Goal: Task Accomplishment & Management: Manage account settings

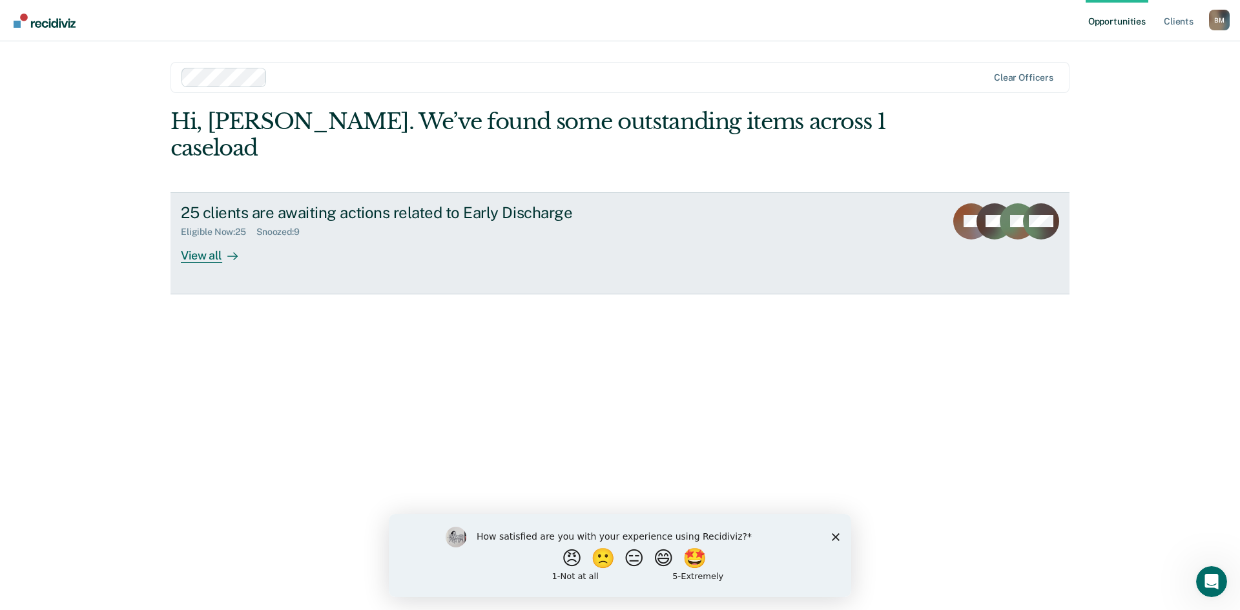
click at [200, 238] on div "View all" at bounding box center [217, 250] width 72 height 25
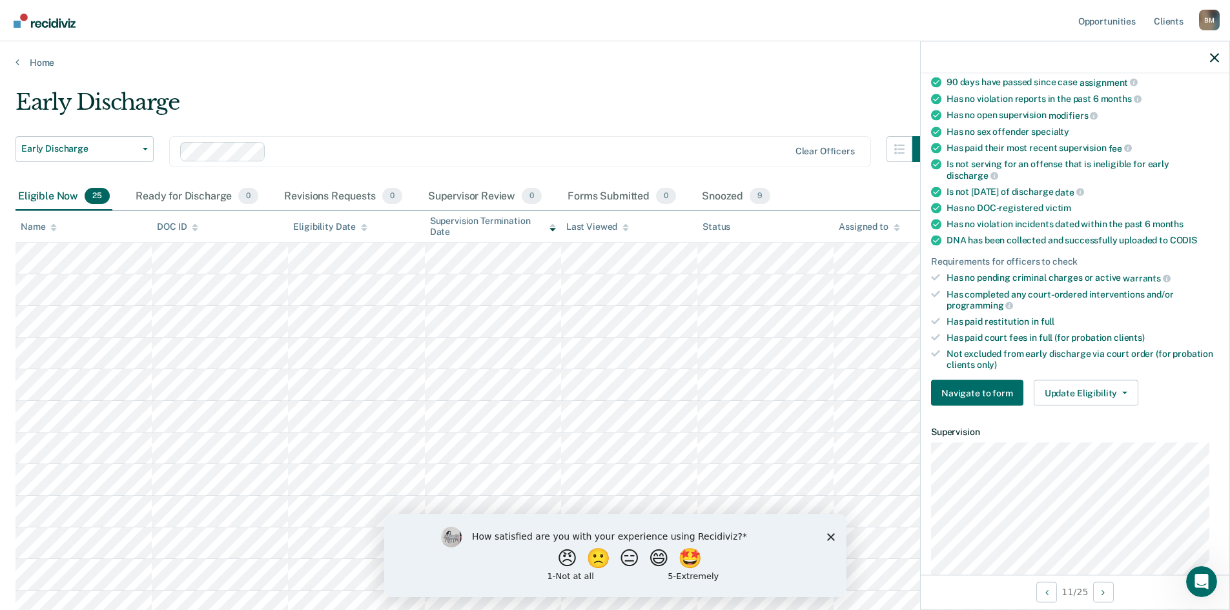
scroll to position [194, 0]
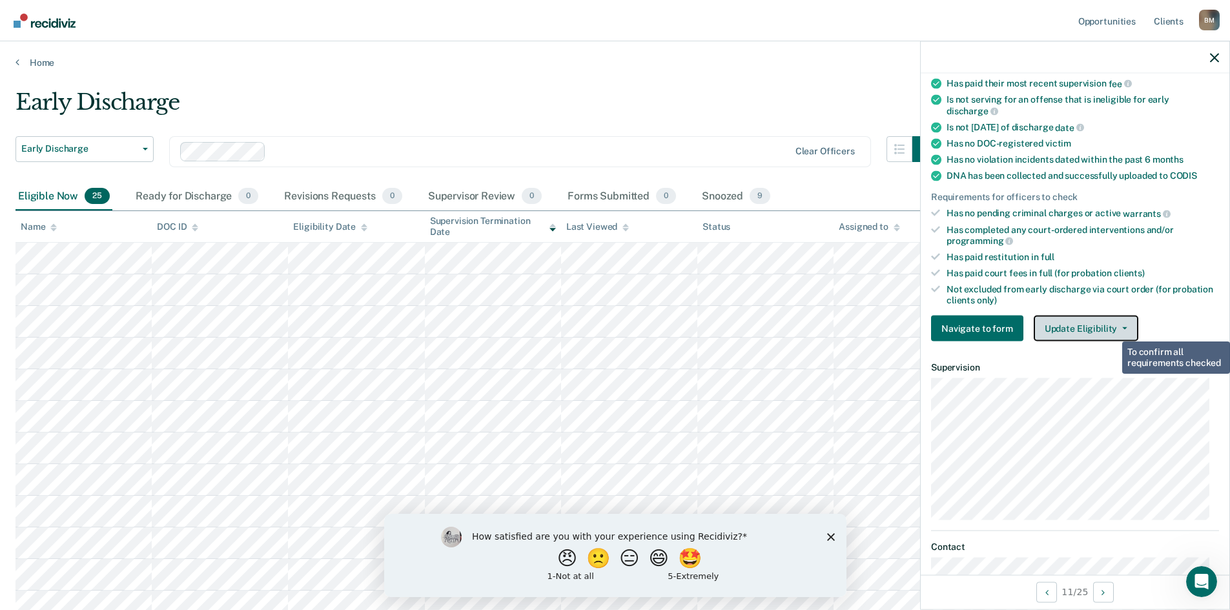
click at [1113, 329] on button "Update Eligibility" at bounding box center [1086, 329] width 105 height 26
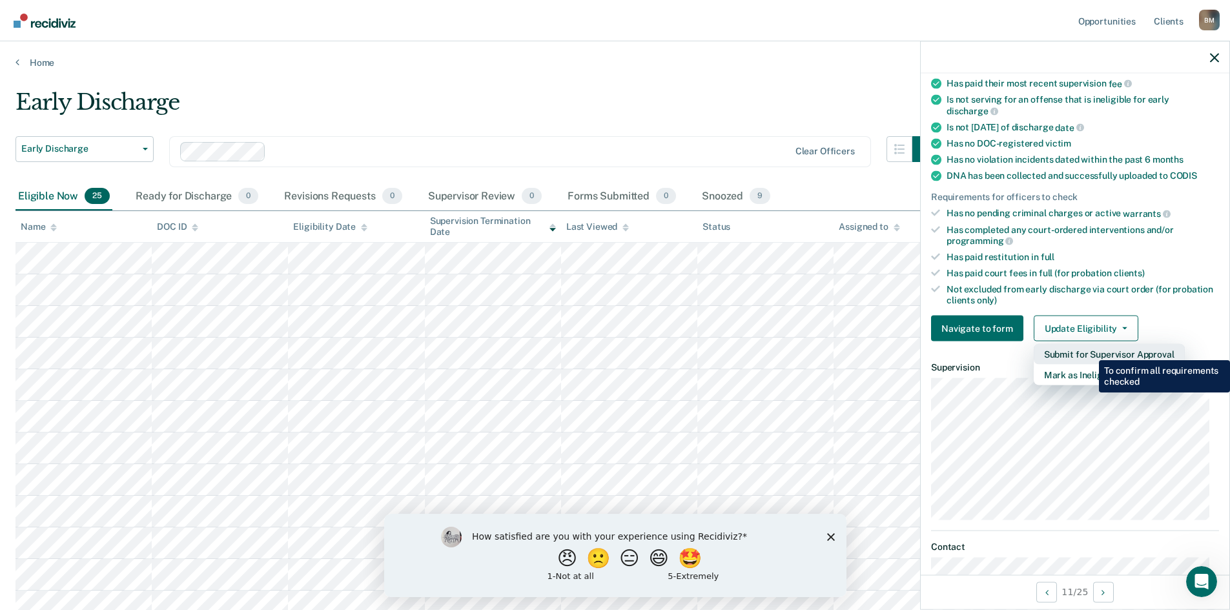
click at [1090, 351] on button "Submit for Supervisor Approval" at bounding box center [1109, 354] width 151 height 21
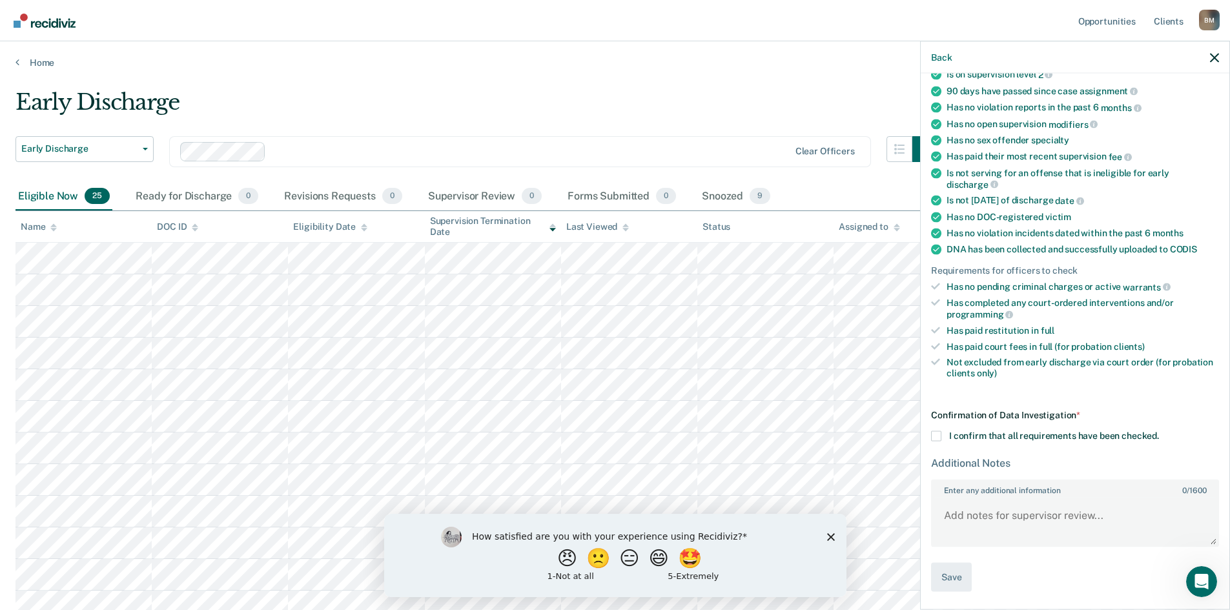
scroll to position [119, 0]
drag, startPoint x: 936, startPoint y: 436, endPoint x: 954, endPoint y: 417, distance: 26.5
click at [937, 436] on span at bounding box center [936, 438] width 10 height 10
click at [1159, 433] on input "I confirm that all requirements have been checked." at bounding box center [1159, 433] width 0 height 0
click at [939, 577] on button "Save" at bounding box center [951, 578] width 41 height 29
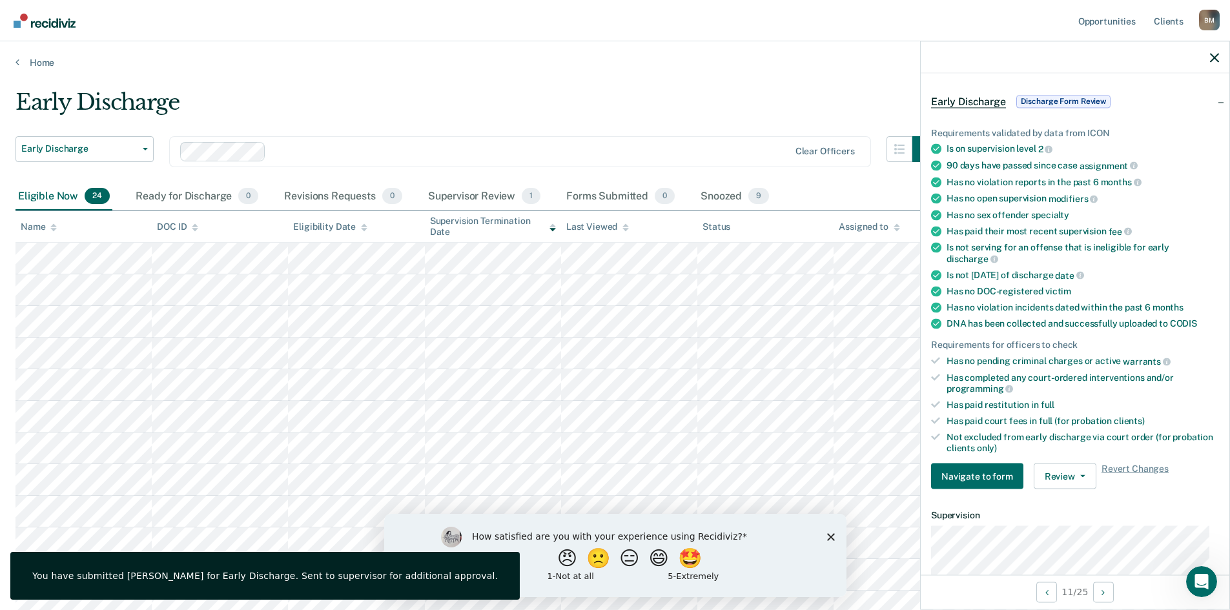
scroll to position [0, 0]
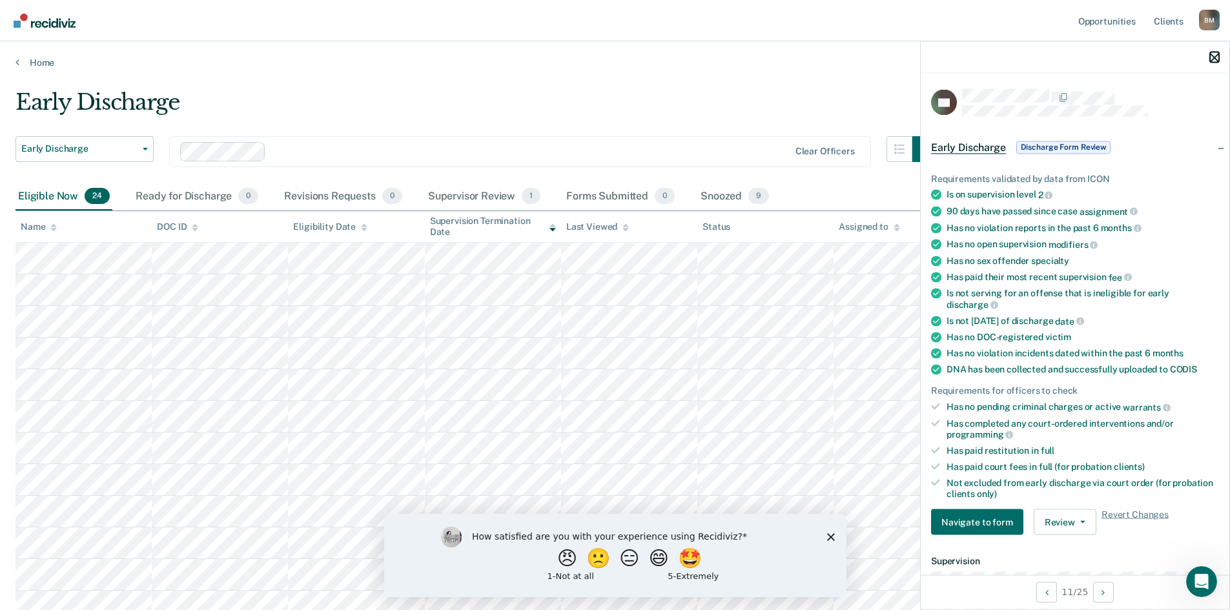
click at [1212, 52] on button "button" at bounding box center [1214, 57] width 9 height 11
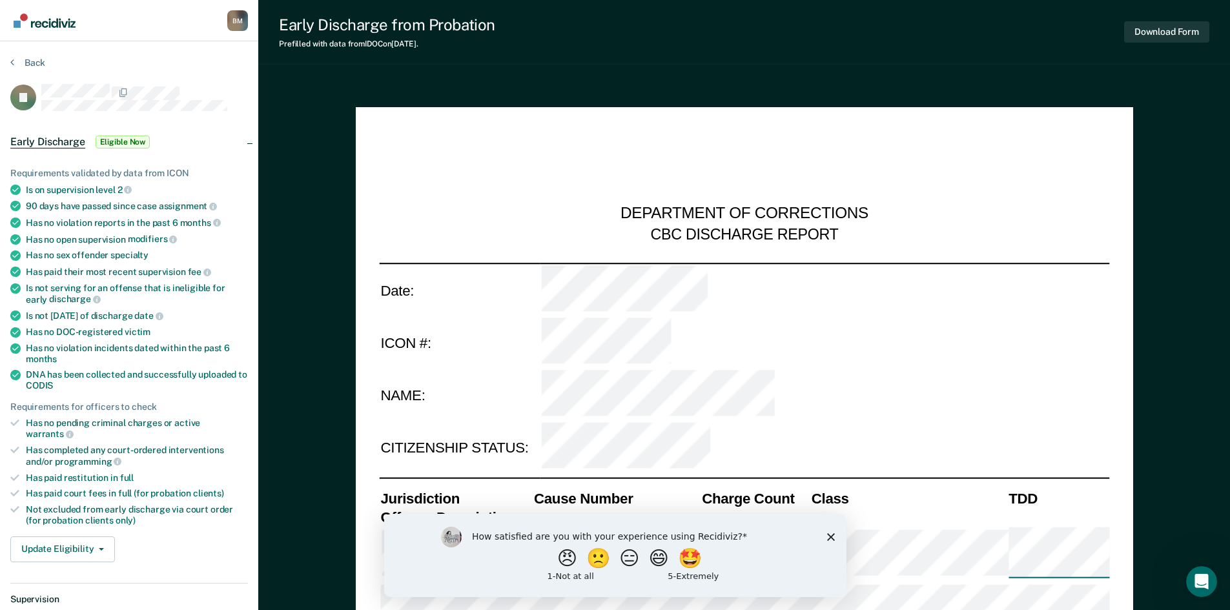
type textarea "x"
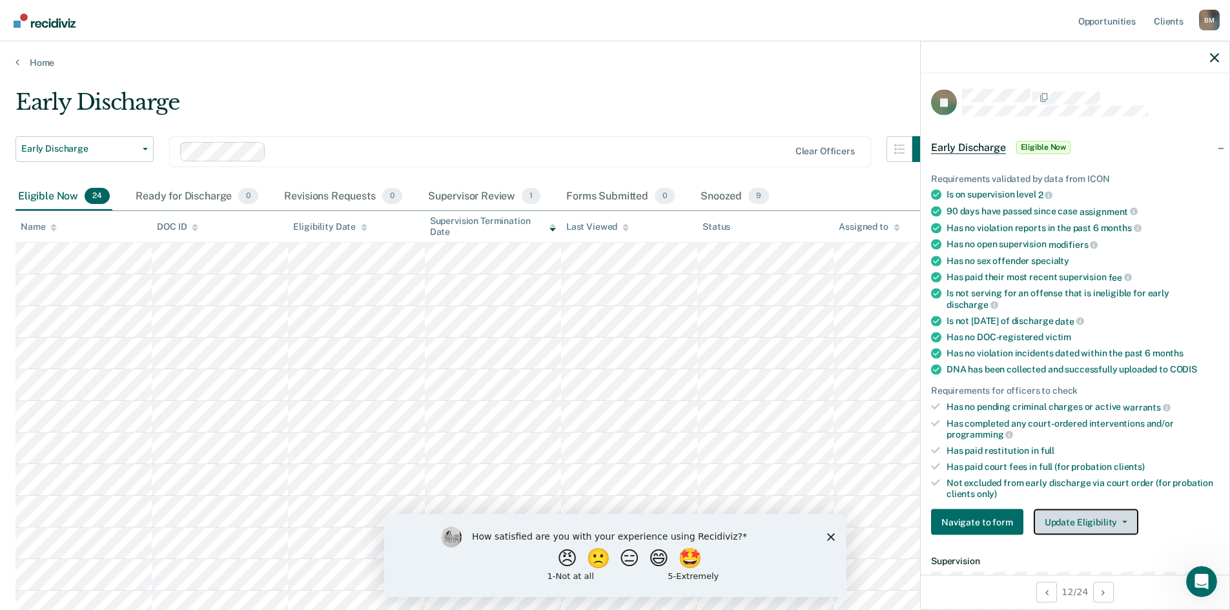
click at [1106, 517] on button "Update Eligibility" at bounding box center [1086, 523] width 105 height 26
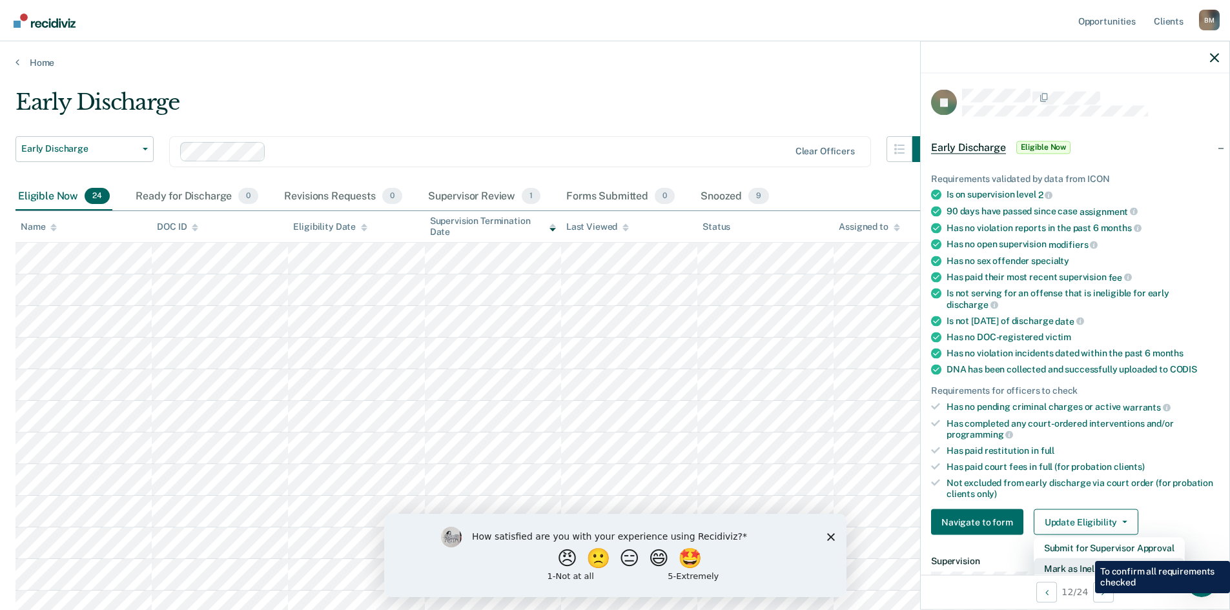
scroll to position [3, 0]
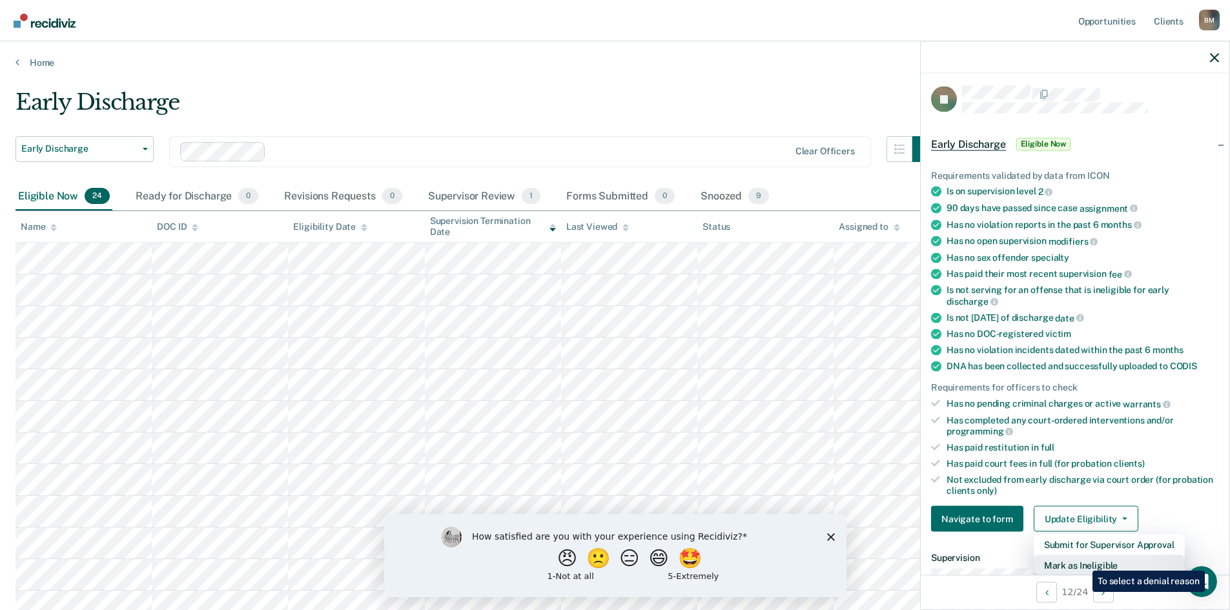
click at [1083, 561] on button "Mark as Ineligible" at bounding box center [1109, 565] width 151 height 21
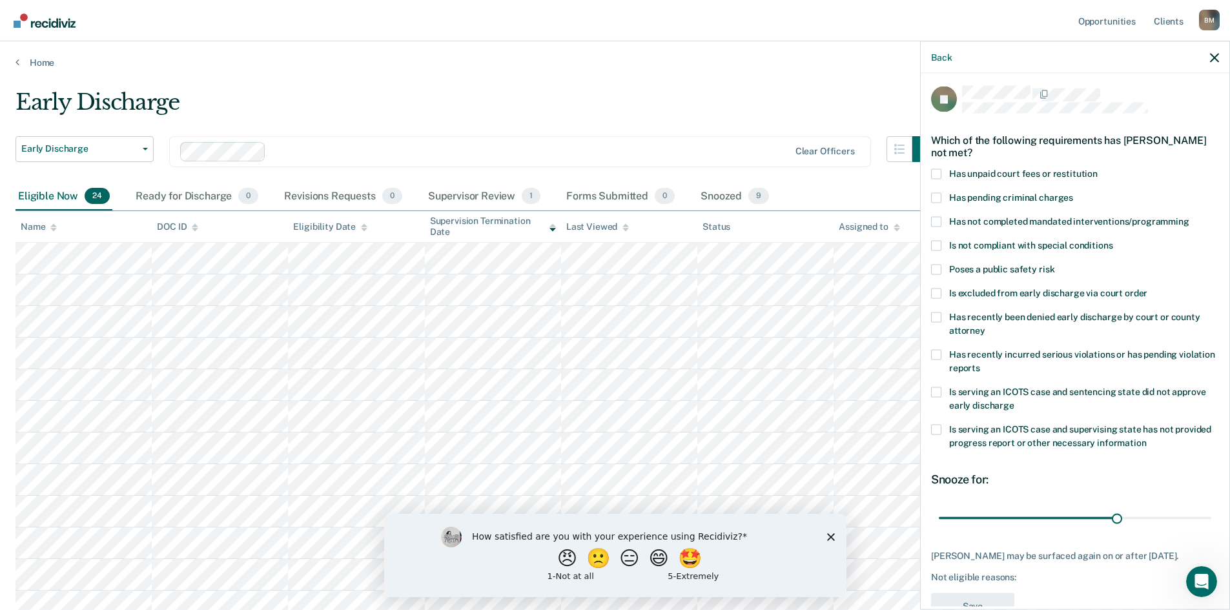
click at [938, 172] on span at bounding box center [936, 174] width 10 height 10
click at [1098, 169] on input "Has unpaid court fees or restitution" at bounding box center [1098, 169] width 0 height 0
click at [986, 593] on button "Save" at bounding box center [972, 606] width 83 height 26
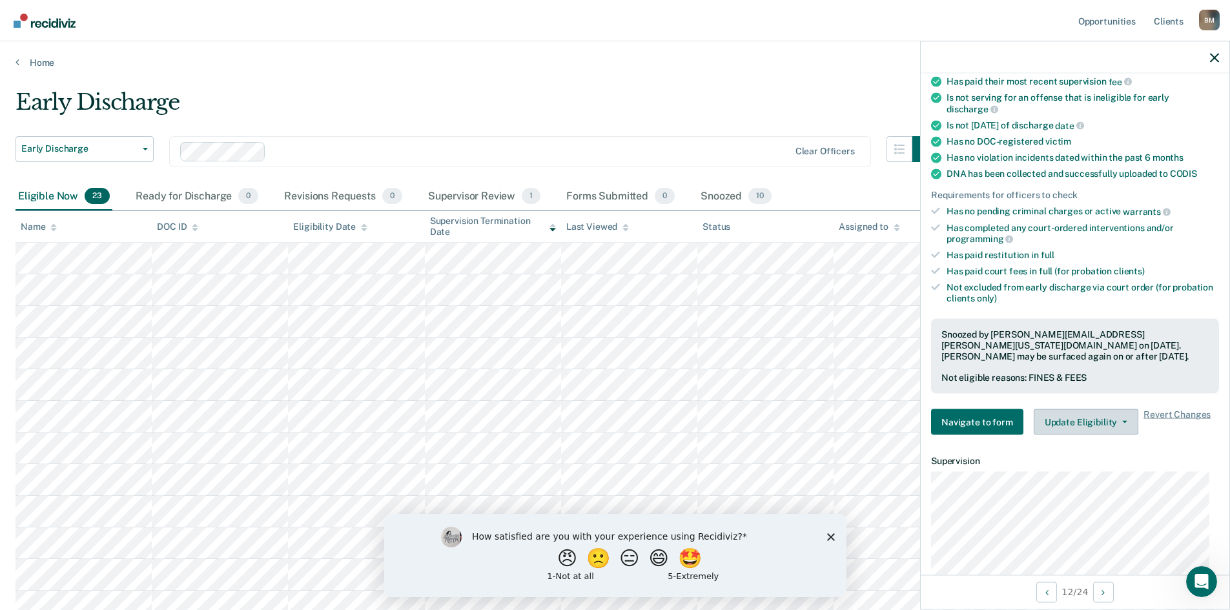
scroll to position [197, 0]
click at [1121, 417] on button "Update Eligibility" at bounding box center [1086, 421] width 105 height 26
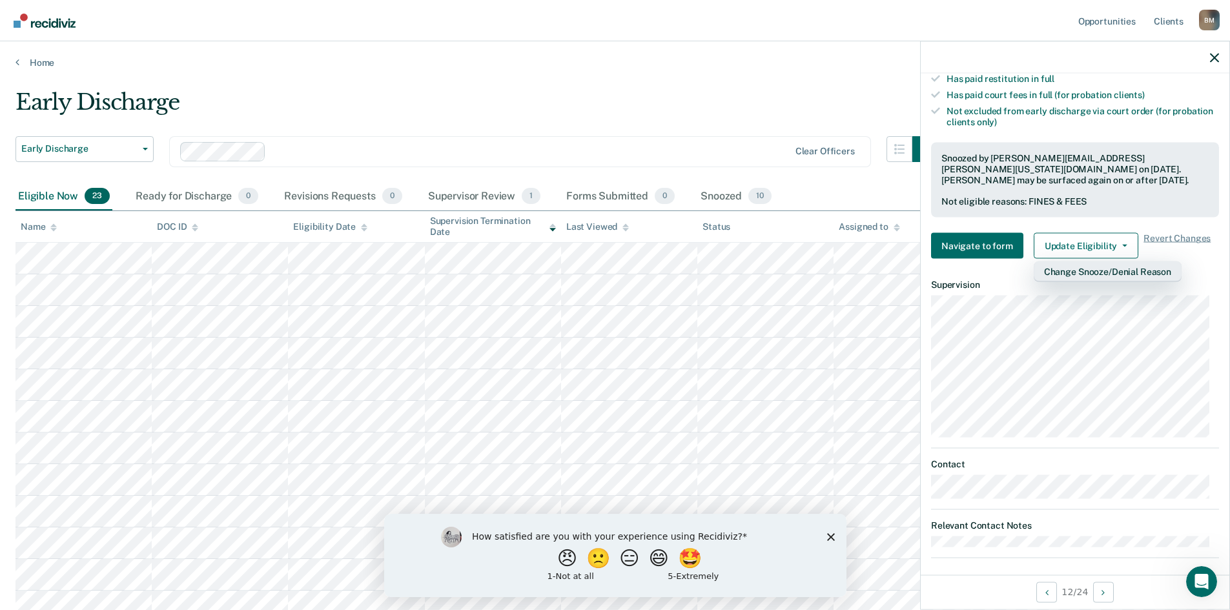
scroll to position [380, 0]
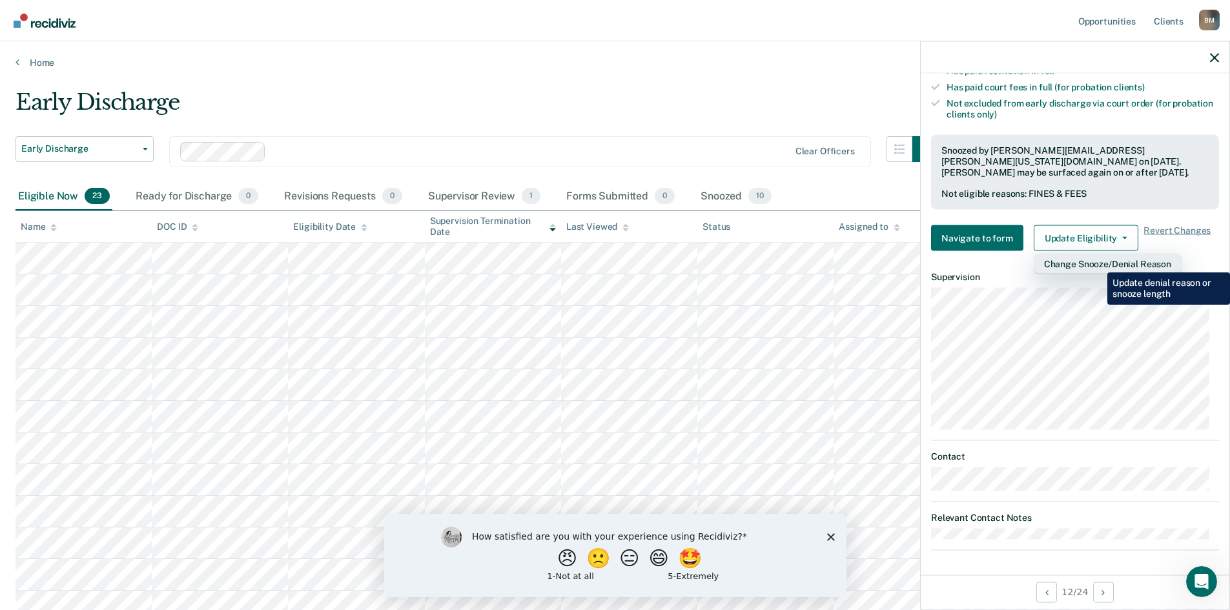
click at [1098, 263] on button "Change Snooze/Denial Reason" at bounding box center [1108, 264] width 148 height 21
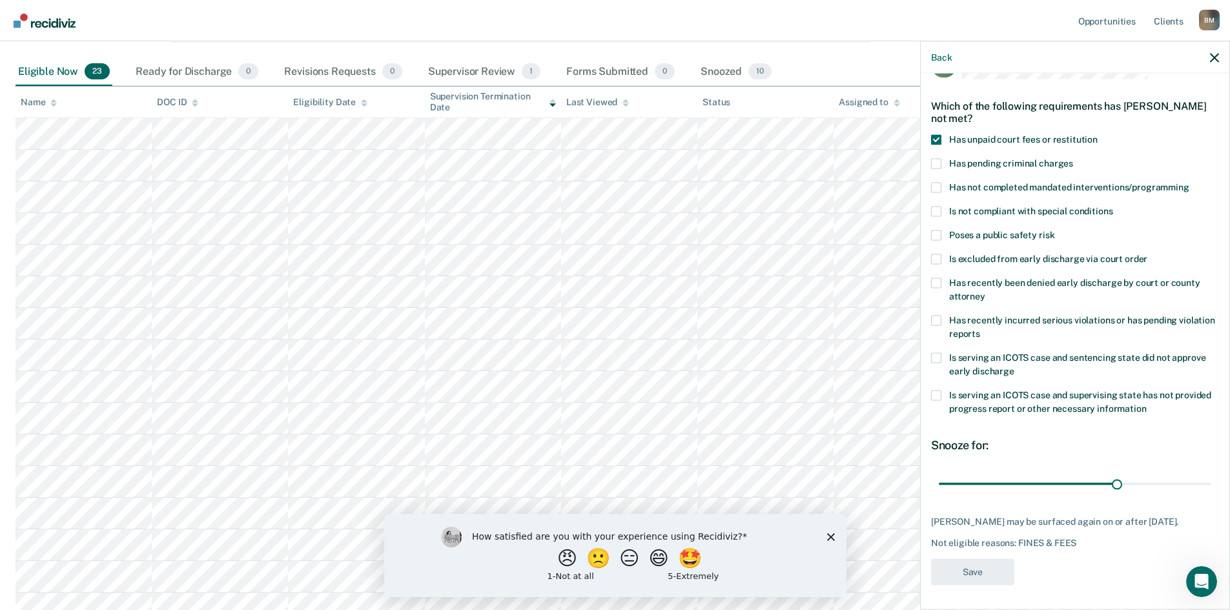
scroll to position [129, 0]
click at [1211, 61] on icon "button" at bounding box center [1214, 57] width 9 height 9
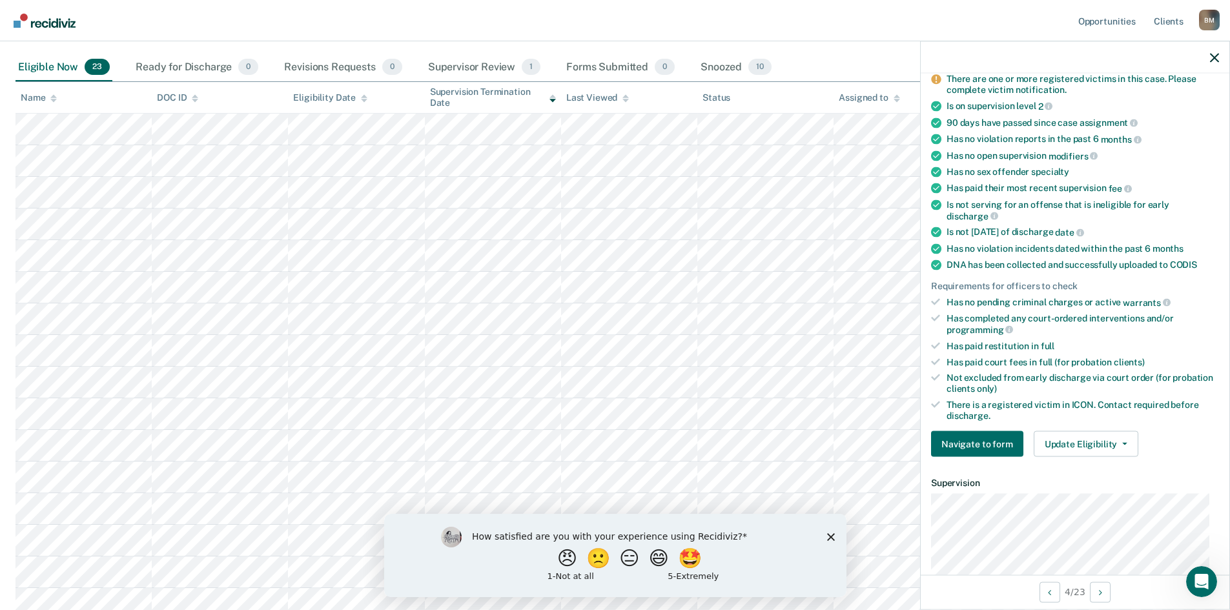
scroll to position [194, 0]
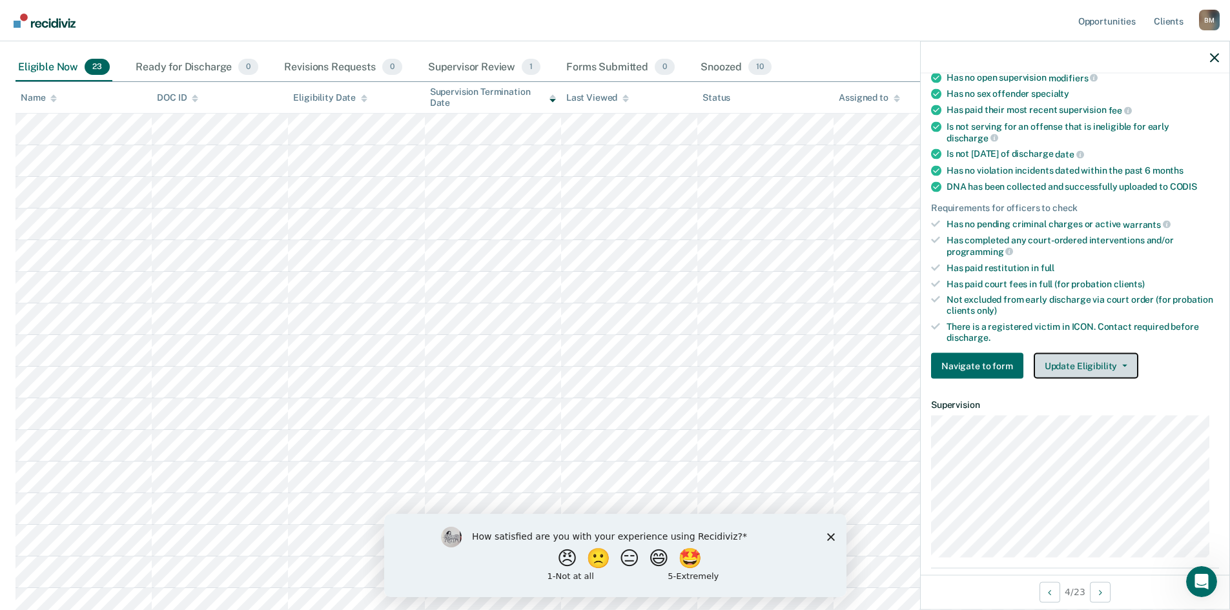
click at [1102, 362] on button "Update Eligibility" at bounding box center [1086, 366] width 105 height 26
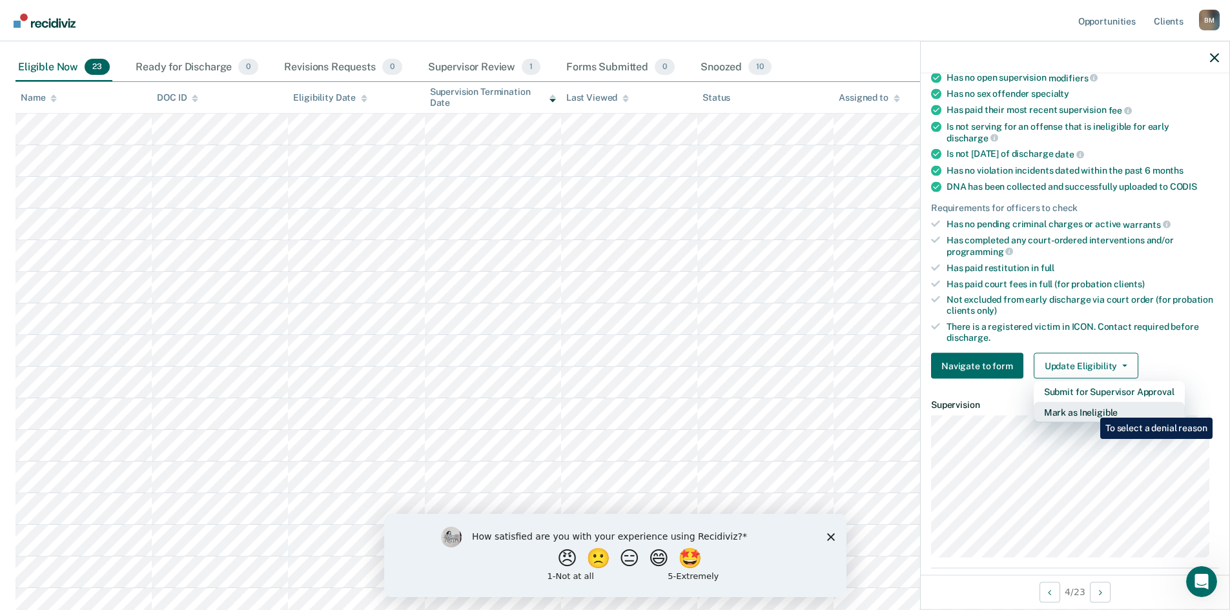
click at [1091, 408] on button "Mark as Ineligible" at bounding box center [1109, 412] width 151 height 21
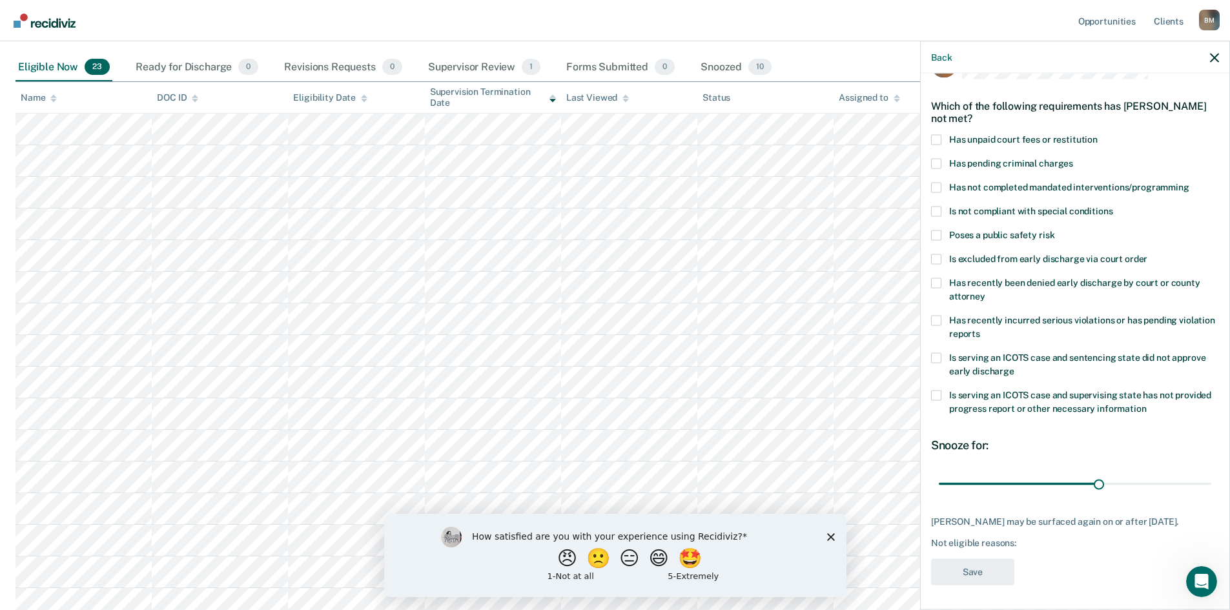
click at [939, 140] on span at bounding box center [936, 139] width 10 height 10
click at [1098, 134] on input "Has unpaid court fees or restitution" at bounding box center [1098, 134] width 0 height 0
click at [956, 566] on button "Save" at bounding box center [972, 572] width 83 height 26
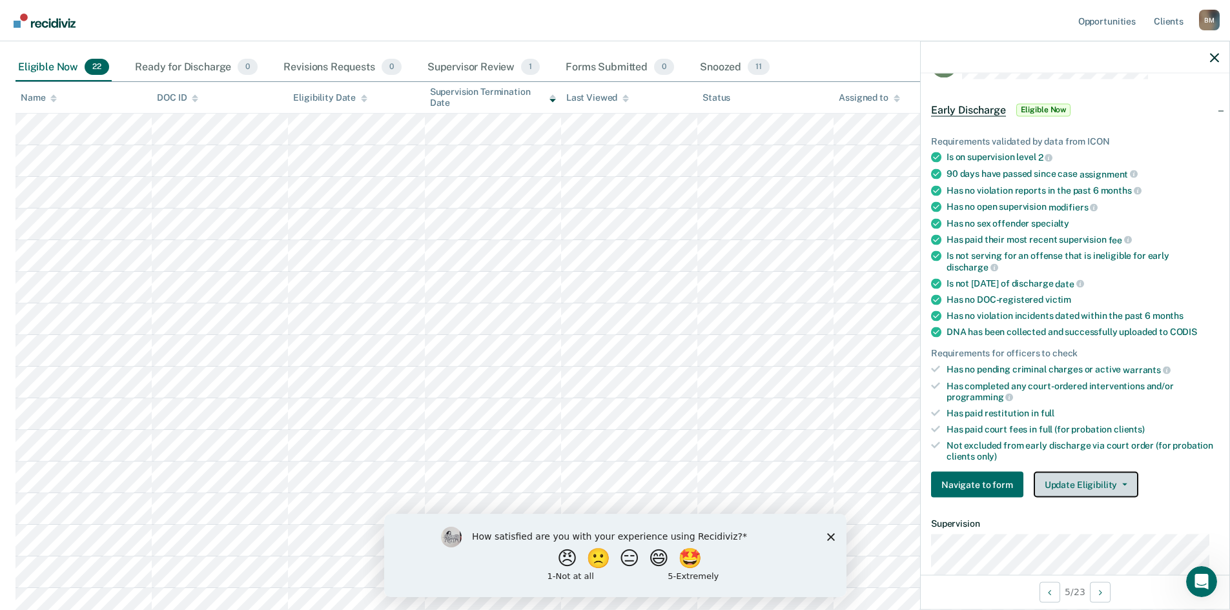
click at [1098, 482] on button "Update Eligibility" at bounding box center [1086, 485] width 105 height 26
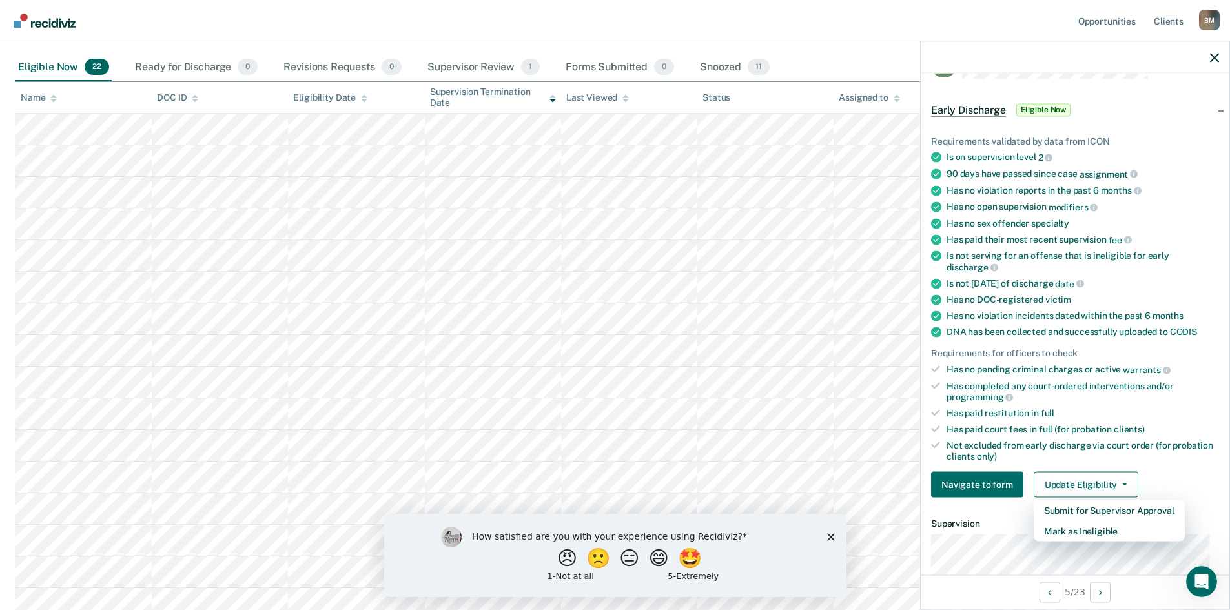
click at [1208, 53] on div at bounding box center [1075, 57] width 309 height 32
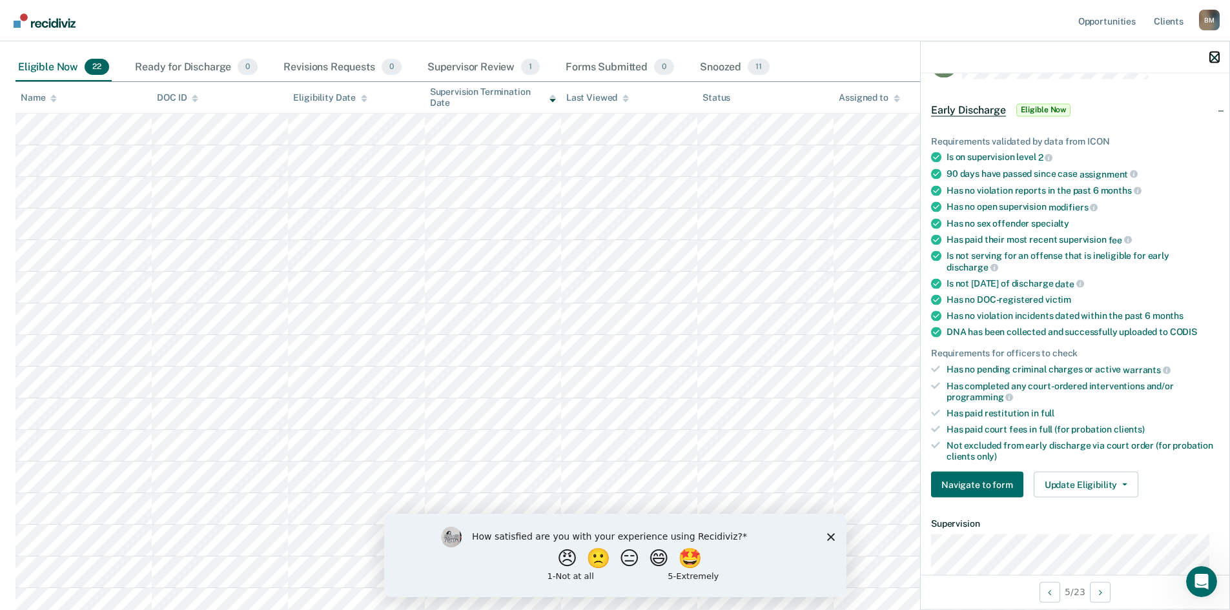
click at [1216, 59] on icon "button" at bounding box center [1214, 57] width 9 height 9
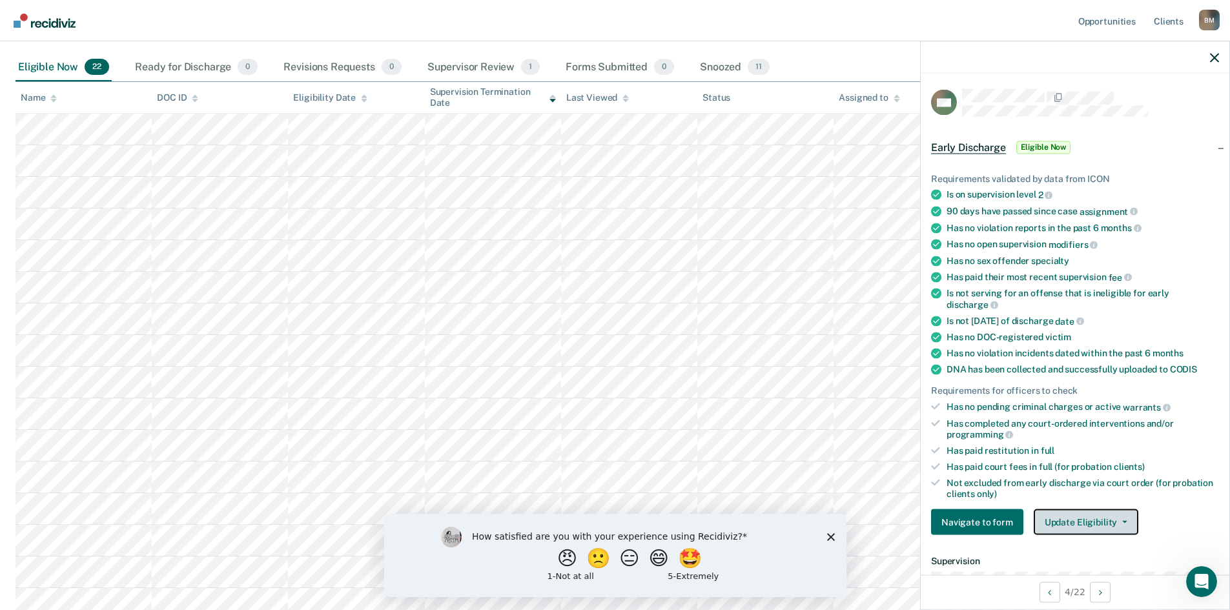
click at [1093, 519] on button "Update Eligibility" at bounding box center [1086, 523] width 105 height 26
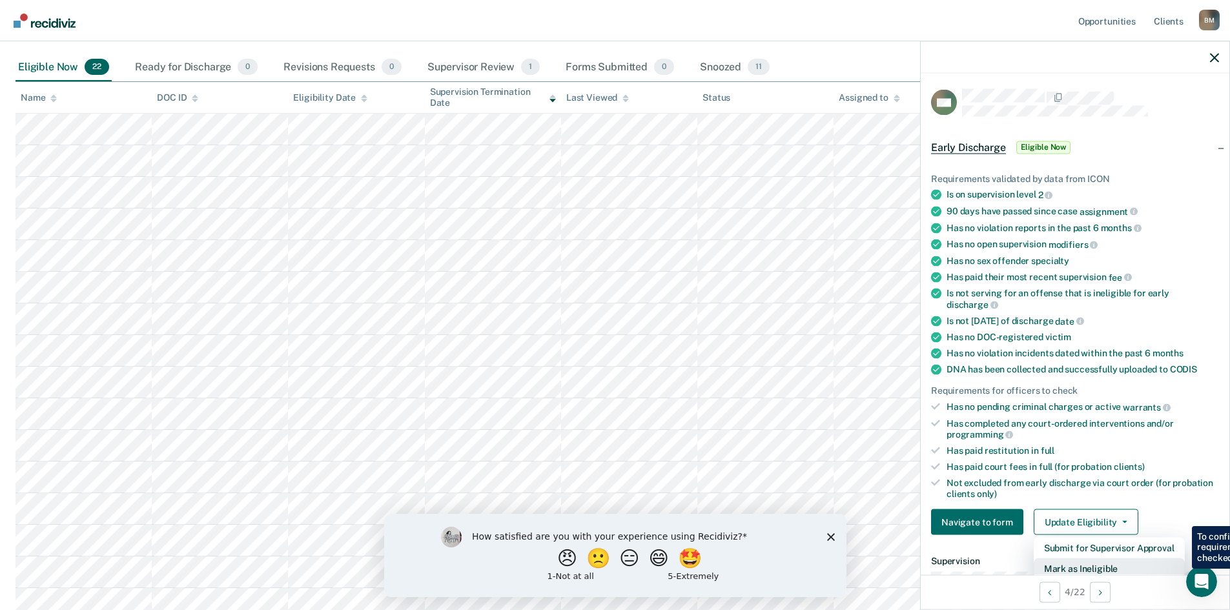
scroll to position [3, 0]
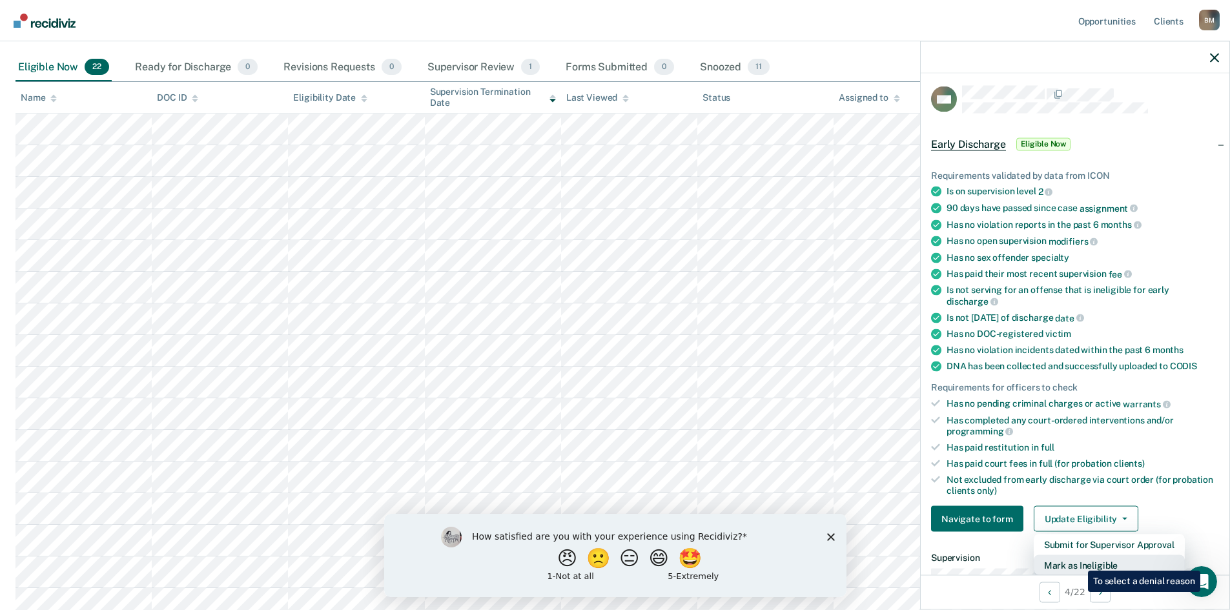
click at [1079, 561] on button "Mark as Ineligible" at bounding box center [1109, 565] width 151 height 21
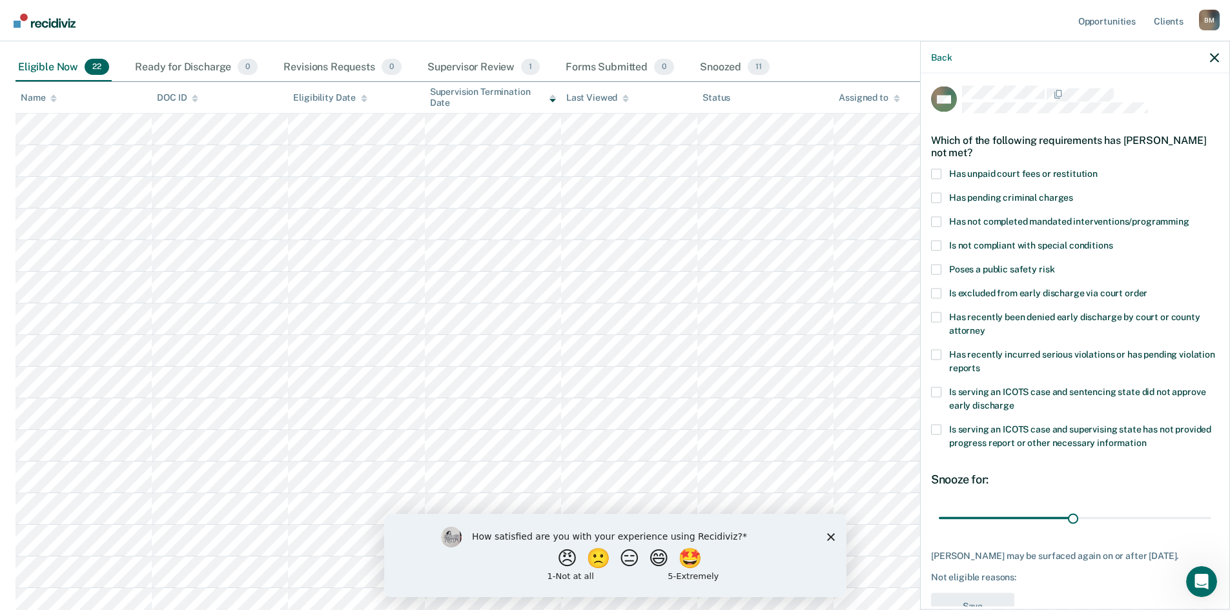
drag, startPoint x: 937, startPoint y: 169, endPoint x: 945, endPoint y: 187, distance: 19.1
click at [938, 169] on span at bounding box center [936, 174] width 10 height 10
click at [1098, 169] on input "Has unpaid court fees or restitution" at bounding box center [1098, 169] width 0 height 0
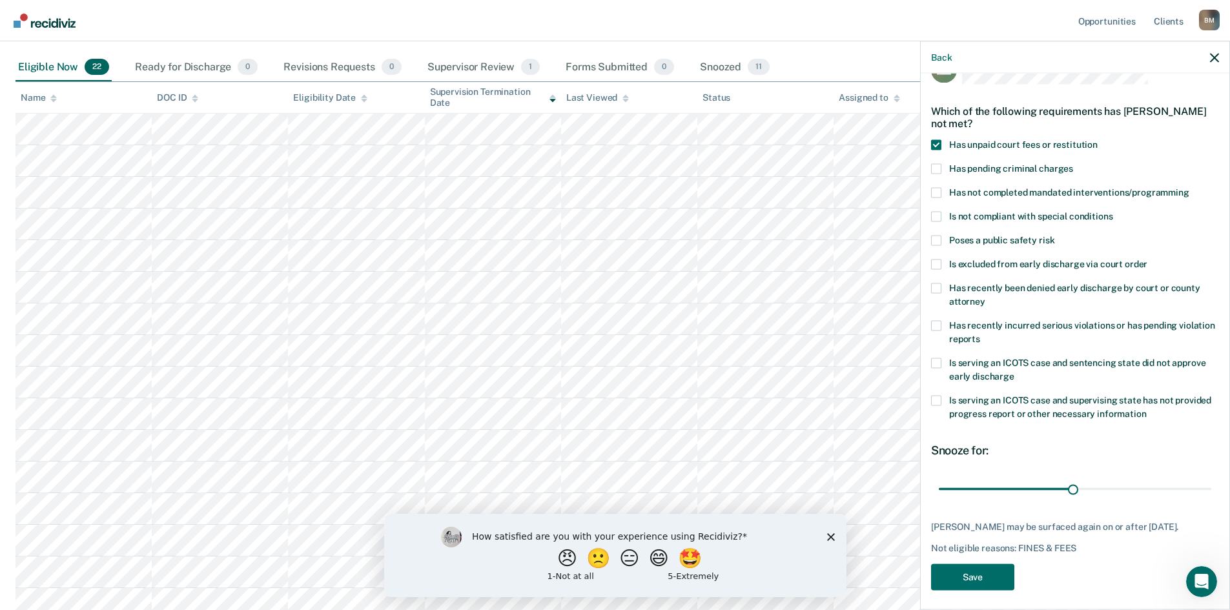
scroll to position [48, 0]
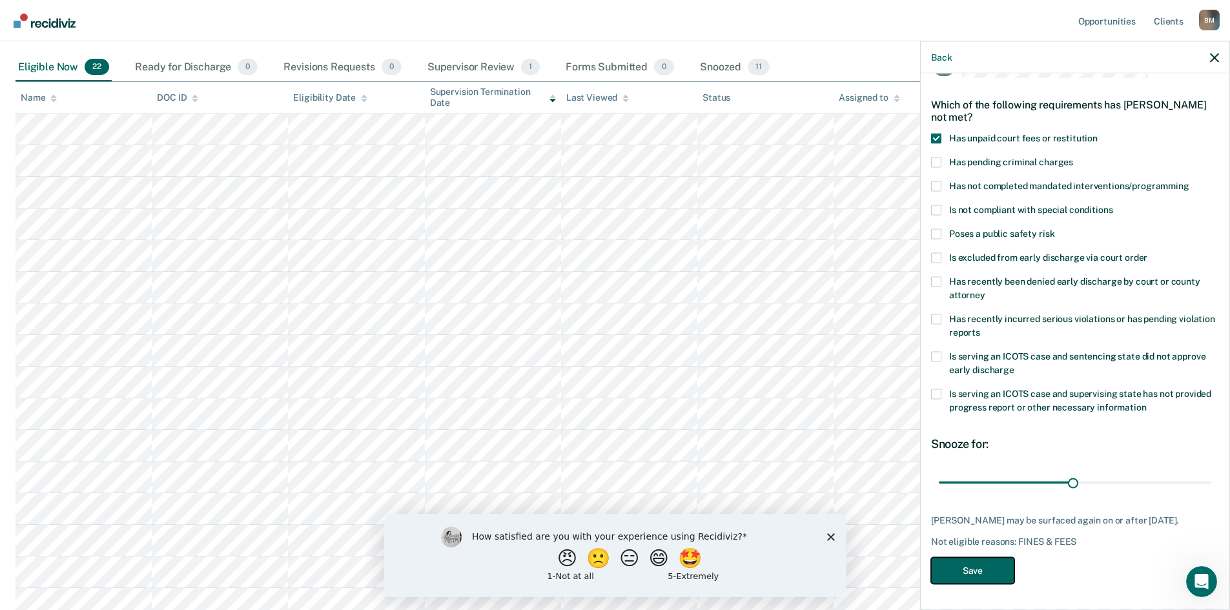
click at [964, 574] on button "Save" at bounding box center [972, 570] width 83 height 26
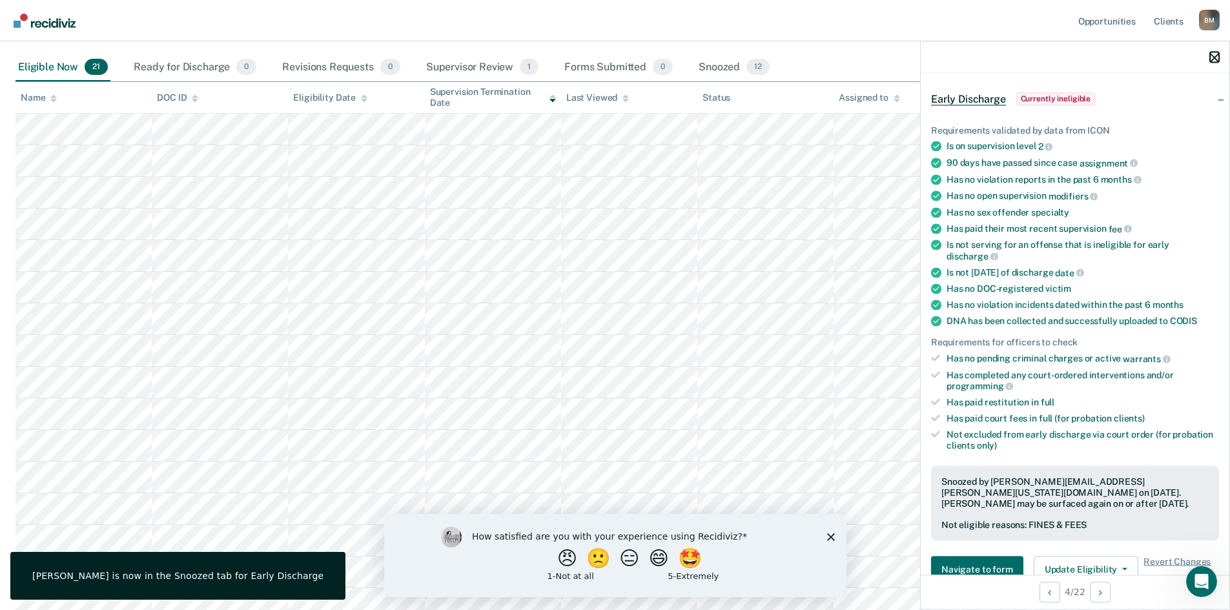
click at [1212, 52] on button "button" at bounding box center [1214, 57] width 9 height 11
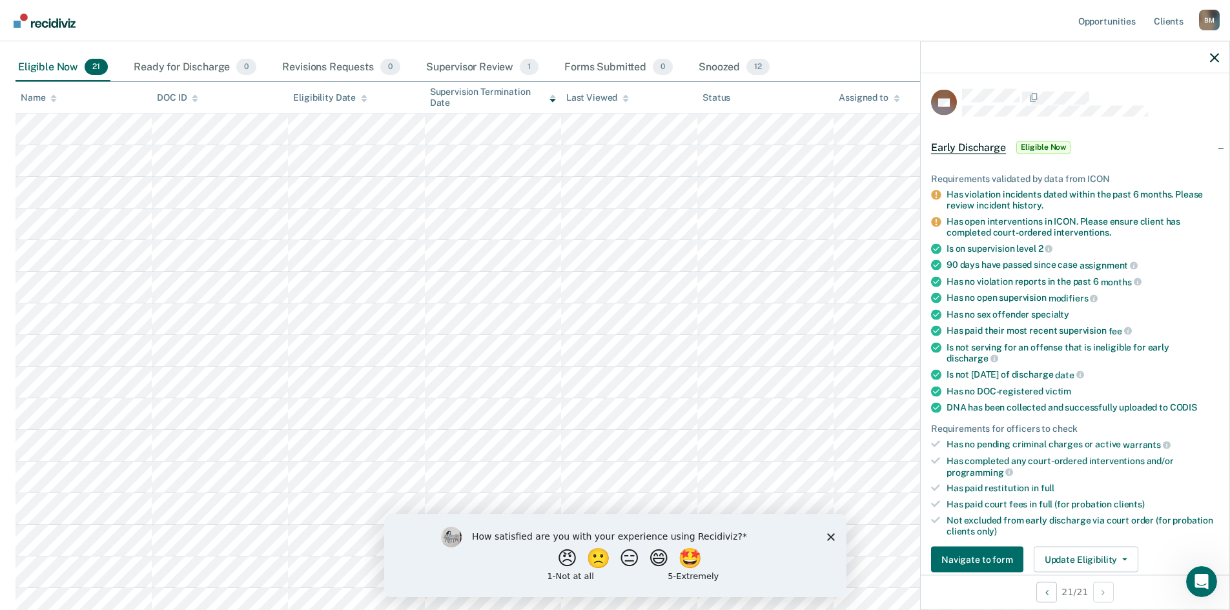
scroll to position [65, 0]
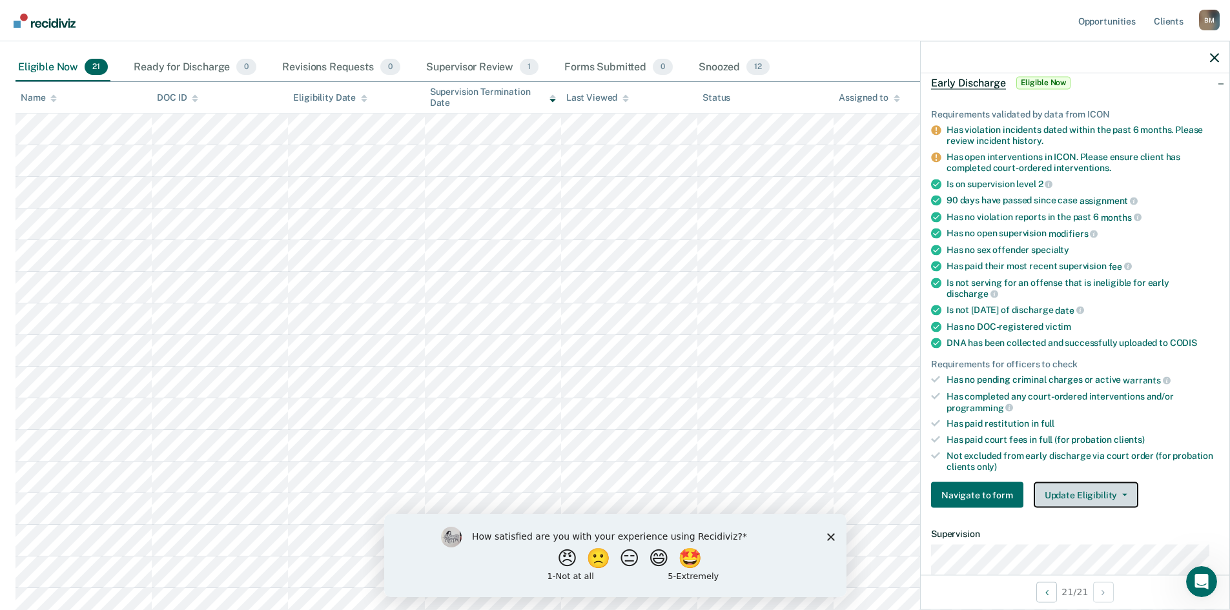
click at [1096, 490] on button "Update Eligibility" at bounding box center [1086, 495] width 105 height 26
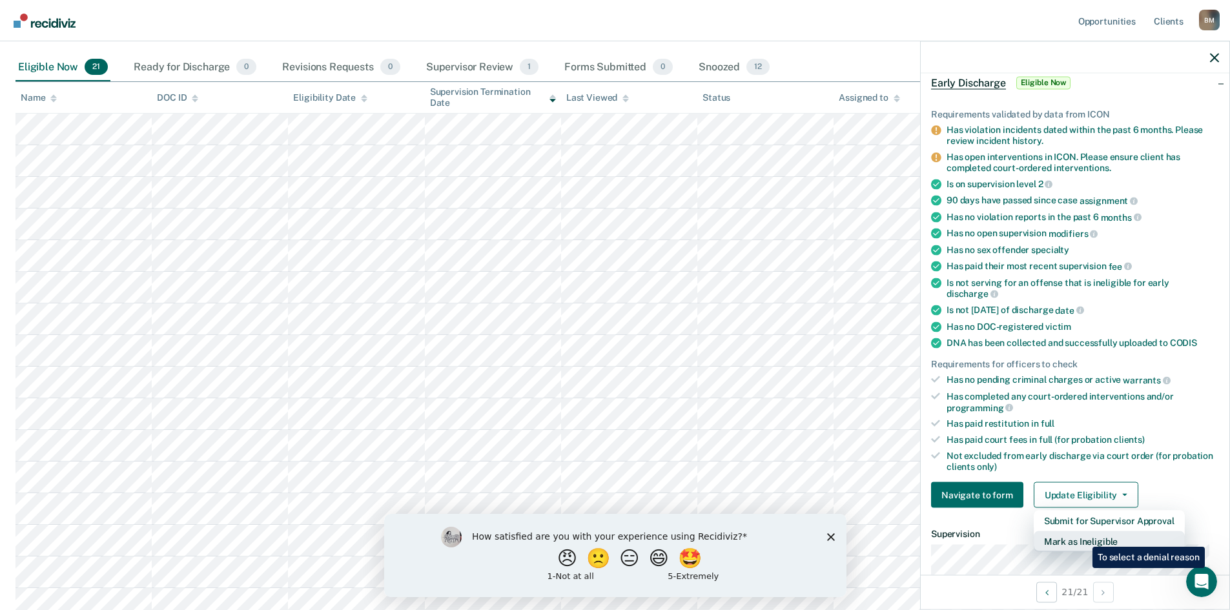
click at [1083, 537] on button "Mark as Ineligible" at bounding box center [1109, 542] width 151 height 21
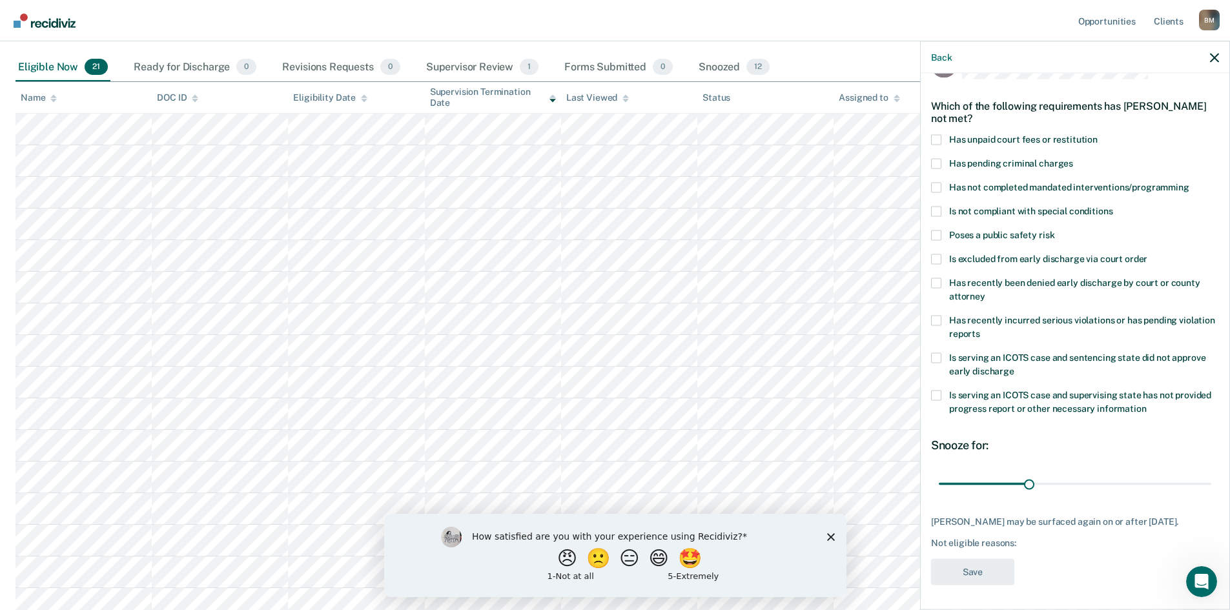
click at [937, 135] on span at bounding box center [936, 139] width 10 height 10
click at [1098, 134] on input "Has unpaid court fees or restitution" at bounding box center [1098, 134] width 0 height 0
click at [937, 185] on span at bounding box center [936, 187] width 10 height 10
click at [1190, 182] on input "Has not completed mandated interventions/programming" at bounding box center [1190, 182] width 0 height 0
click at [975, 573] on button "Save" at bounding box center [972, 572] width 83 height 26
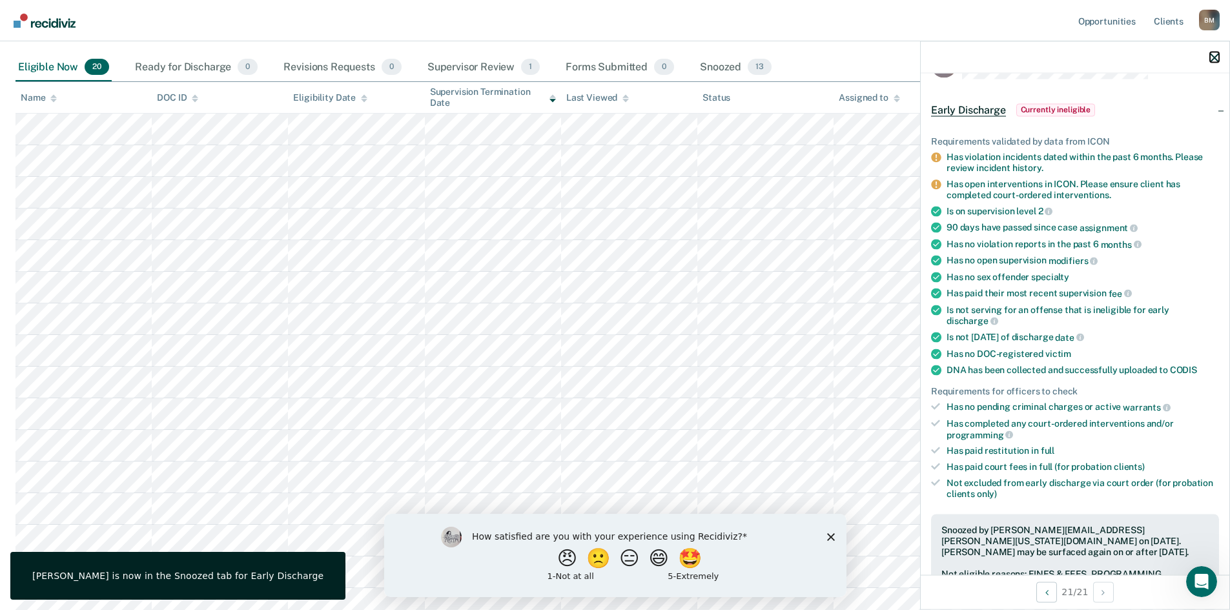
click at [1216, 55] on icon "button" at bounding box center [1214, 57] width 9 height 9
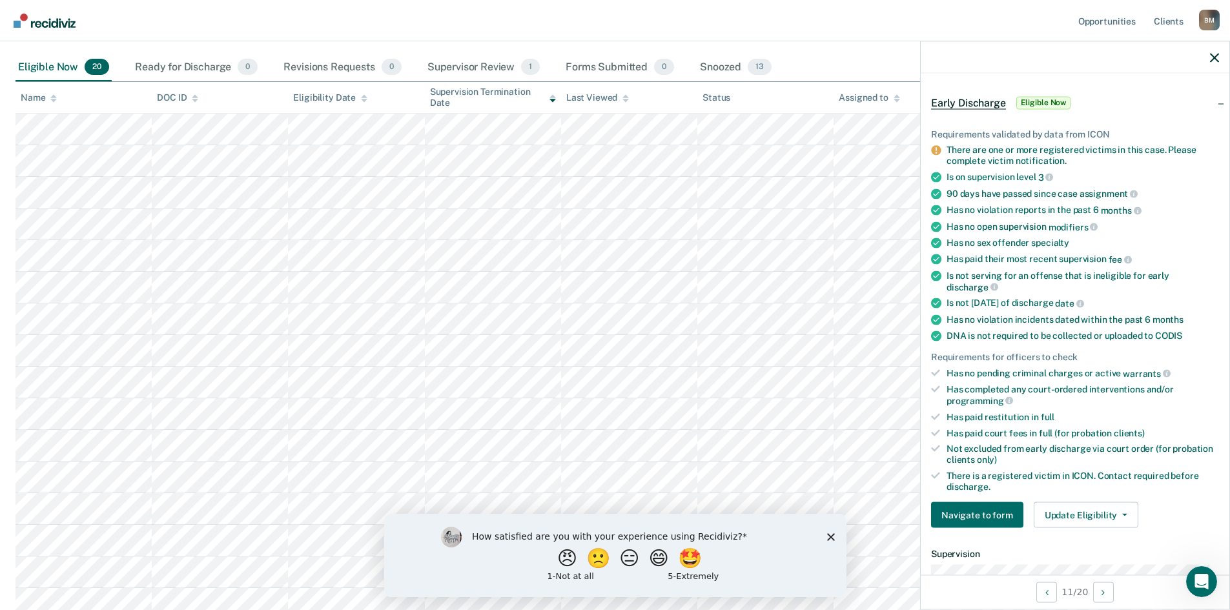
scroll to position [65, 0]
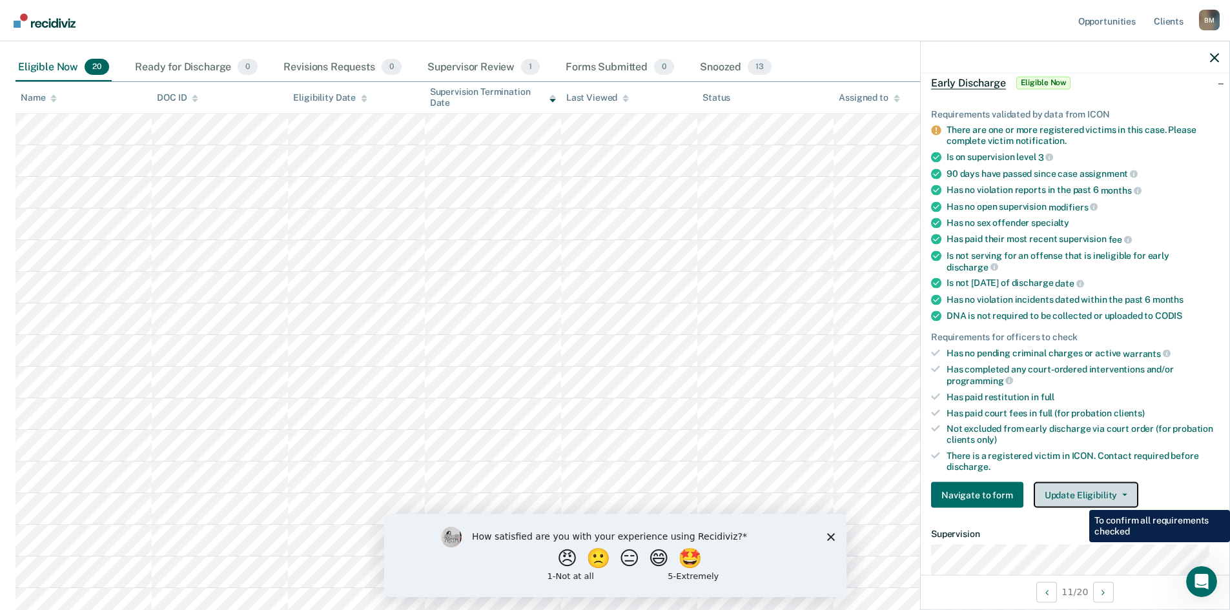
click at [1080, 497] on button "Update Eligibility" at bounding box center [1086, 495] width 105 height 26
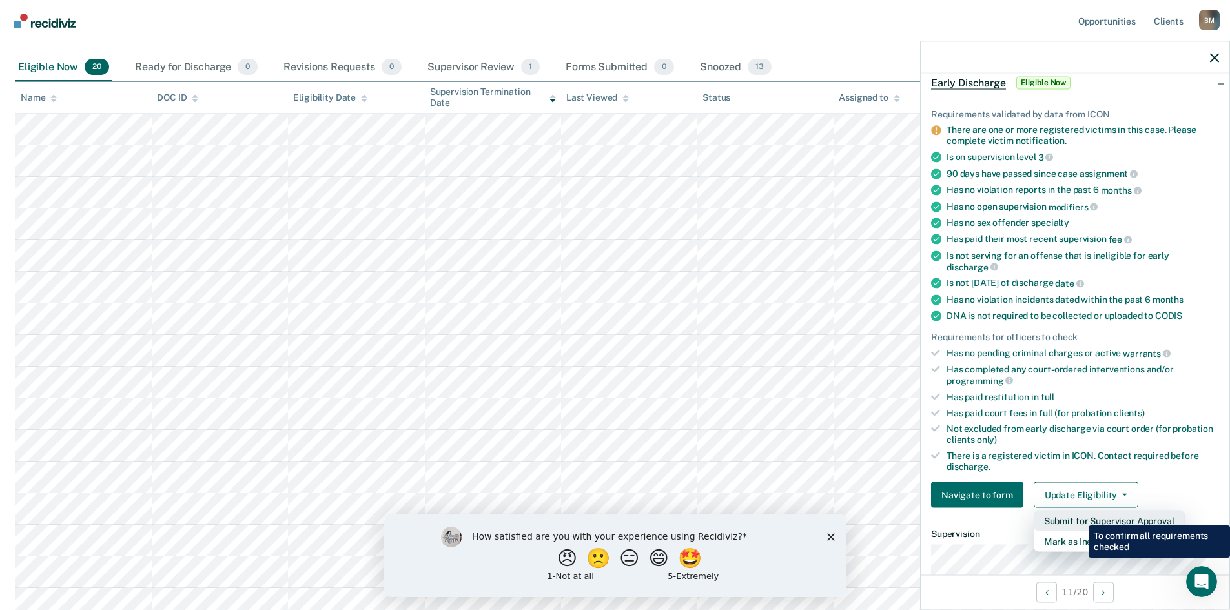
click at [1079, 516] on button "Submit for Supervisor Approval" at bounding box center [1109, 521] width 151 height 21
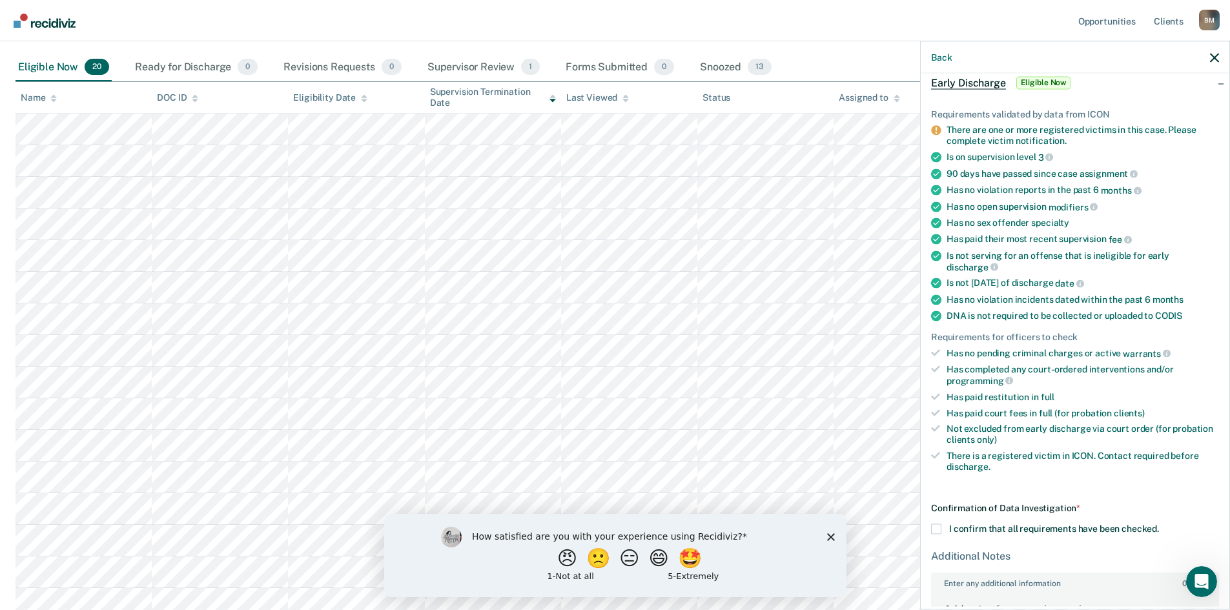
click at [936, 527] on span at bounding box center [936, 529] width 10 height 10
click at [1159, 524] on input "I confirm that all requirements have been checked." at bounding box center [1159, 524] width 0 height 0
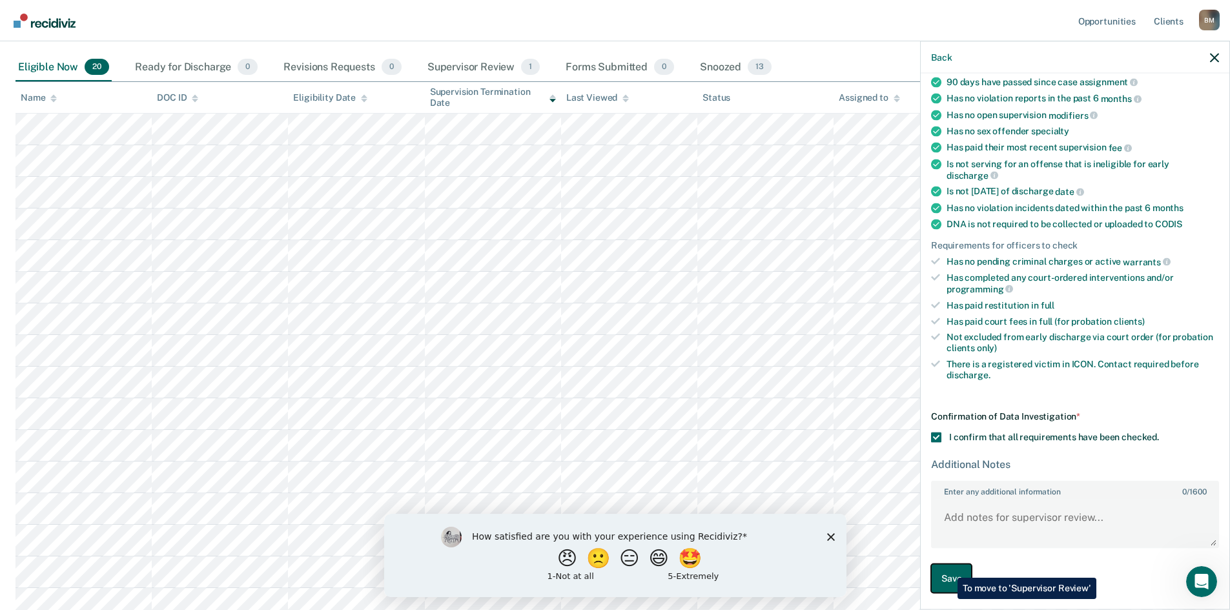
click at [949, 568] on button "Save" at bounding box center [951, 578] width 41 height 29
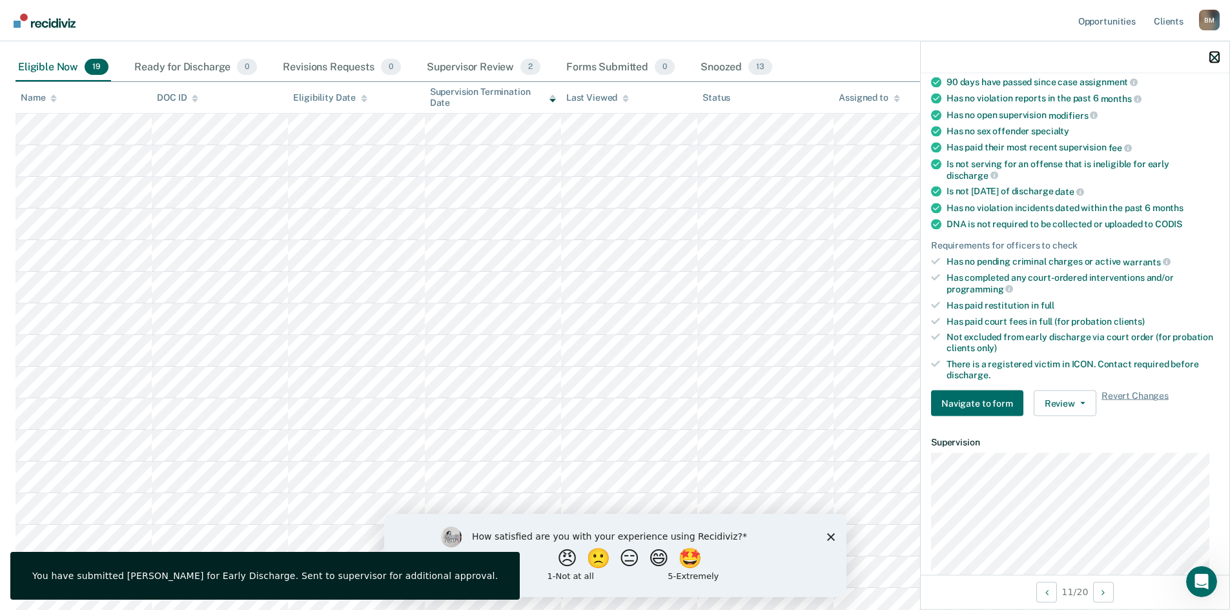
click at [1216, 54] on icon "button" at bounding box center [1214, 57] width 9 height 9
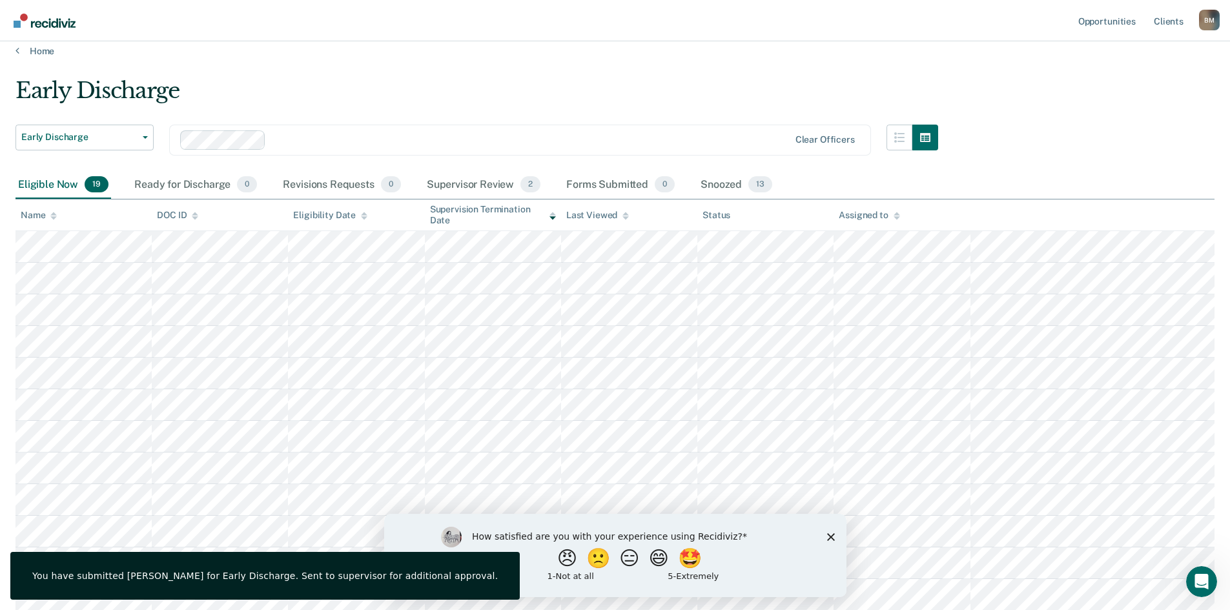
scroll to position [0, 0]
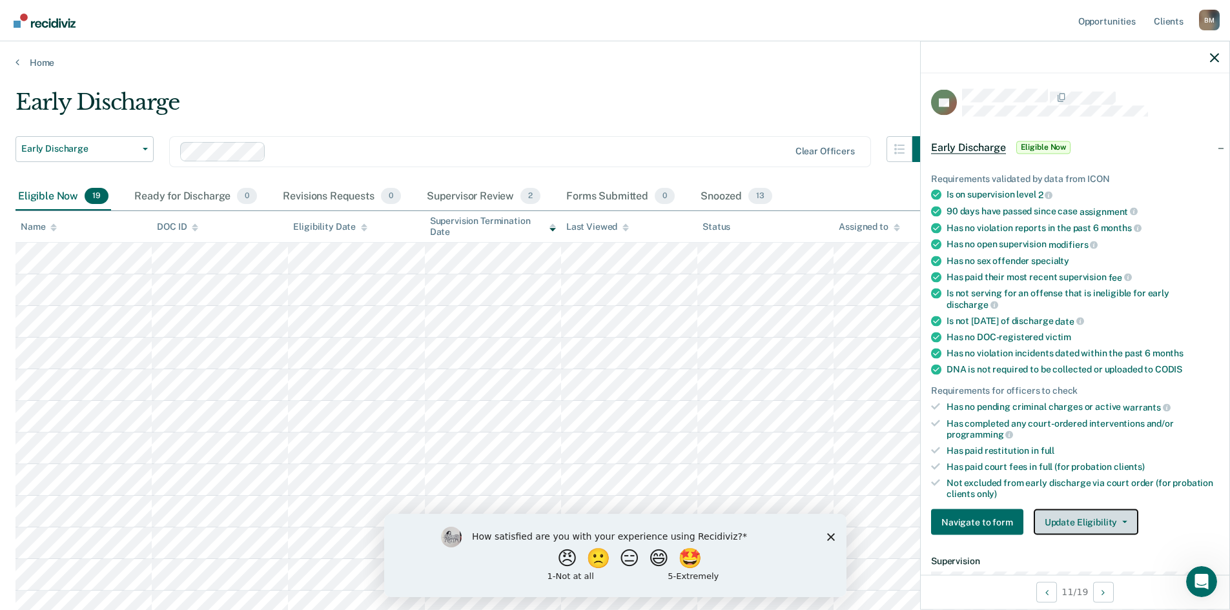
click at [1090, 517] on button "Update Eligibility" at bounding box center [1086, 523] width 105 height 26
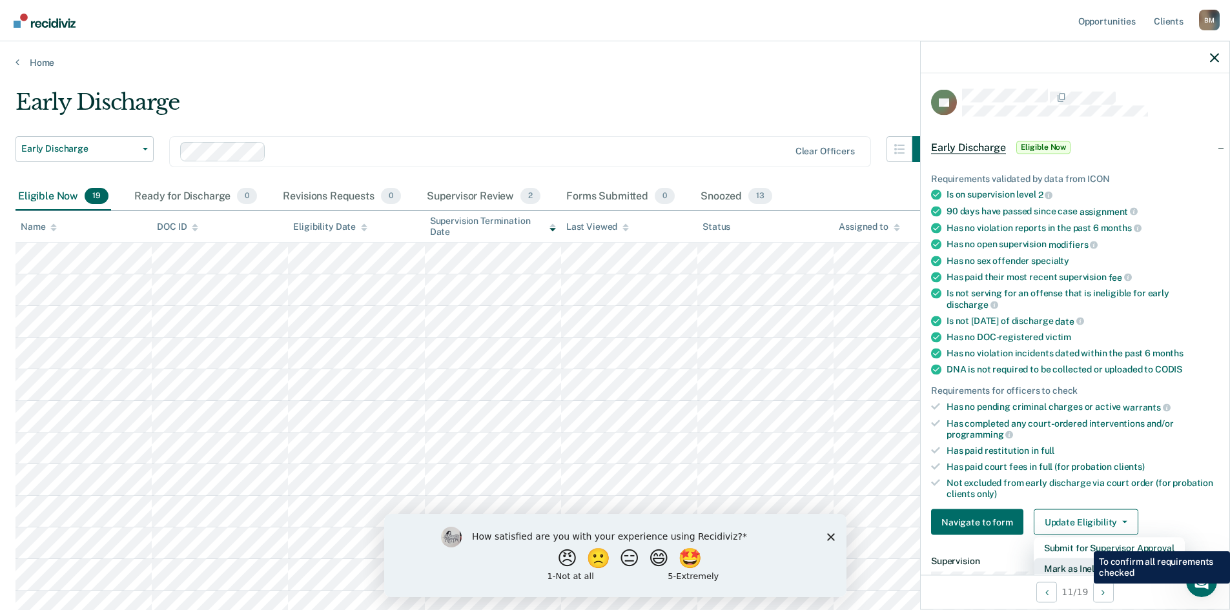
scroll to position [3, 0]
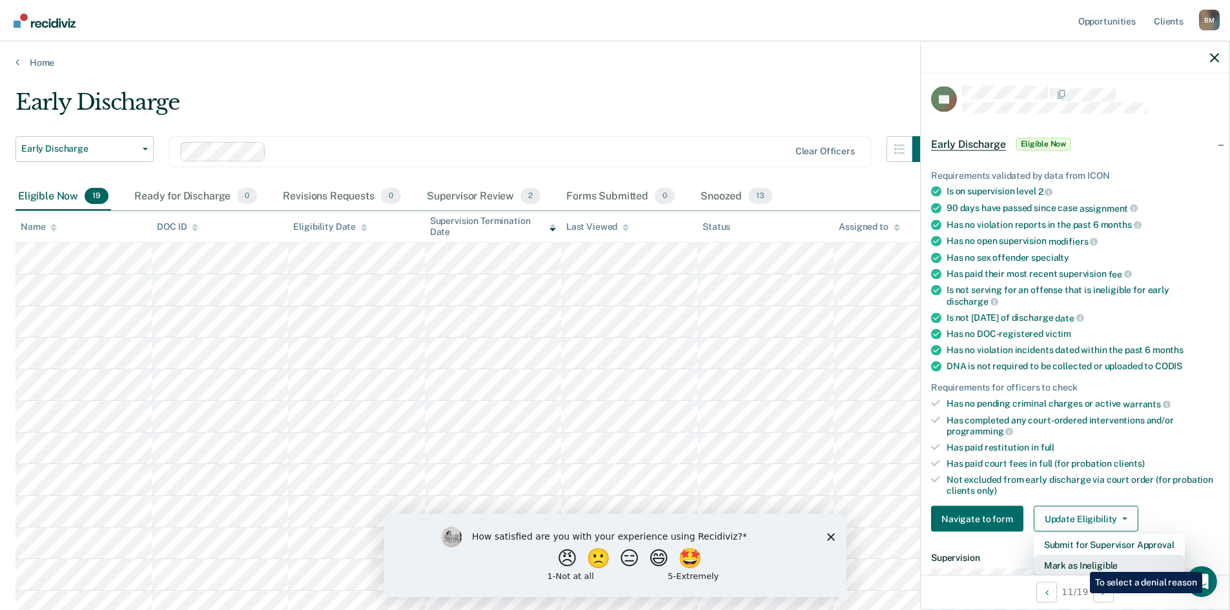
click at [1081, 563] on button "Mark as Ineligible" at bounding box center [1109, 565] width 151 height 21
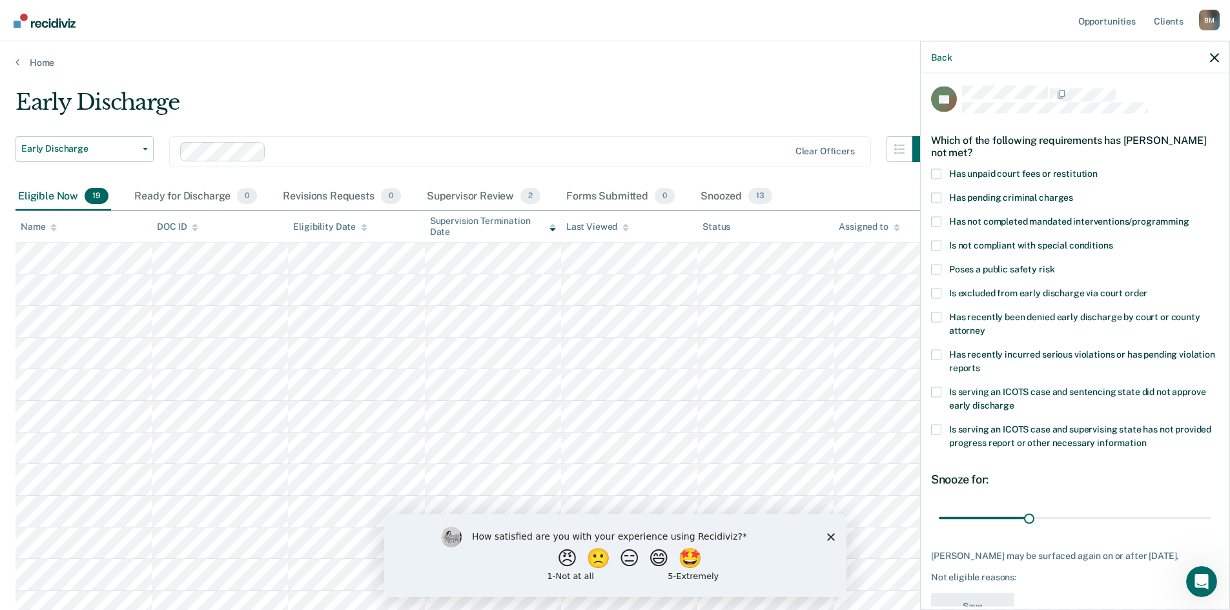
click at [940, 198] on span at bounding box center [936, 197] width 10 height 10
click at [1073, 192] on input "Has pending criminal charges" at bounding box center [1073, 192] width 0 height 0
click at [936, 172] on span at bounding box center [936, 174] width 10 height 10
click at [1098, 169] on input "Has unpaid court fees or restitution" at bounding box center [1098, 169] width 0 height 0
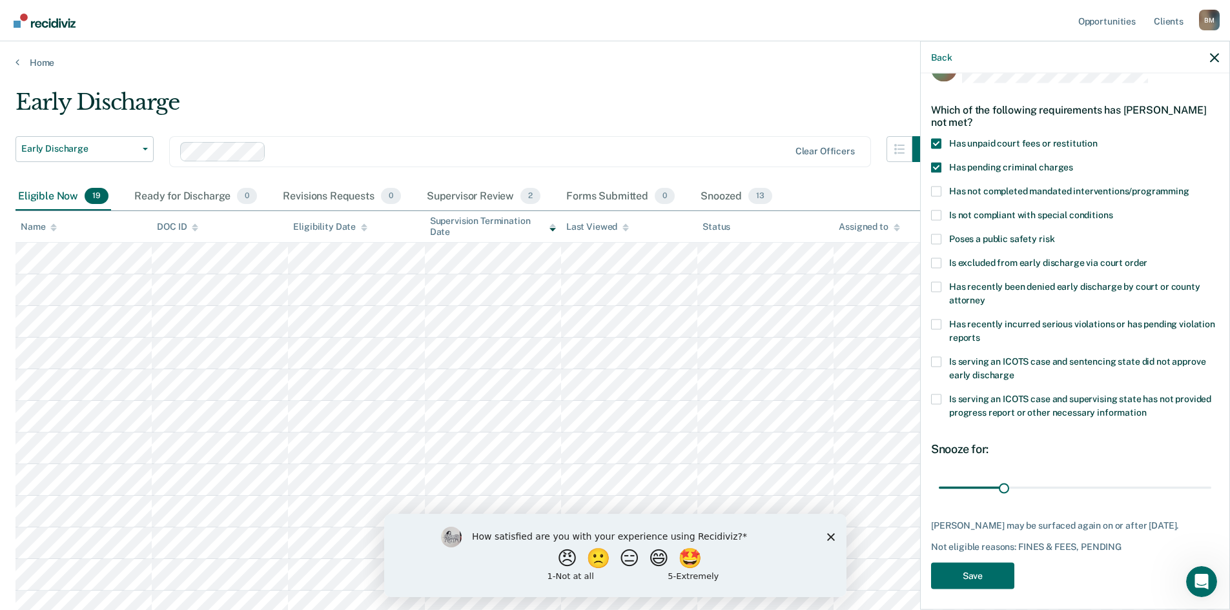
scroll to position [48, 0]
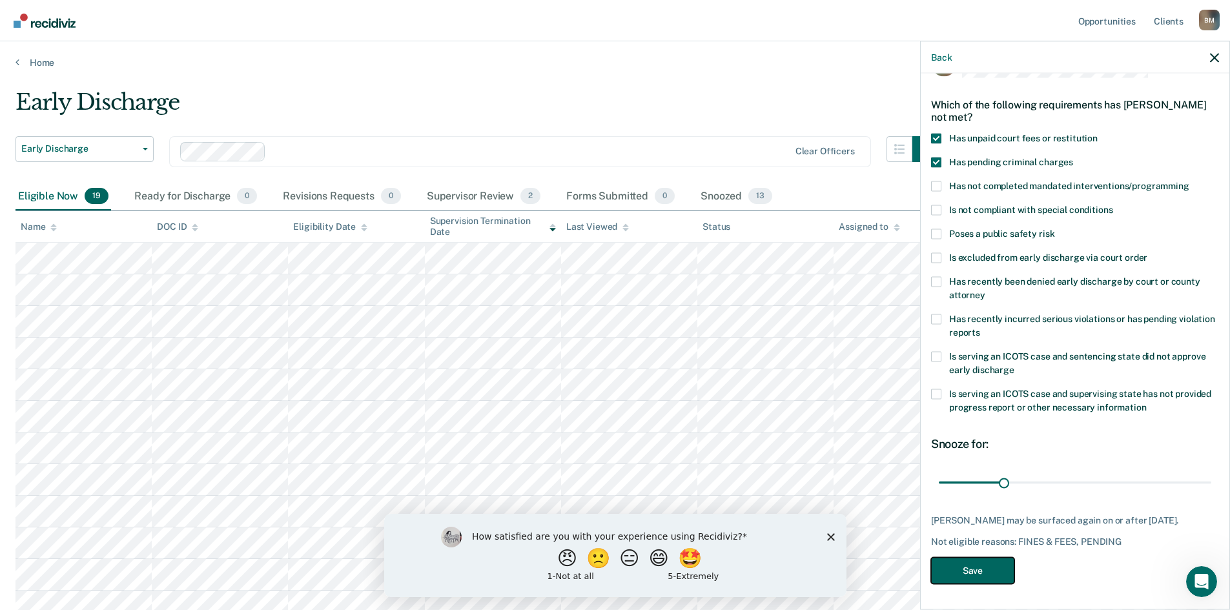
click at [972, 570] on button "Save" at bounding box center [972, 570] width 83 height 26
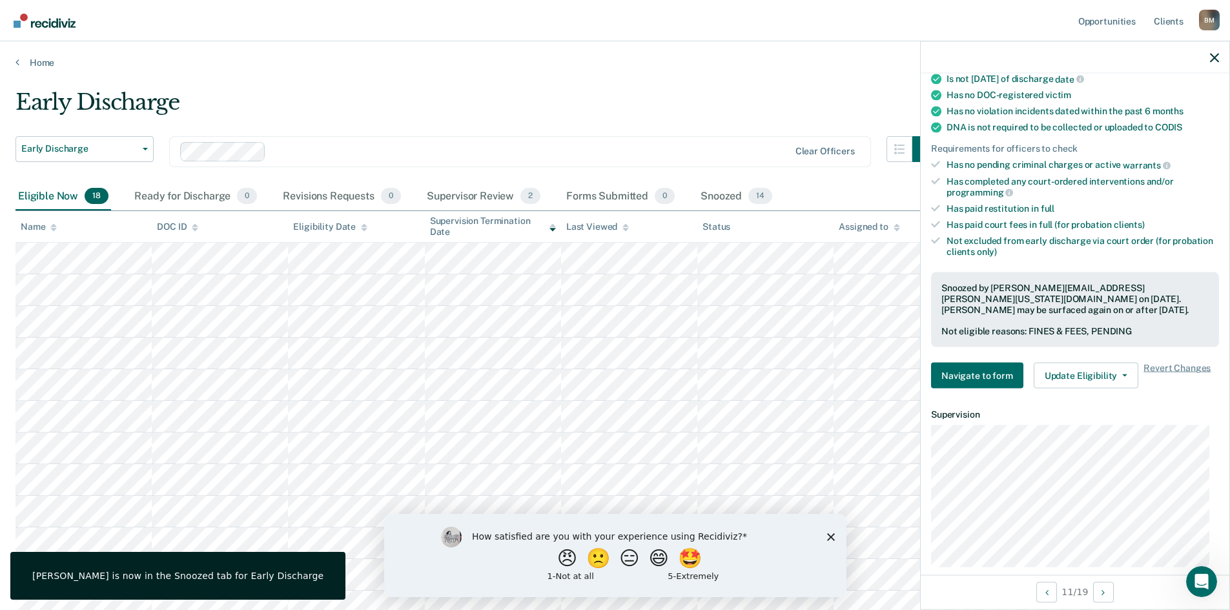
scroll to position [380, 0]
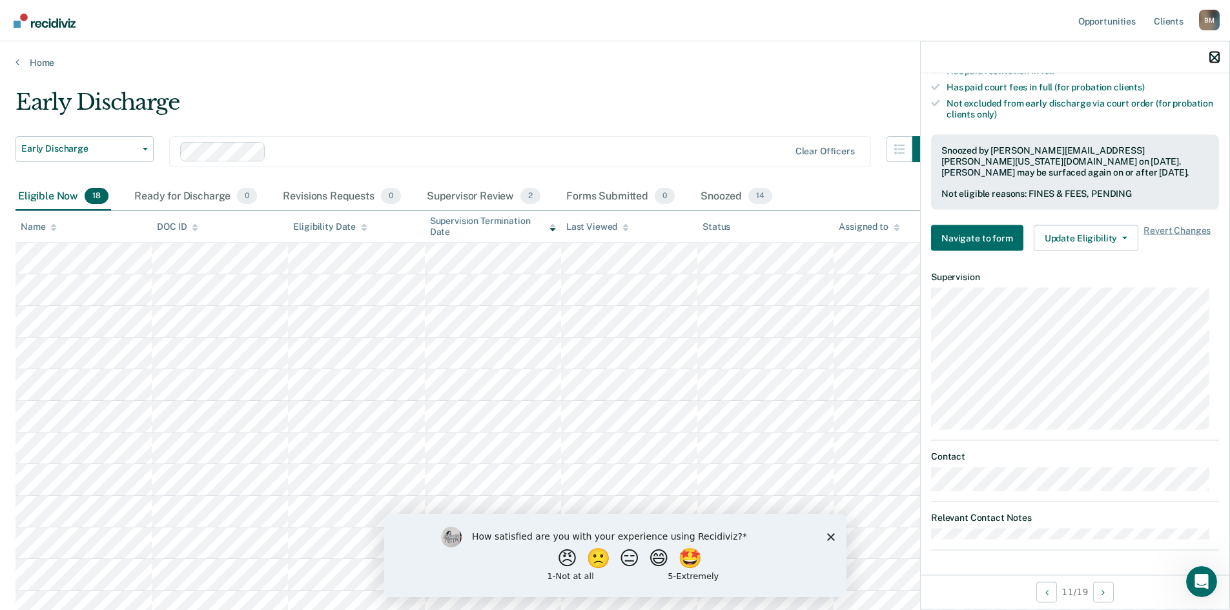
click at [1214, 54] on icon "button" at bounding box center [1214, 57] width 9 height 9
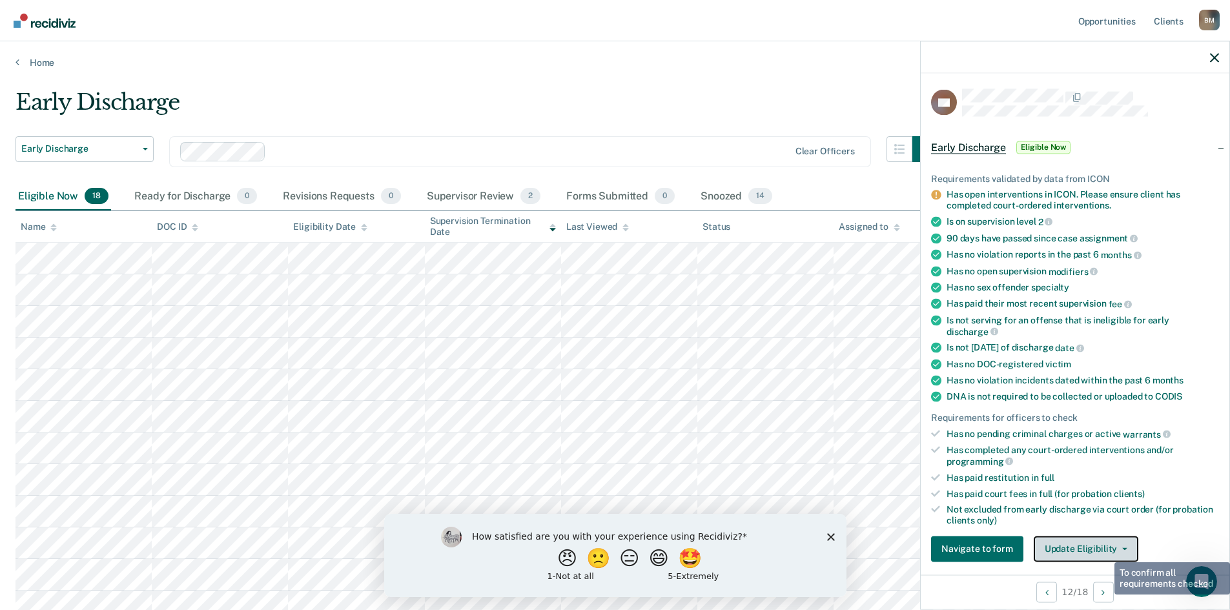
click at [1101, 546] on button "Update Eligibility" at bounding box center [1086, 549] width 105 height 26
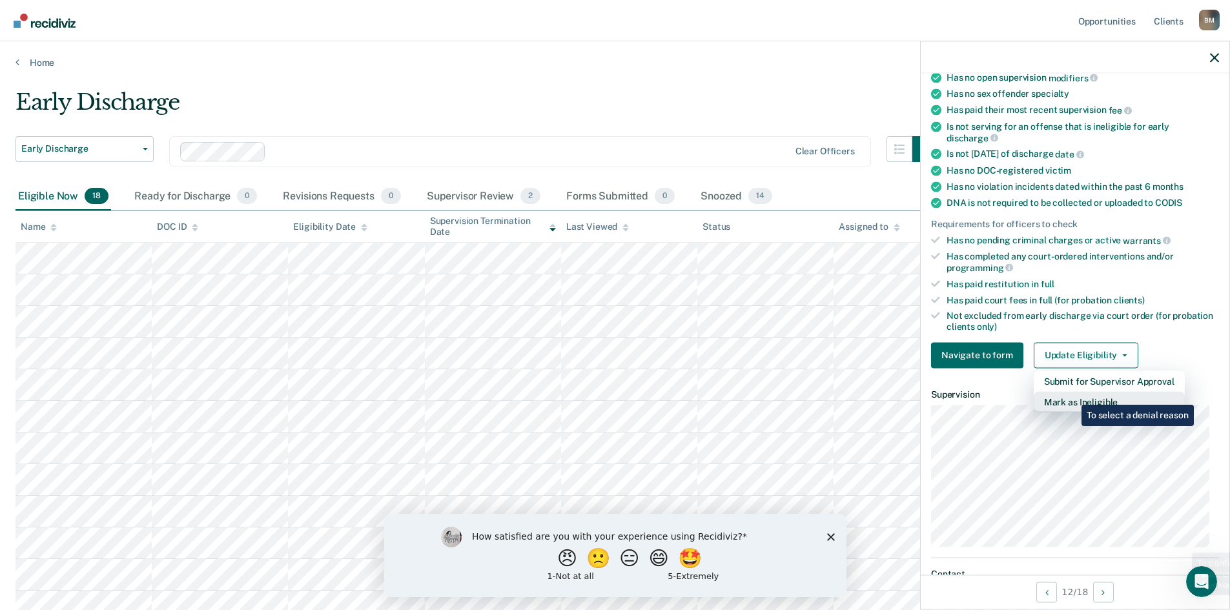
click at [1072, 394] on button "Mark as Ineligible" at bounding box center [1109, 401] width 151 height 21
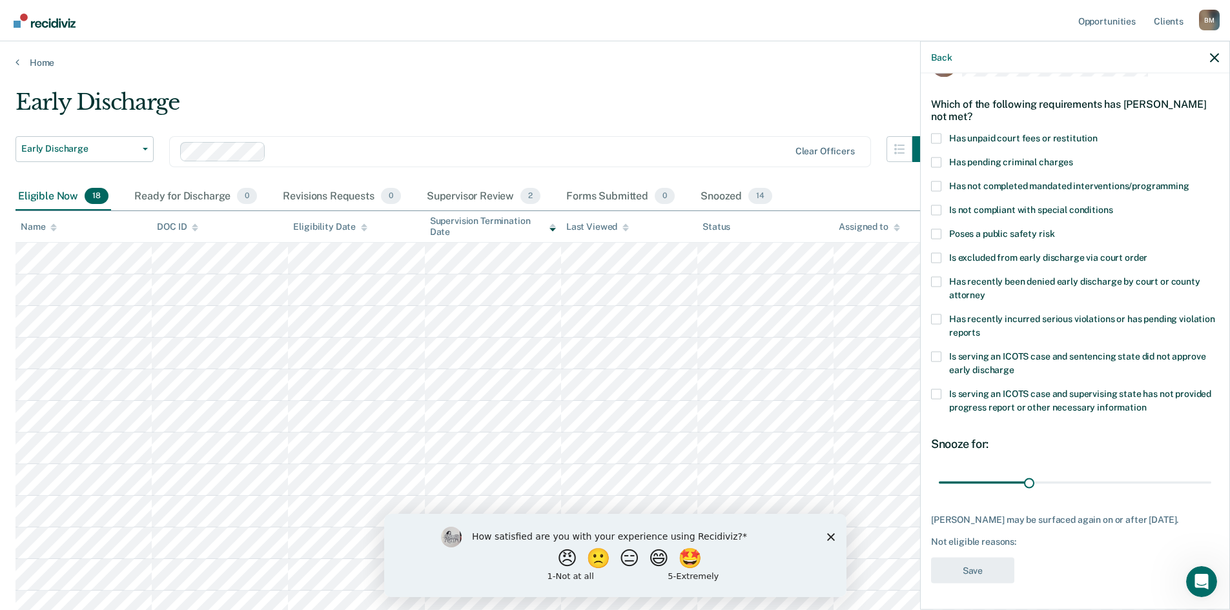
scroll to position [48, 0]
click at [936, 181] on span at bounding box center [936, 186] width 10 height 10
click at [1190, 181] on input "Has not completed mandated interventions/programming" at bounding box center [1190, 181] width 0 height 0
click at [964, 568] on button "Save" at bounding box center [972, 570] width 83 height 26
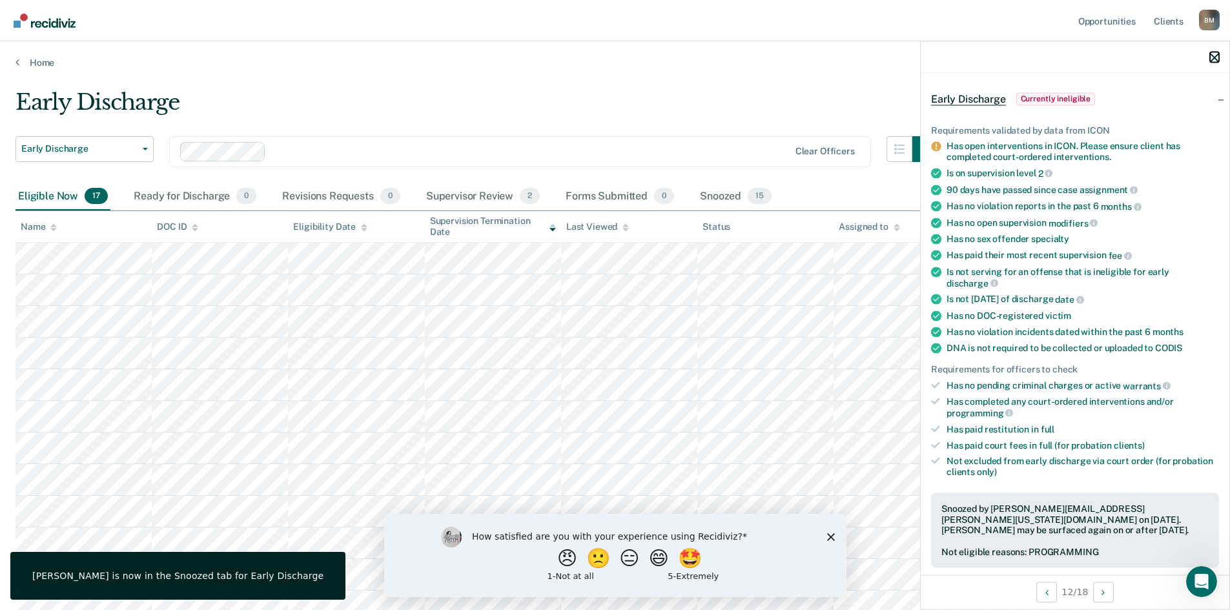
click at [1213, 55] on icon "button" at bounding box center [1214, 57] width 9 height 9
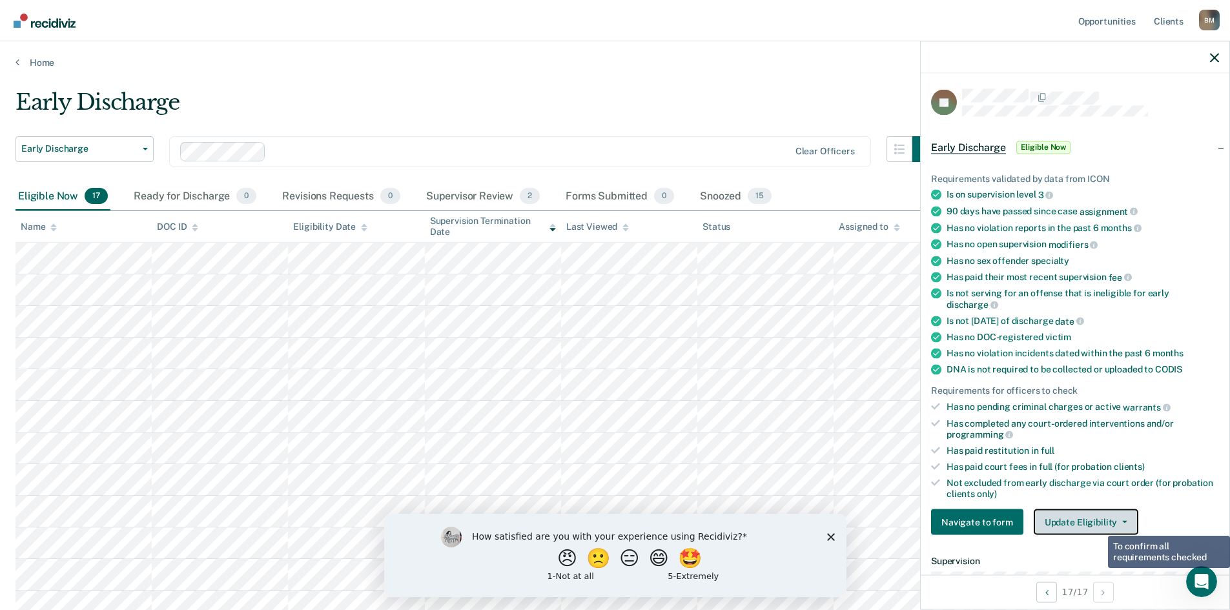
click at [1099, 518] on button "Update Eligibility" at bounding box center [1086, 523] width 105 height 26
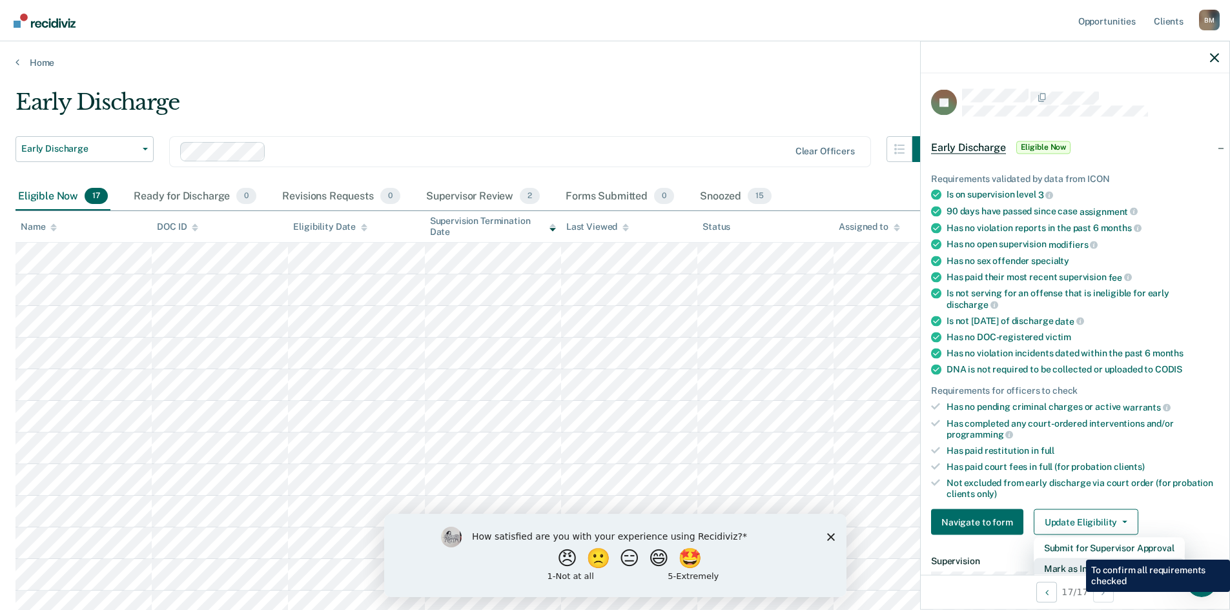
scroll to position [3, 0]
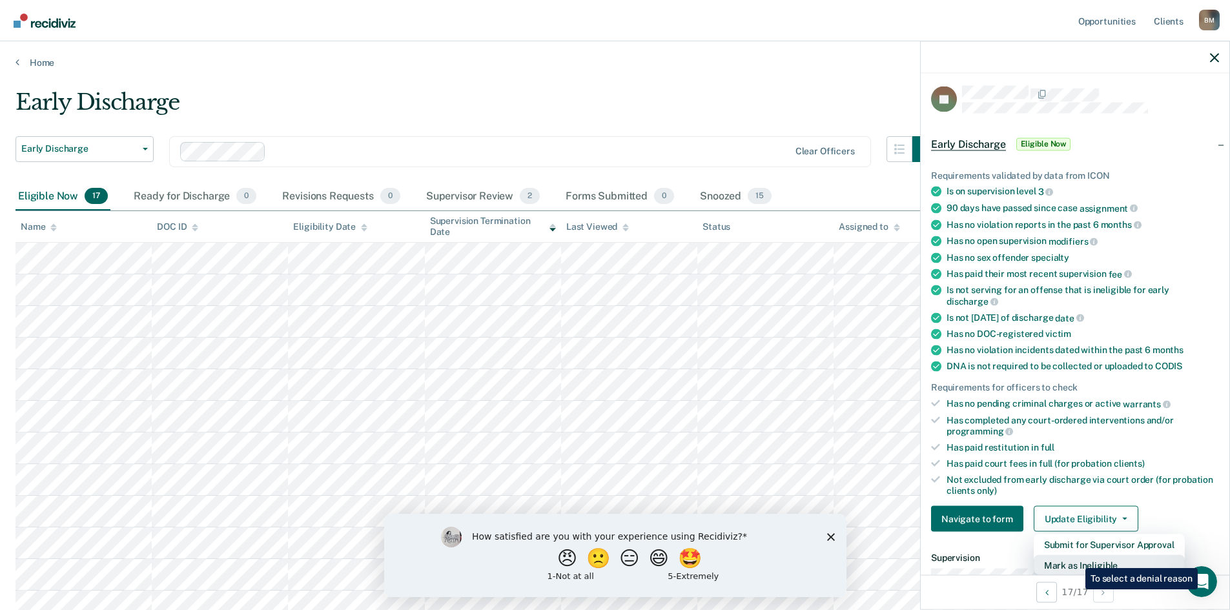
click at [1076, 559] on button "Mark as Ineligible" at bounding box center [1109, 565] width 151 height 21
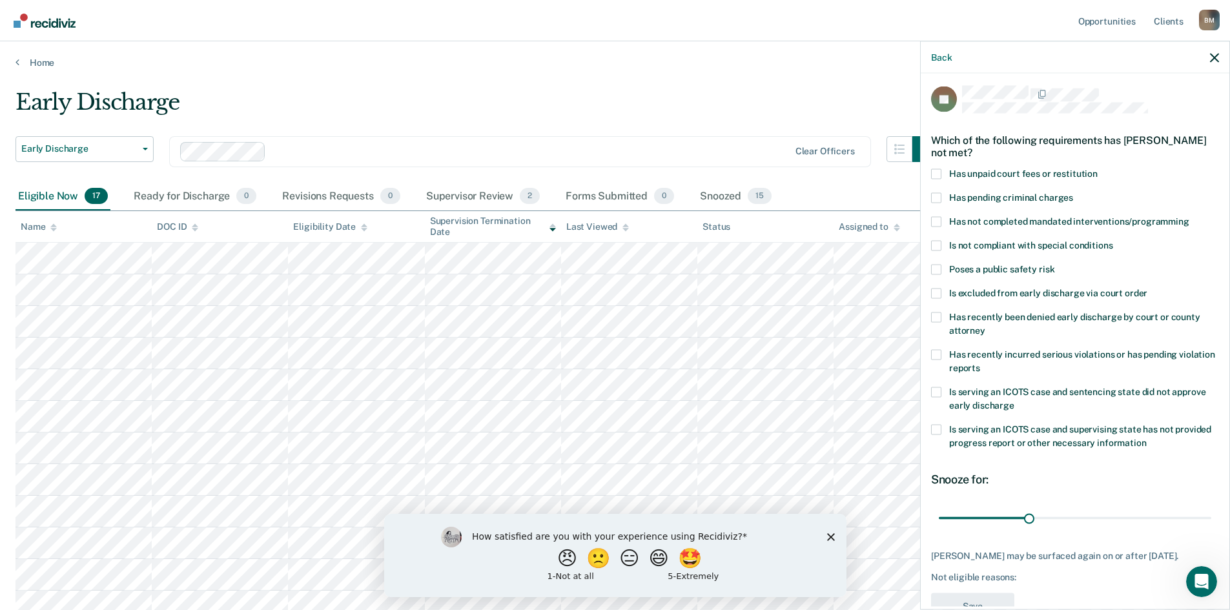
click at [935, 171] on span at bounding box center [936, 174] width 10 height 10
click at [1098, 169] on input "Has unpaid court fees or restitution" at bounding box center [1098, 169] width 0 height 0
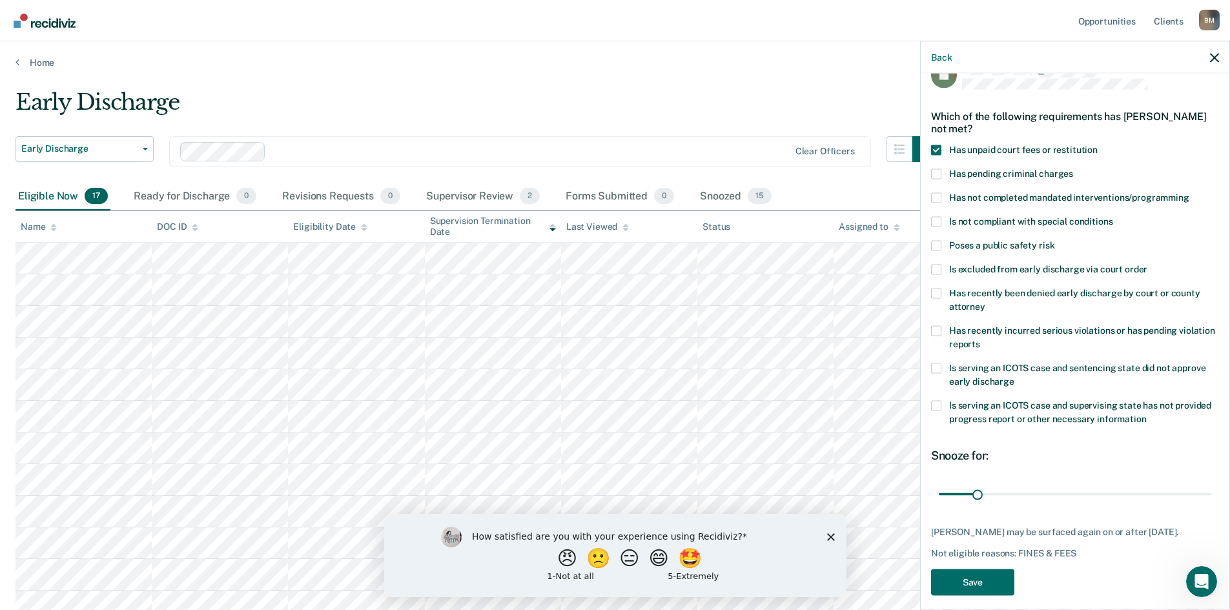
scroll to position [37, 0]
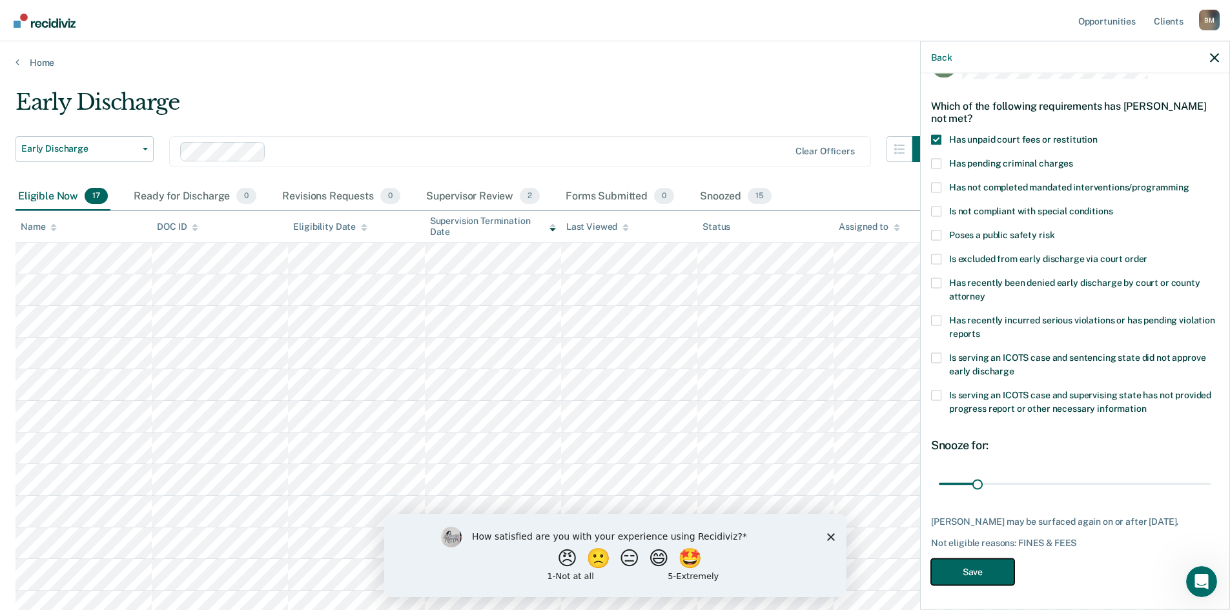
click at [975, 566] on button "Save" at bounding box center [972, 572] width 83 height 26
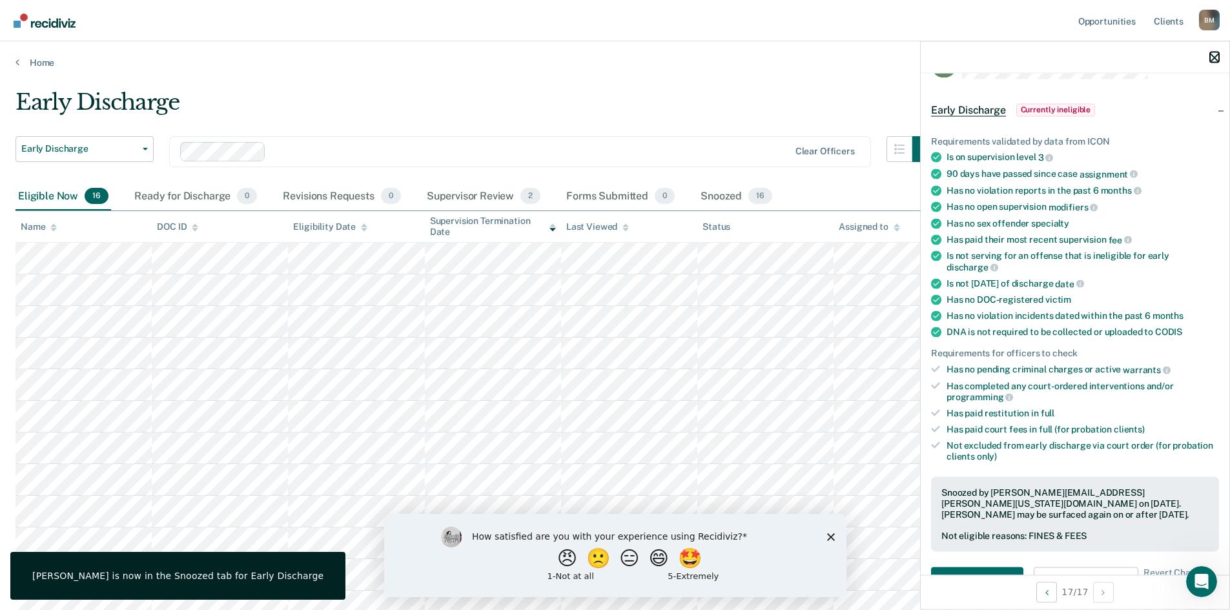
click at [1211, 58] on icon "button" at bounding box center [1214, 57] width 9 height 9
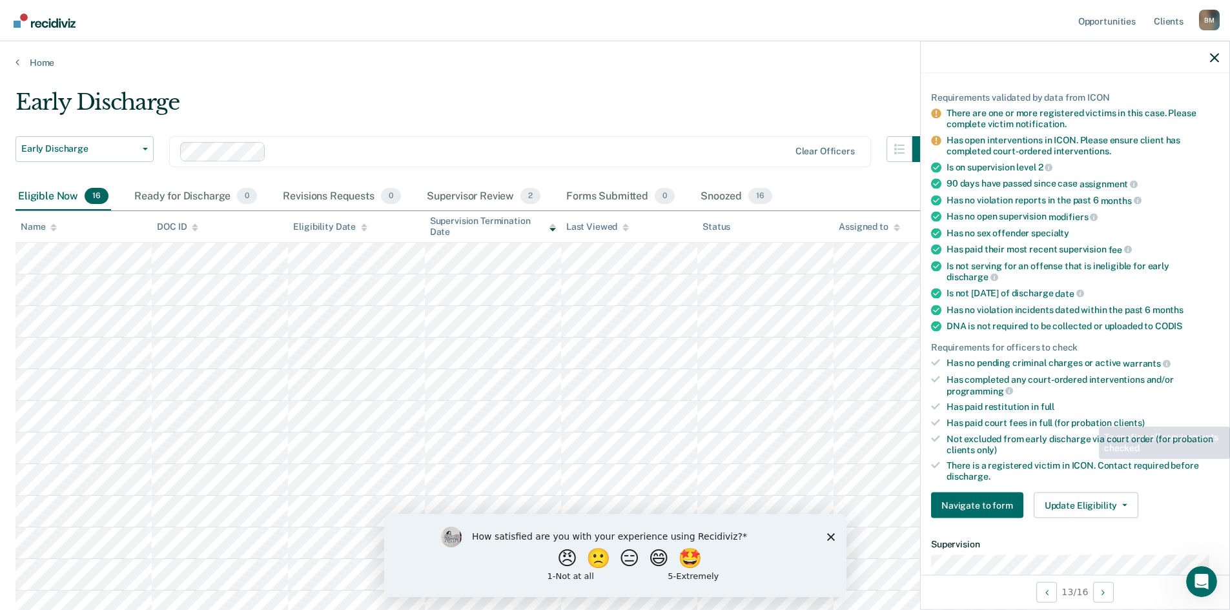
scroll to position [194, 0]
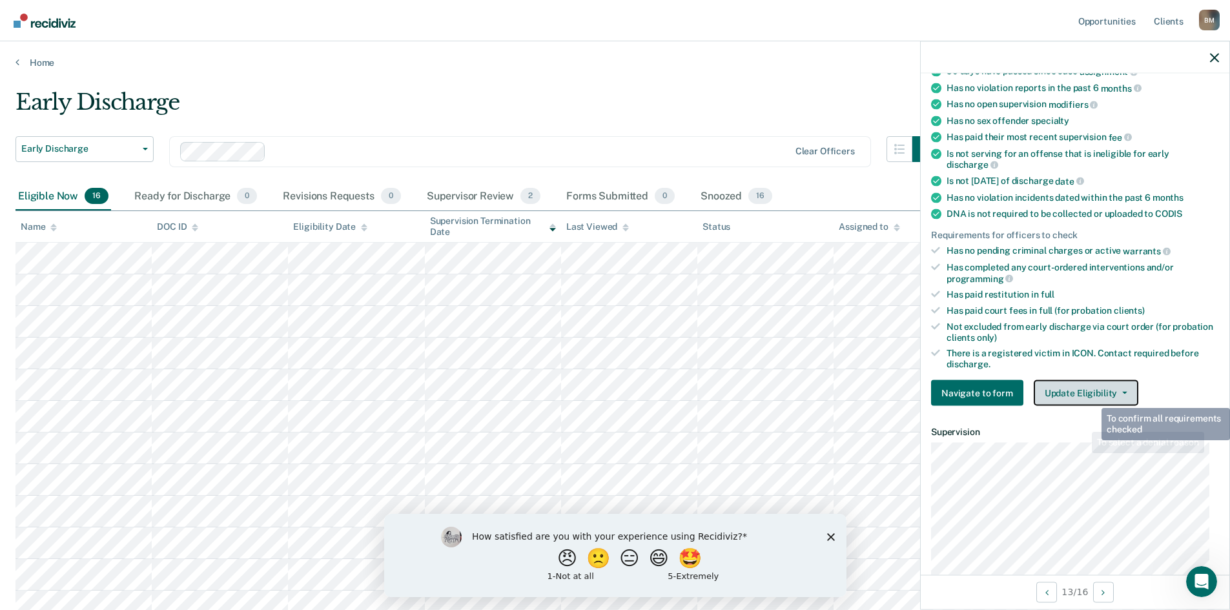
click at [1099, 380] on button "Update Eligibility" at bounding box center [1086, 393] width 105 height 26
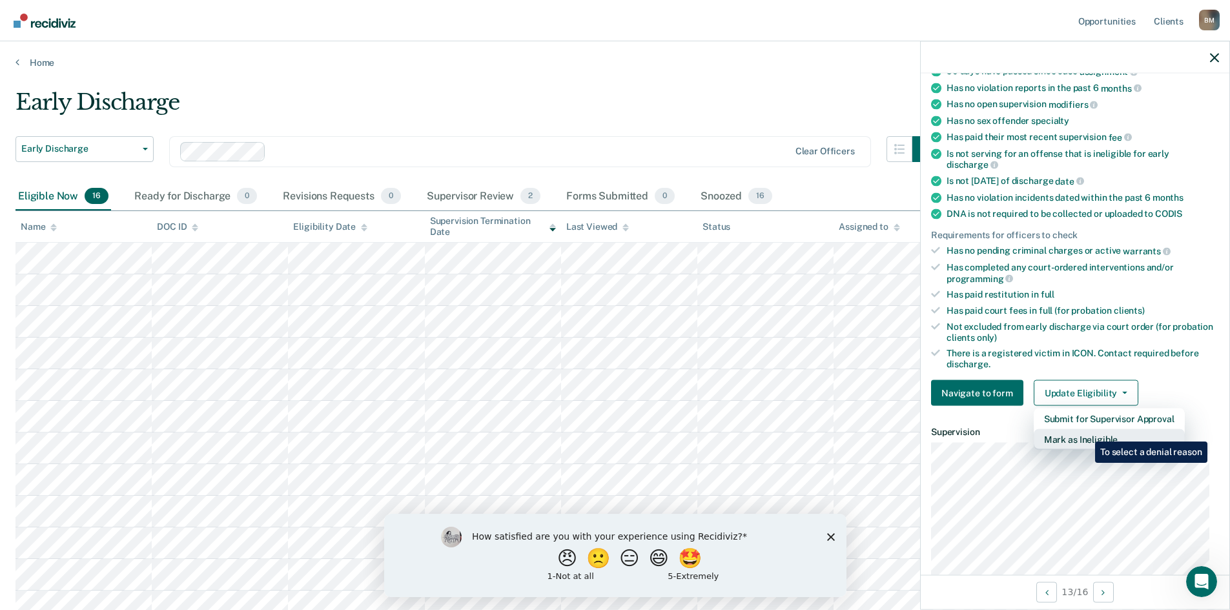
click at [1086, 432] on button "Mark as Ineligible" at bounding box center [1109, 440] width 151 height 21
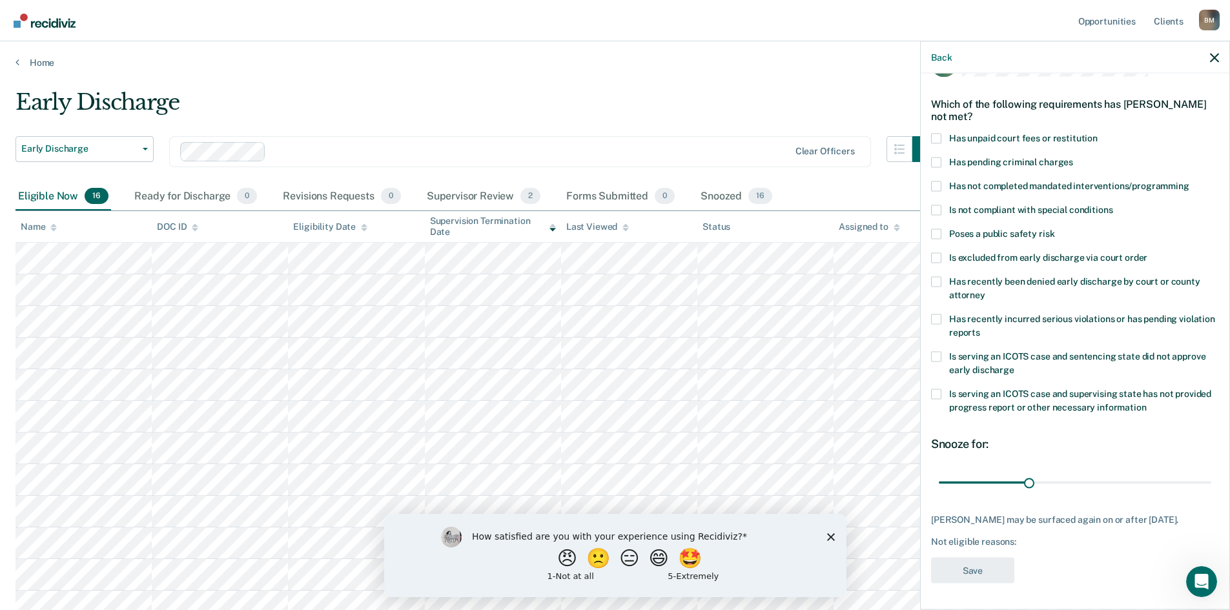
scroll to position [37, 0]
click at [936, 184] on span at bounding box center [936, 187] width 10 height 10
click at [1190, 182] on input "Has not completed mandated interventions/programming" at bounding box center [1190, 182] width 0 height 0
click at [970, 570] on button "Save" at bounding box center [972, 572] width 83 height 26
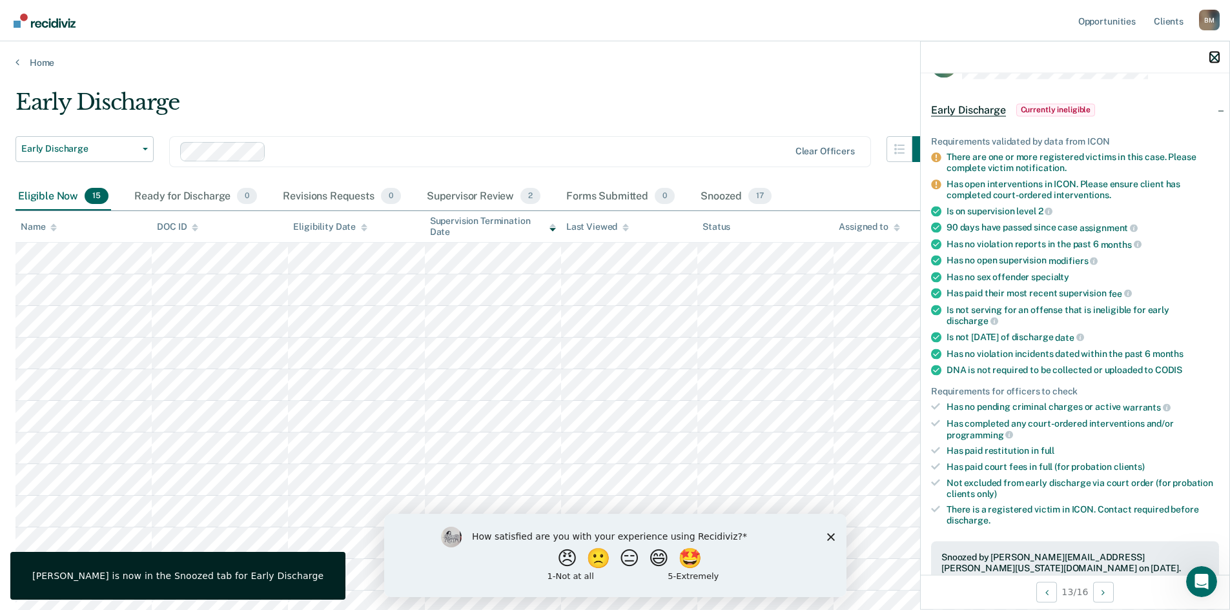
click at [1212, 56] on icon "button" at bounding box center [1214, 57] width 9 height 9
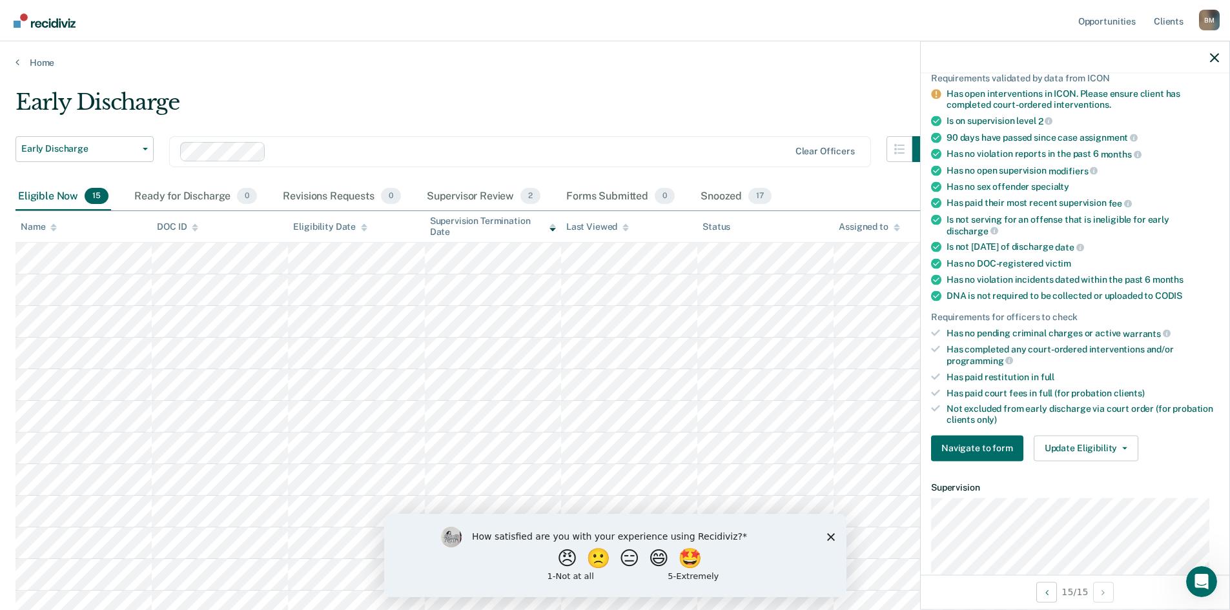
scroll to position [194, 0]
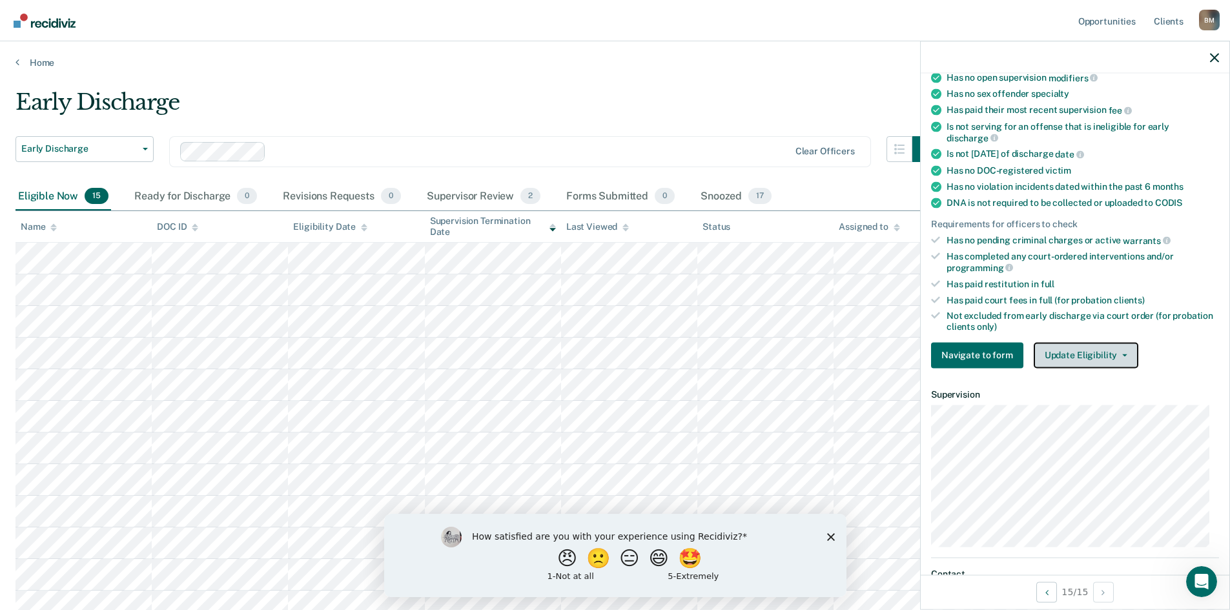
click at [1092, 357] on button "Update Eligibility" at bounding box center [1086, 355] width 105 height 26
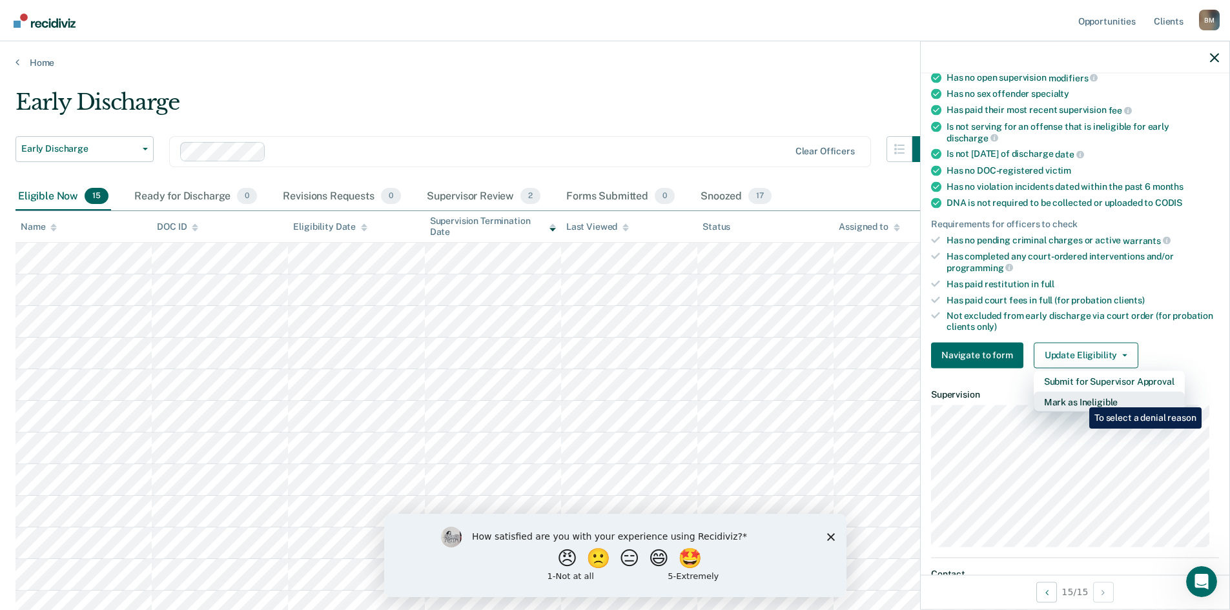
click at [1080, 398] on button "Mark as Ineligible" at bounding box center [1109, 401] width 151 height 21
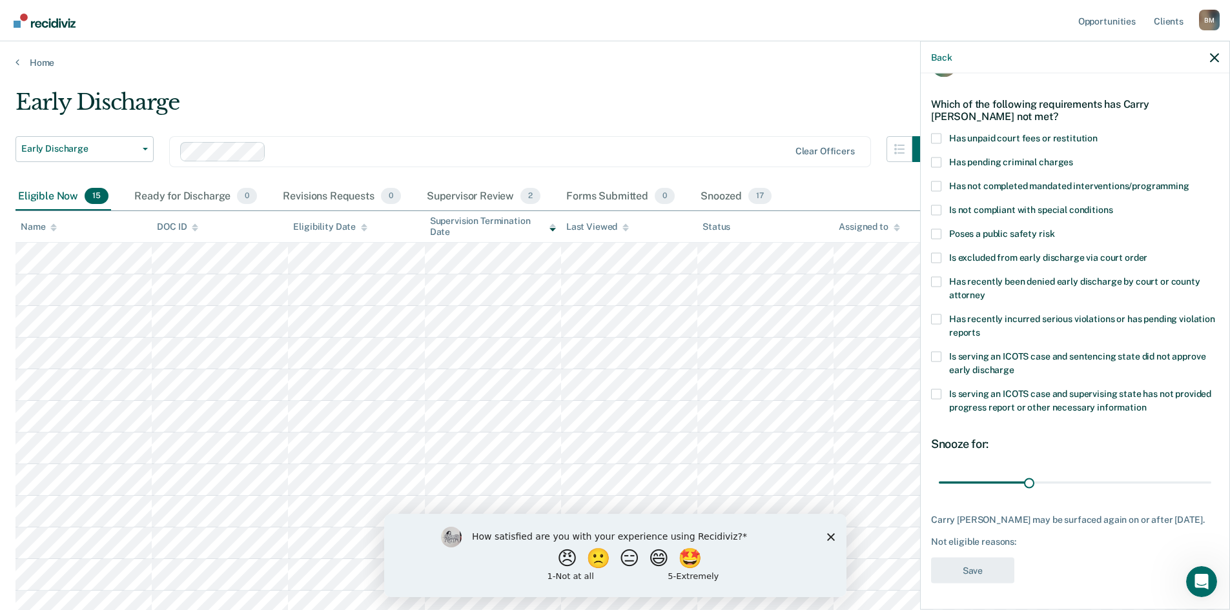
scroll to position [37, 0]
click at [935, 188] on span at bounding box center [936, 187] width 10 height 10
click at [1190, 182] on input "Has not completed mandated interventions/programming" at bounding box center [1190, 182] width 0 height 0
click at [964, 573] on button "Save" at bounding box center [972, 572] width 83 height 26
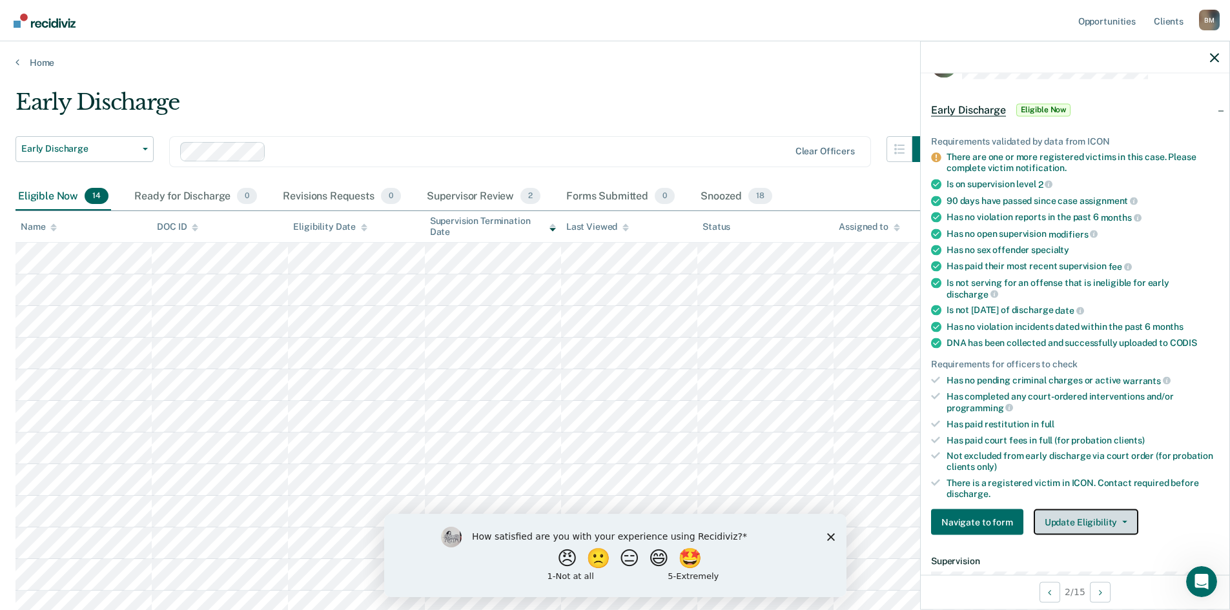
click at [1092, 525] on button "Update Eligibility" at bounding box center [1086, 523] width 105 height 26
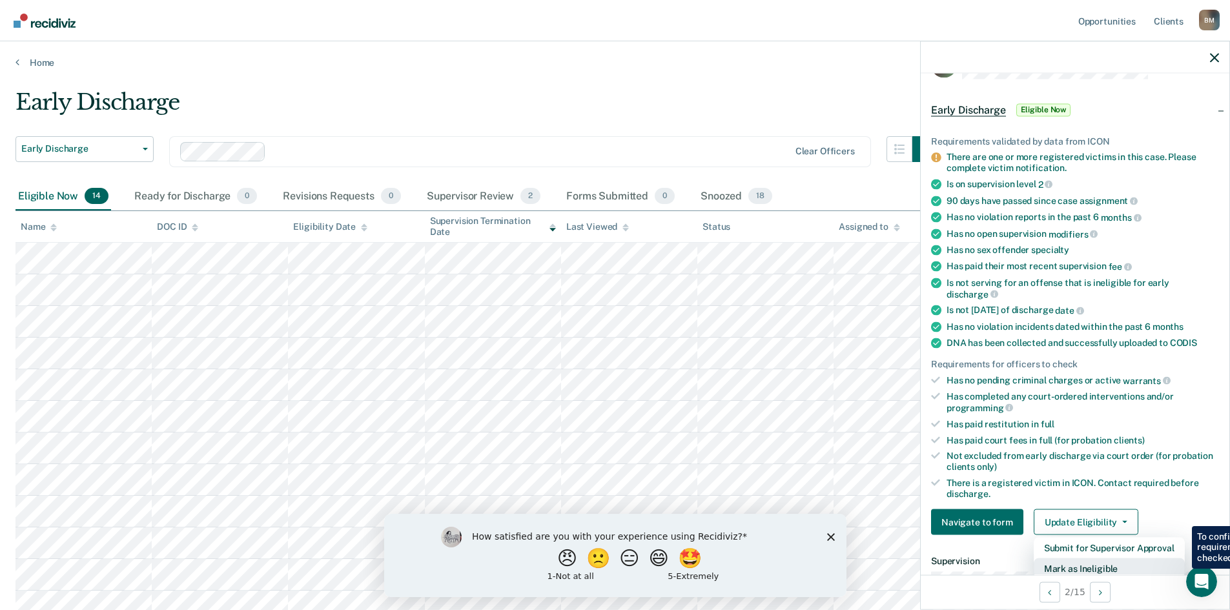
scroll to position [41, 0]
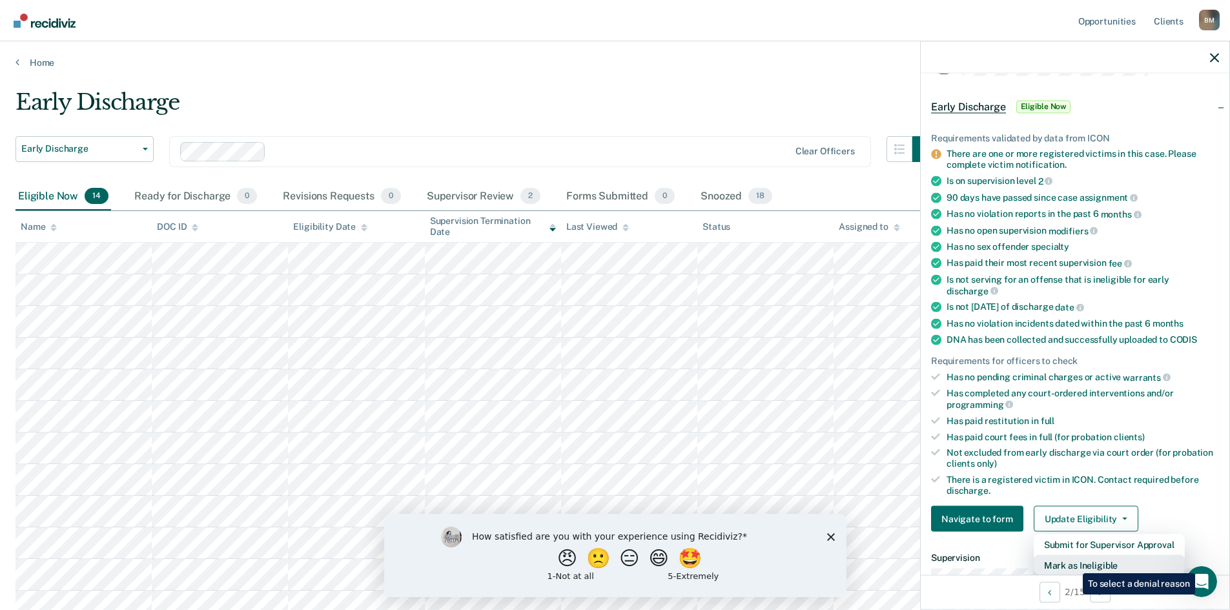
click at [1073, 564] on button "Mark as Ineligible" at bounding box center [1109, 565] width 151 height 21
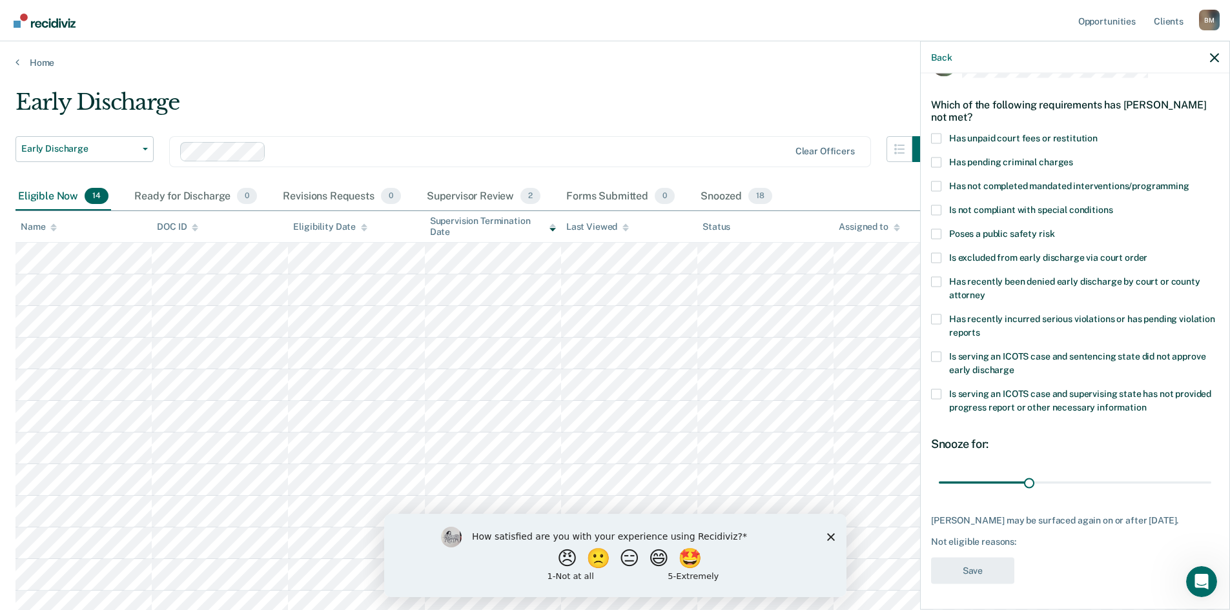
click at [936, 139] on span at bounding box center [936, 138] width 10 height 10
click at [1098, 133] on input "Has unpaid court fees or restitution" at bounding box center [1098, 133] width 0 height 0
click at [971, 471] on input "range" at bounding box center [1075, 482] width 273 height 23
drag, startPoint x: 973, startPoint y: 471, endPoint x: 1033, endPoint y: 462, distance: 60.6
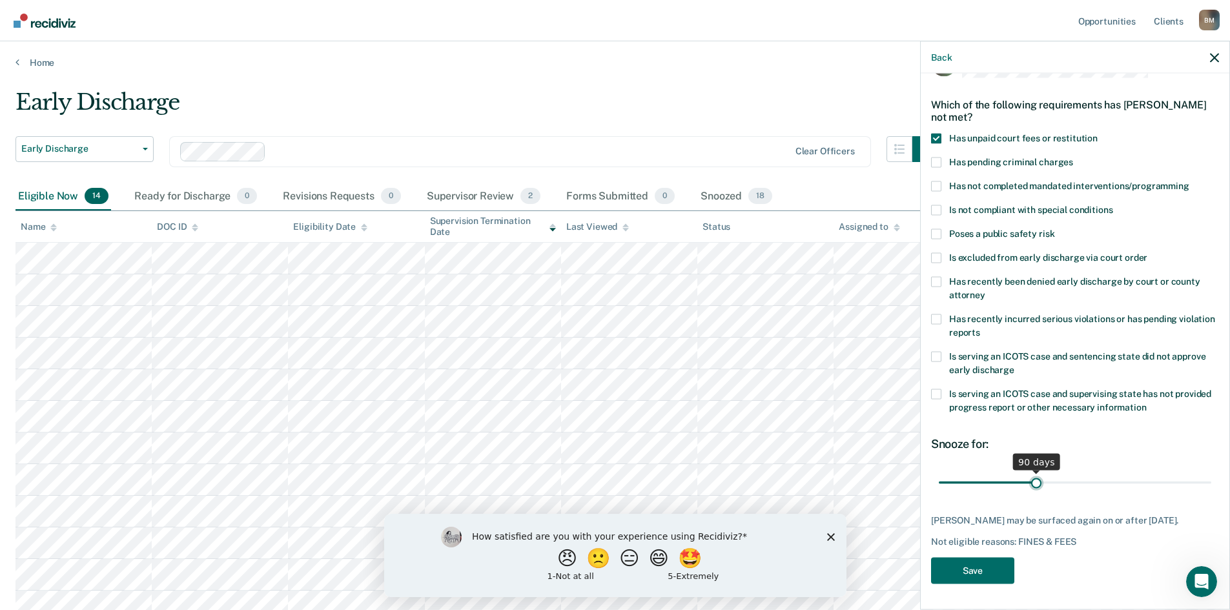
type input "90"
click at [1033, 471] on input "range" at bounding box center [1075, 482] width 273 height 23
click at [968, 568] on button "Save" at bounding box center [972, 570] width 83 height 26
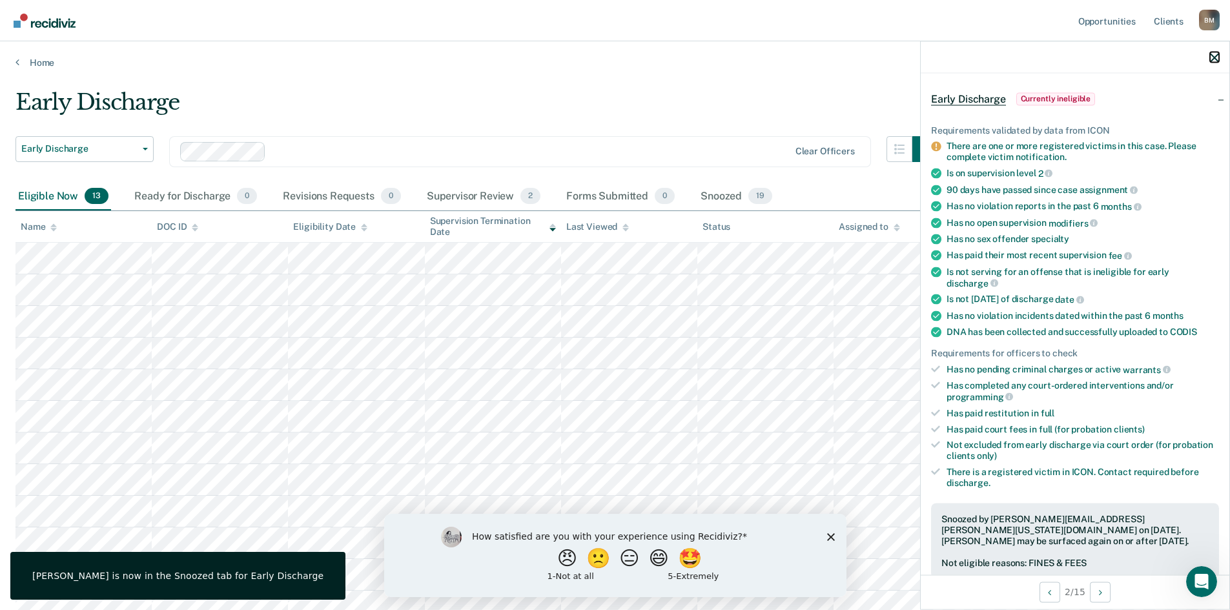
click at [1216, 57] on icon "button" at bounding box center [1214, 57] width 9 height 9
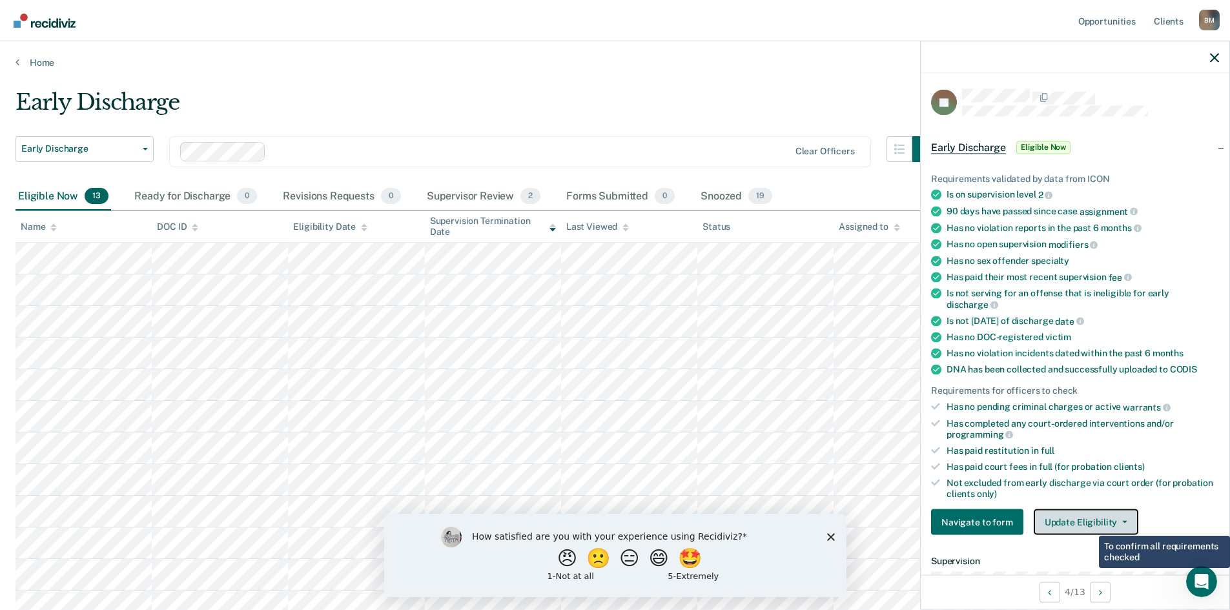
click at [1089, 522] on button "Update Eligibility" at bounding box center [1086, 523] width 105 height 26
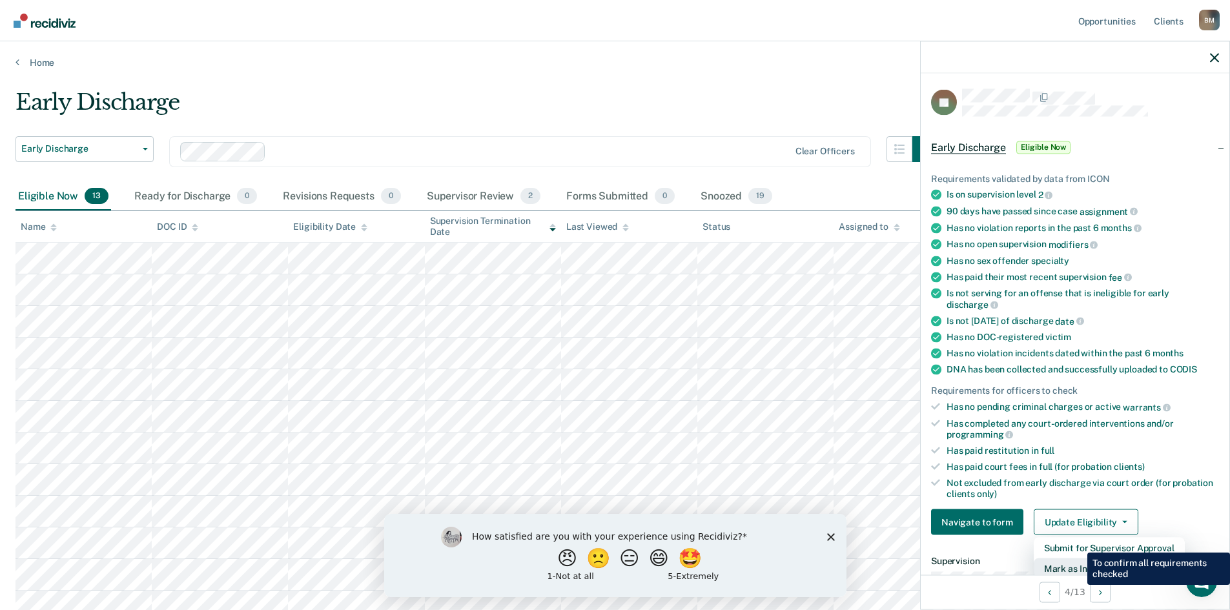
scroll to position [3, 0]
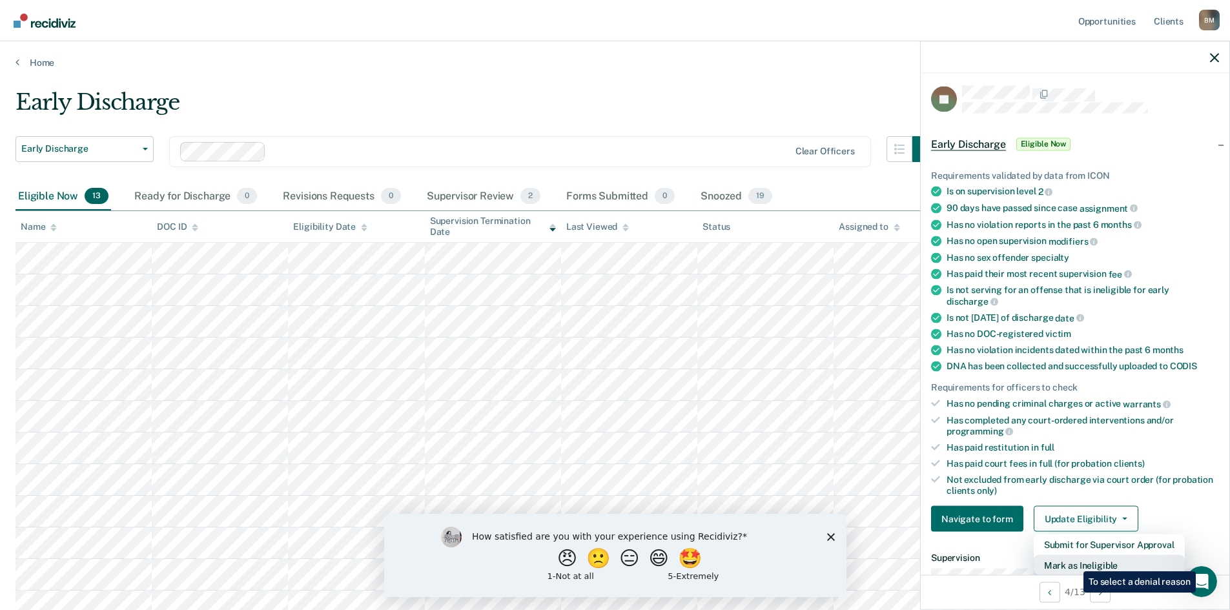
click at [1074, 562] on button "Mark as Ineligible" at bounding box center [1109, 565] width 151 height 21
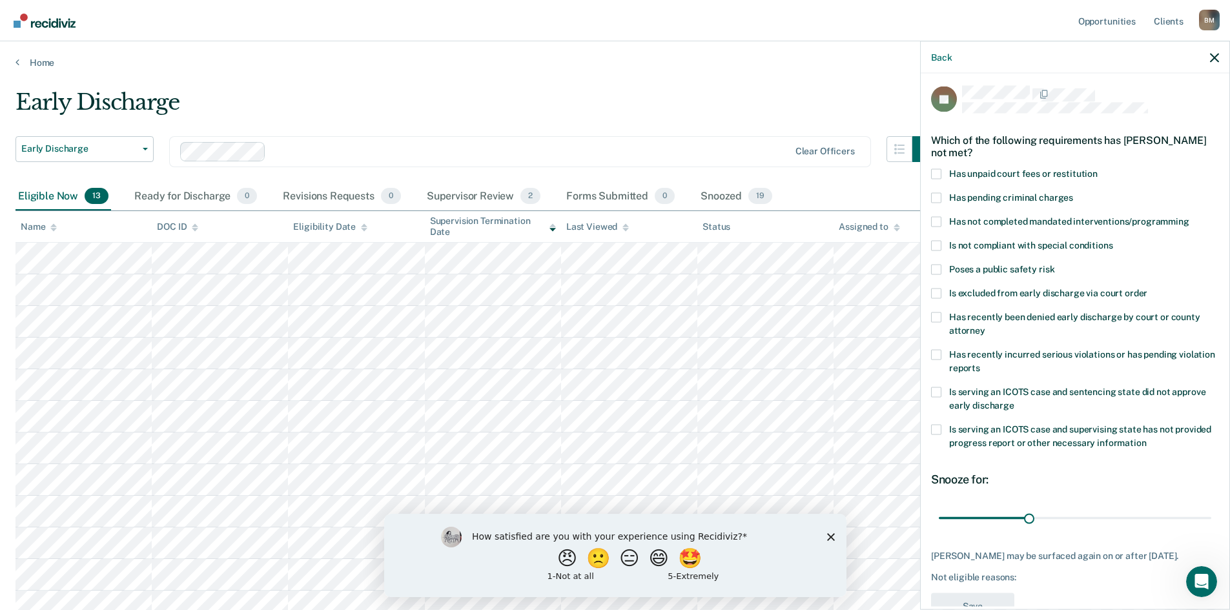
click at [937, 243] on span at bounding box center [936, 245] width 10 height 10
click at [1113, 240] on input "Is not compliant with special conditions" at bounding box center [1113, 240] width 0 height 0
click at [968, 600] on button "Save" at bounding box center [972, 606] width 83 height 26
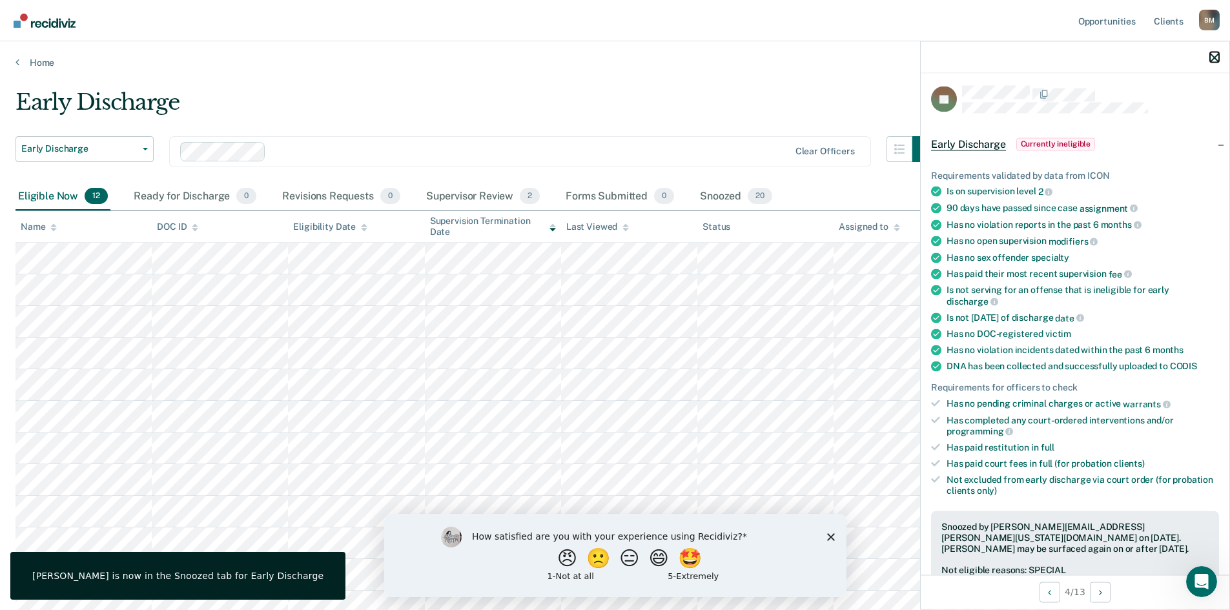
click at [1214, 57] on icon "button" at bounding box center [1214, 57] width 9 height 9
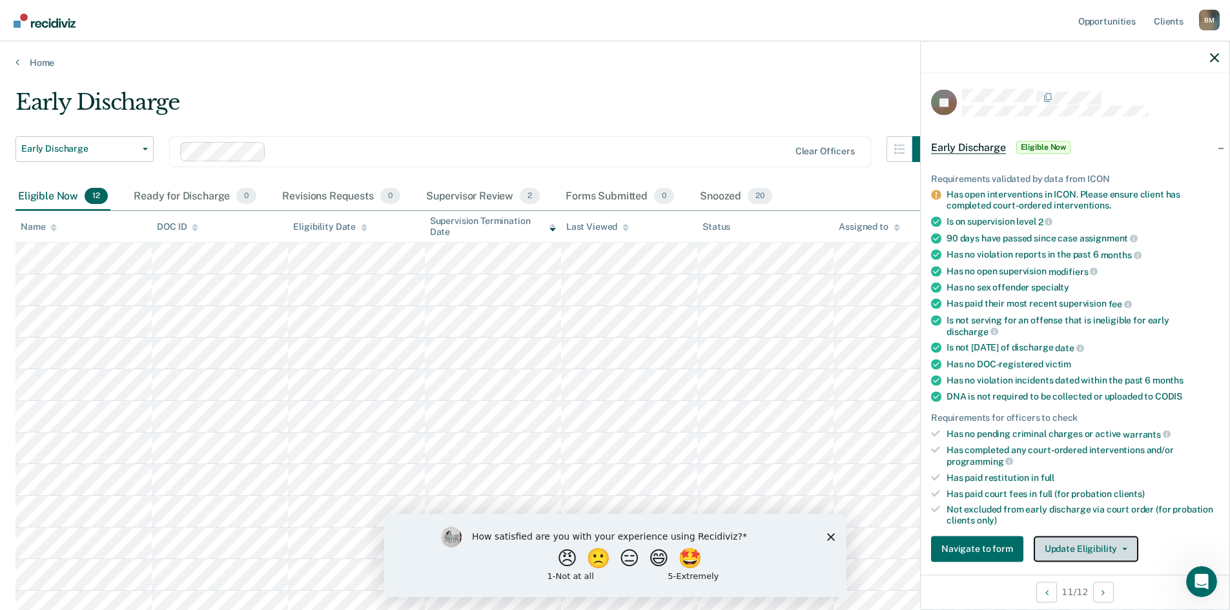
click at [1079, 550] on button "Update Eligibility" at bounding box center [1086, 549] width 105 height 26
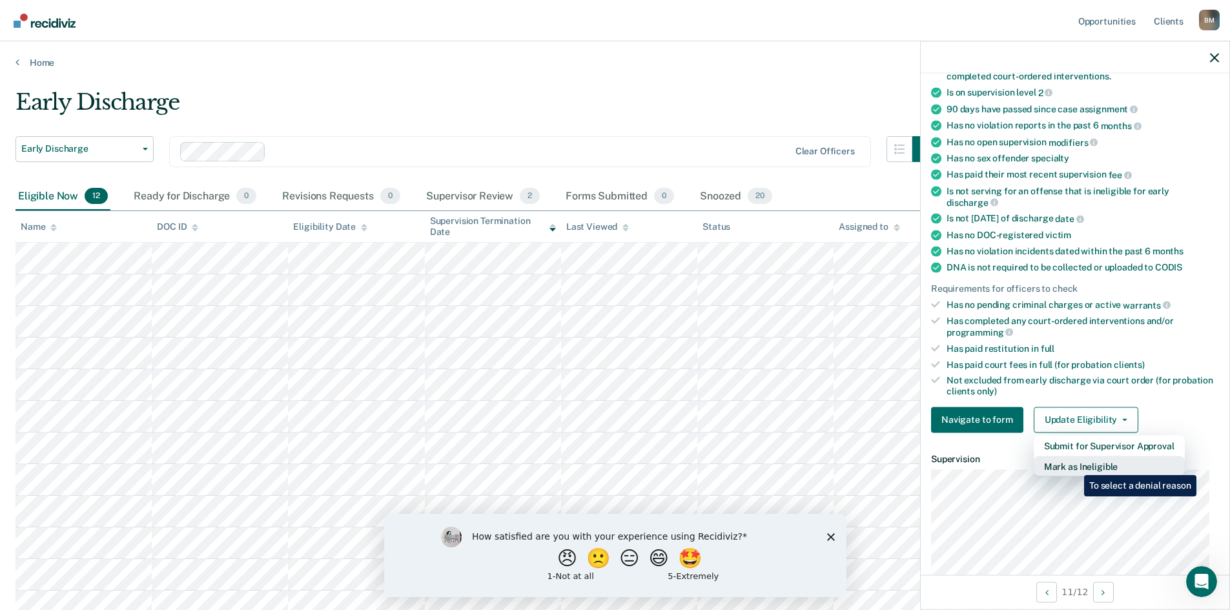
click at [1075, 466] on button "Mark as Ineligible" at bounding box center [1109, 466] width 151 height 21
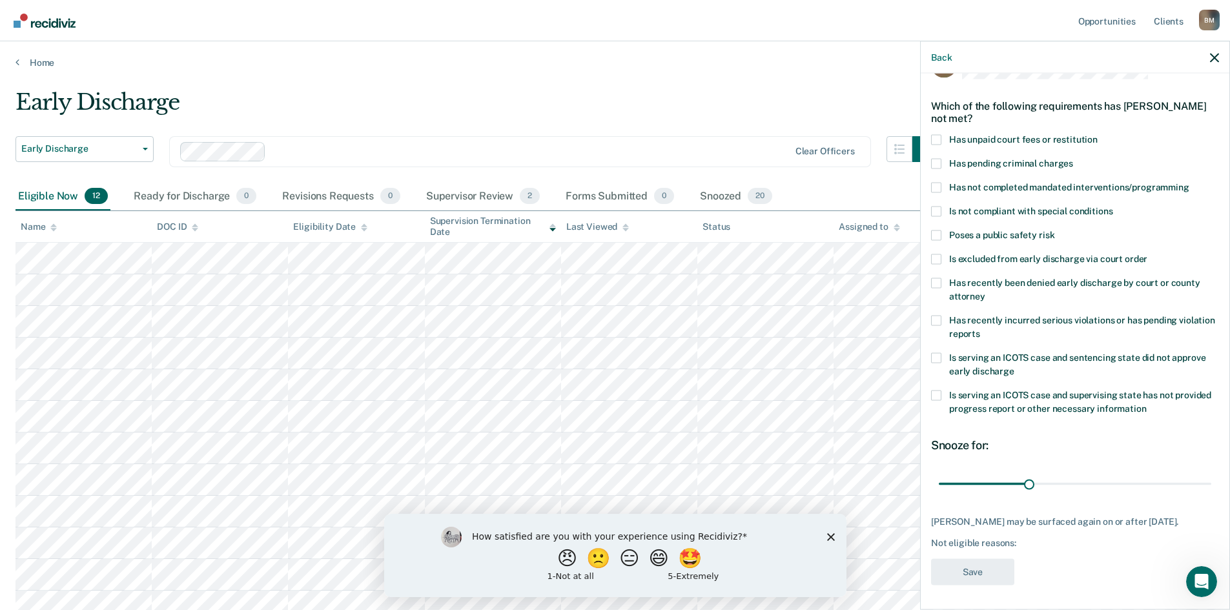
click at [940, 162] on span at bounding box center [936, 163] width 10 height 10
click at [1073, 158] on input "Has pending criminal charges" at bounding box center [1073, 158] width 0 height 0
click at [981, 570] on button "Save" at bounding box center [972, 572] width 83 height 26
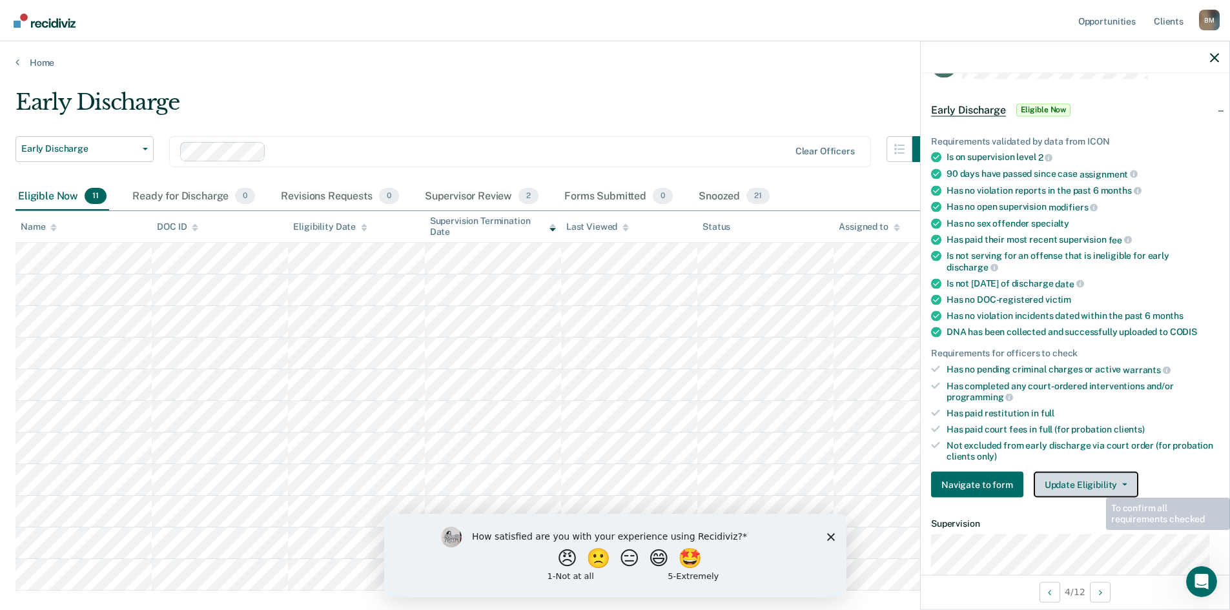
click at [1097, 486] on button "Update Eligibility" at bounding box center [1086, 485] width 105 height 26
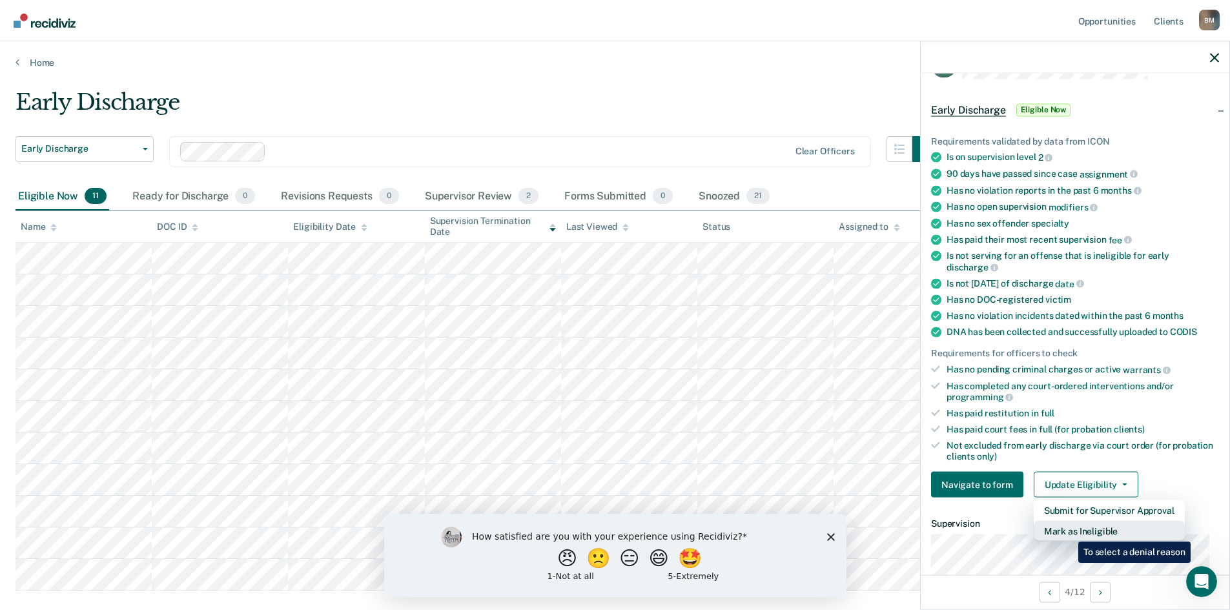
click at [1069, 532] on button "Mark as Ineligible" at bounding box center [1109, 531] width 151 height 21
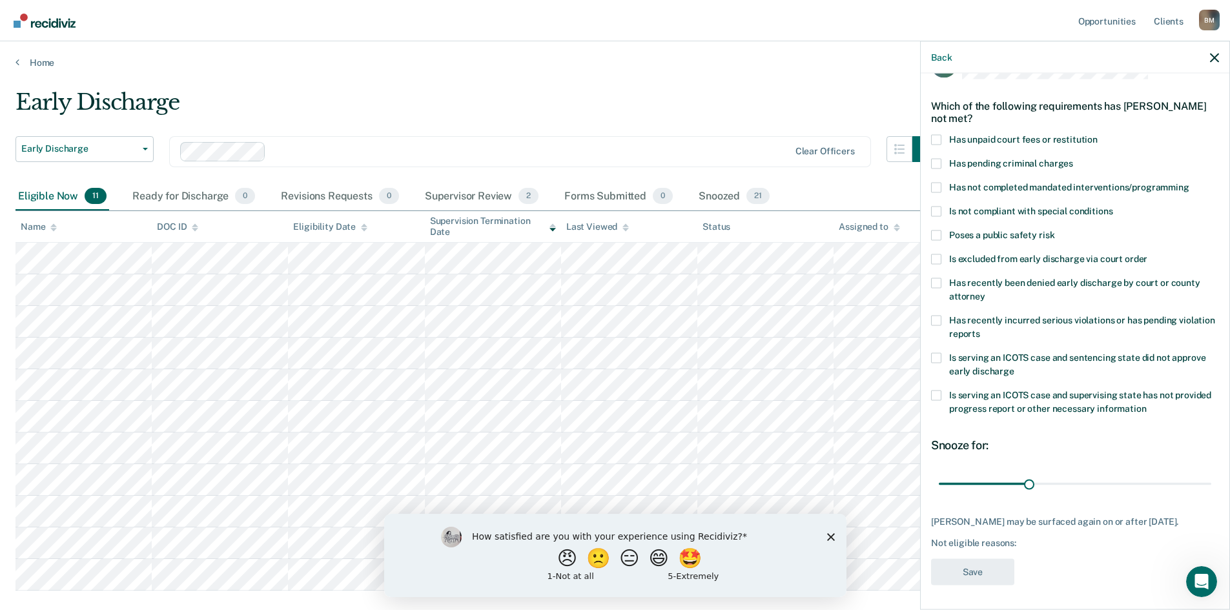
click at [939, 210] on span at bounding box center [936, 211] width 10 height 10
click at [1113, 206] on input "Is not compliant with special conditions" at bounding box center [1113, 206] width 0 height 0
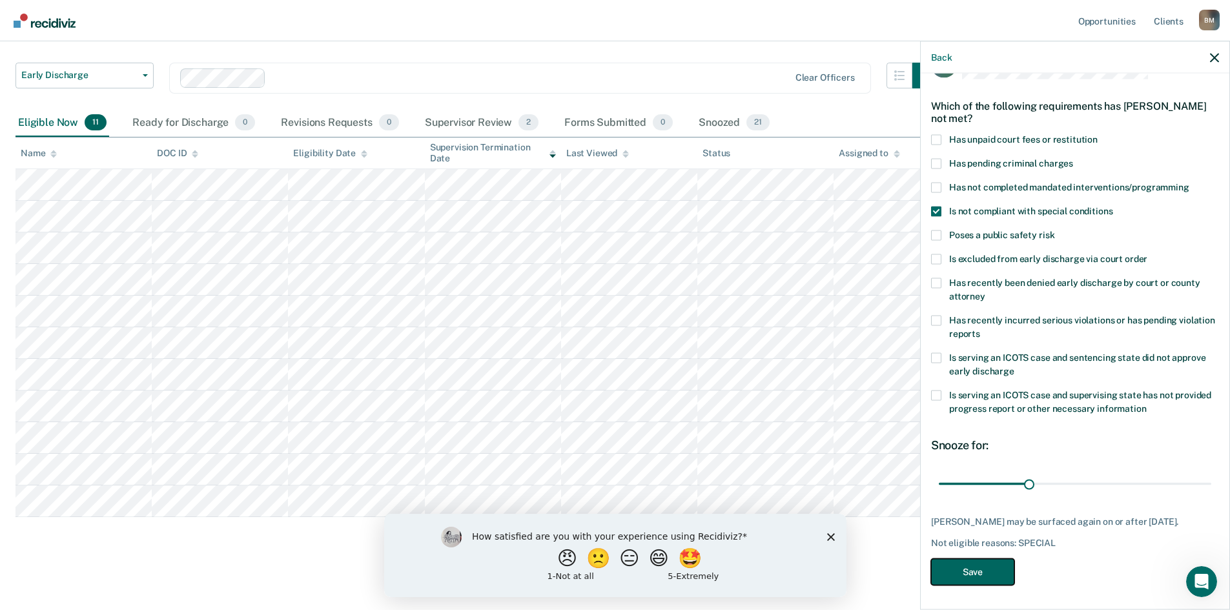
drag, startPoint x: 965, startPoint y: 568, endPoint x: 964, endPoint y: 559, distance: 9.1
click at [965, 570] on button "Save" at bounding box center [972, 572] width 83 height 26
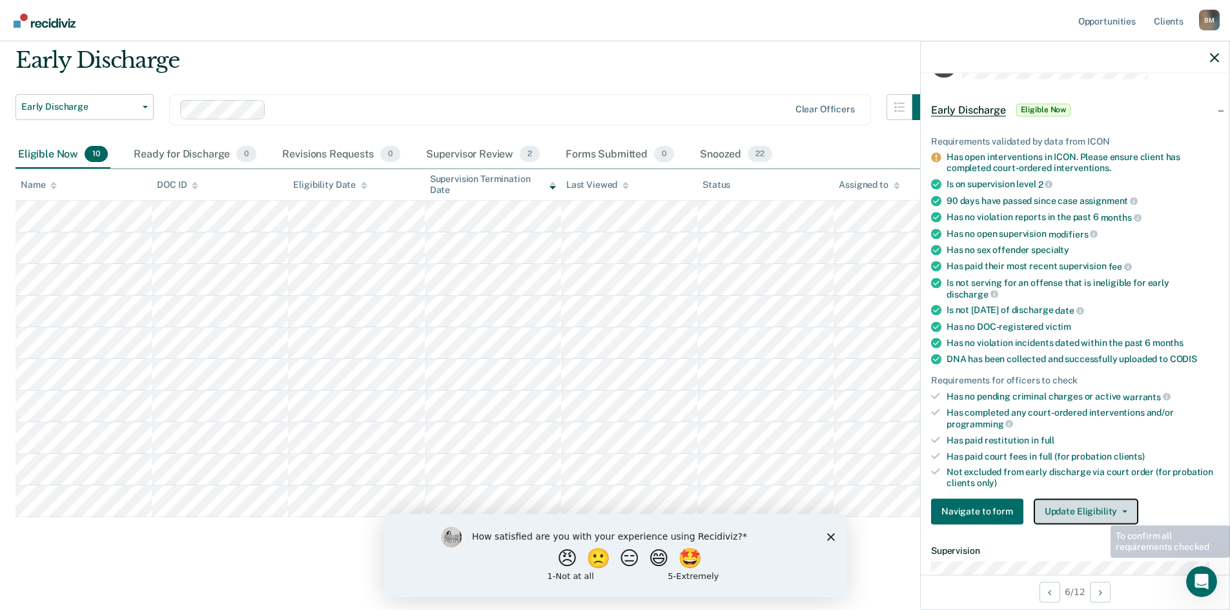
click at [1092, 508] on button "Update Eligibility" at bounding box center [1086, 512] width 105 height 26
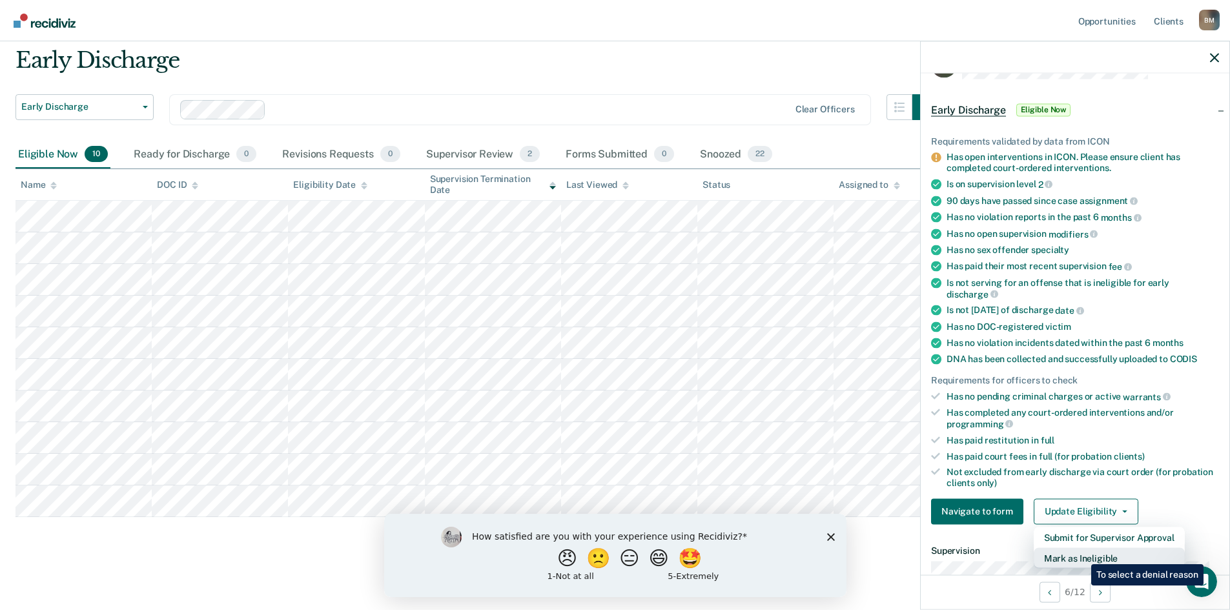
click at [1082, 555] on button "Mark as Ineligible" at bounding box center [1109, 558] width 151 height 21
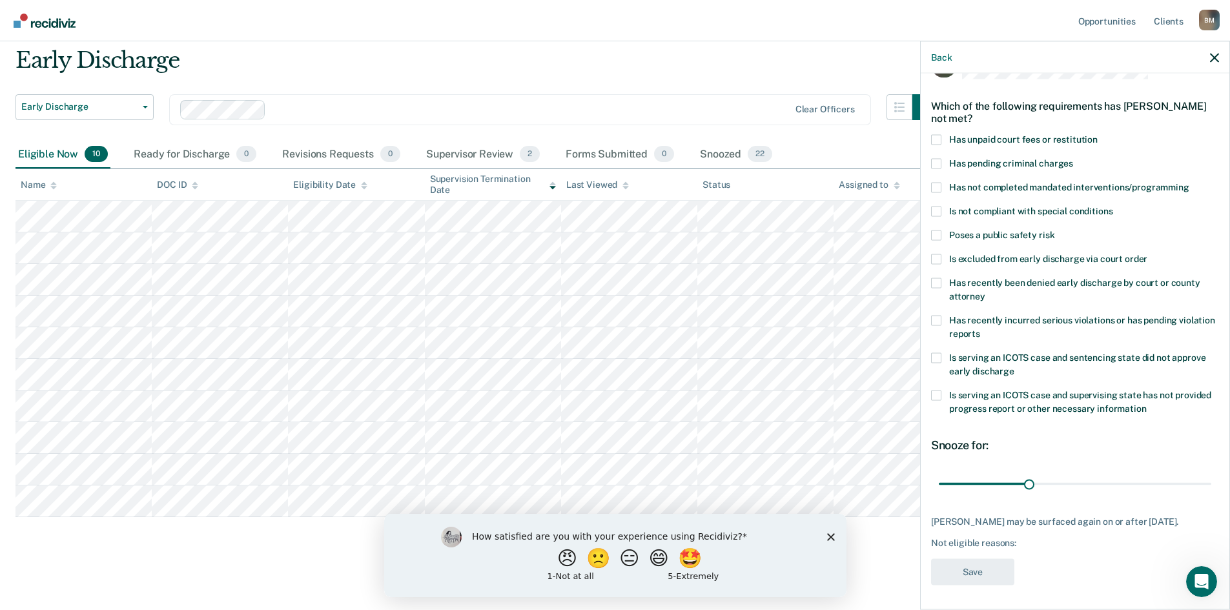
drag, startPoint x: 938, startPoint y: 139, endPoint x: 949, endPoint y: 157, distance: 21.2
click at [937, 141] on span at bounding box center [936, 139] width 10 height 10
click at [1098, 134] on input "Has unpaid court fees or restitution" at bounding box center [1098, 134] width 0 height 0
click at [960, 574] on button "Save" at bounding box center [972, 570] width 83 height 26
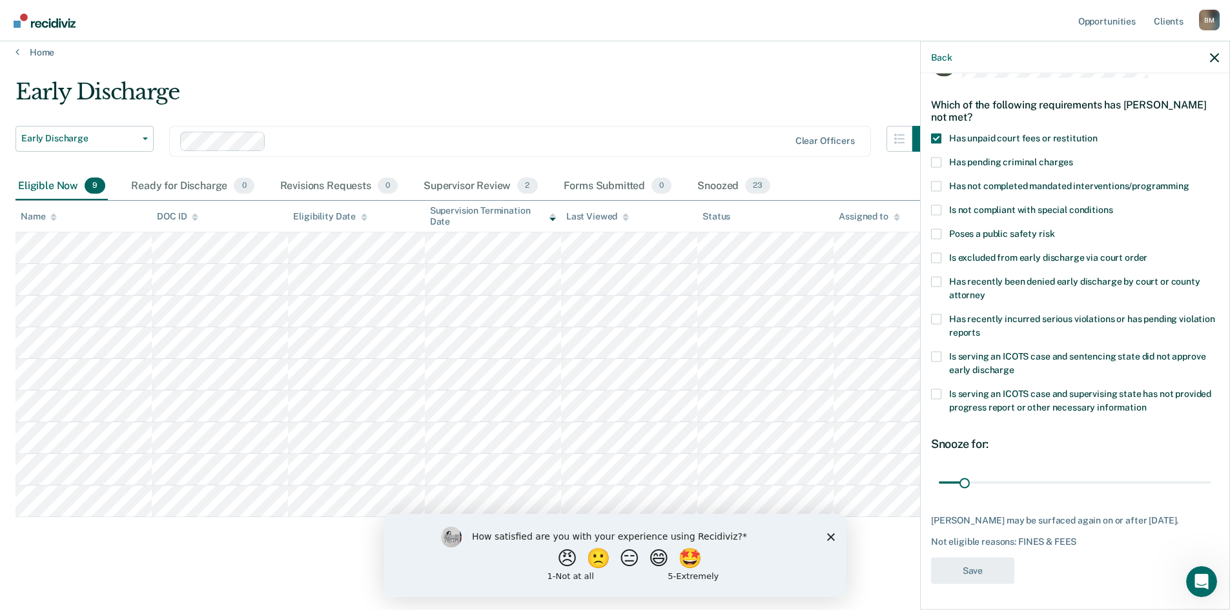
scroll to position [10, 0]
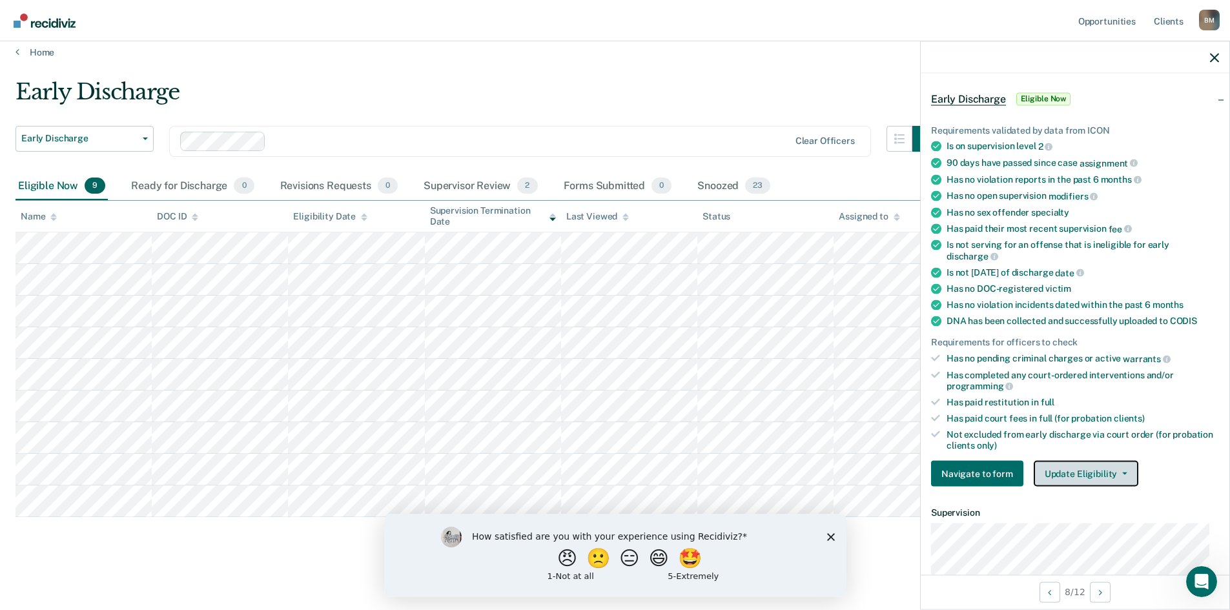
click at [1090, 468] on button "Update Eligibility" at bounding box center [1086, 474] width 105 height 26
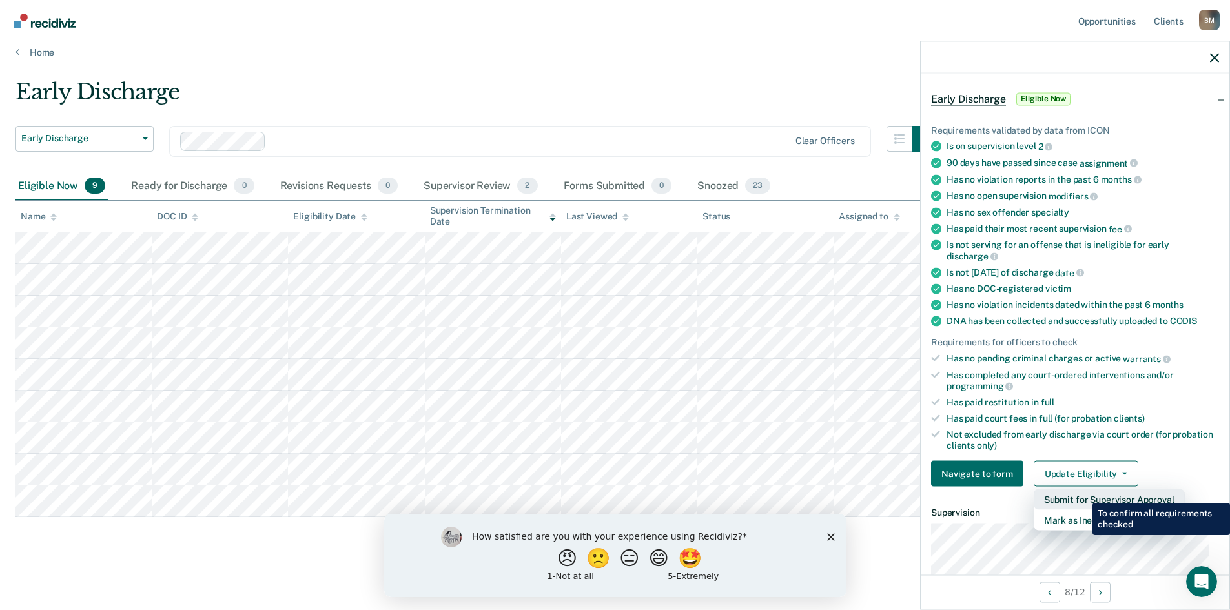
click at [1083, 493] on button "Submit for Supervisor Approval" at bounding box center [1109, 500] width 151 height 21
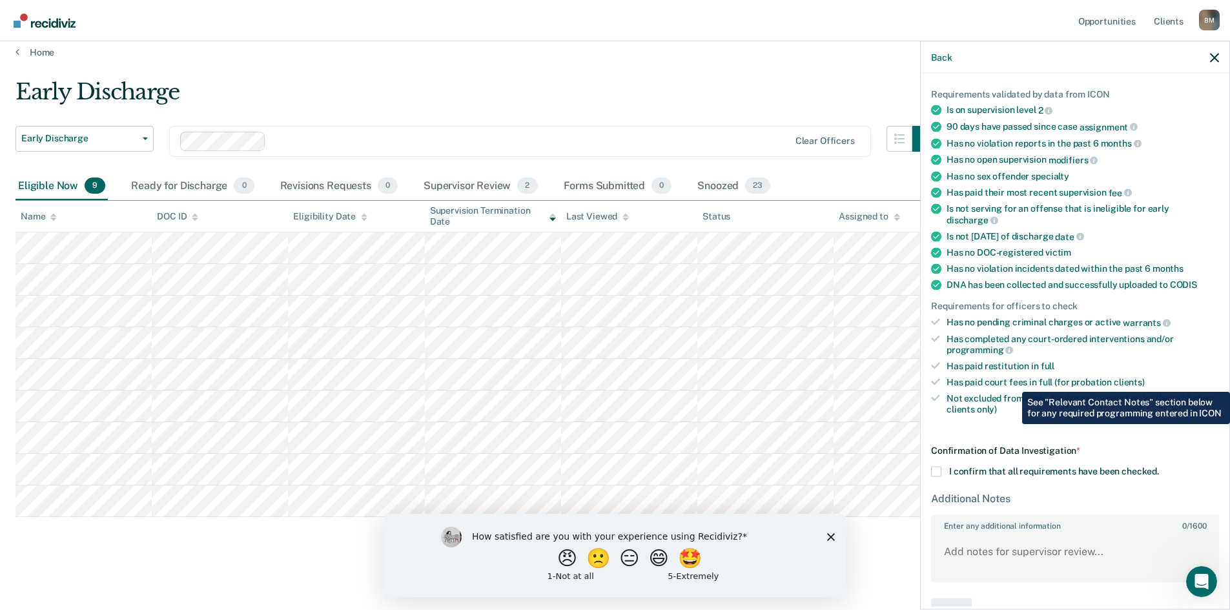
scroll to position [119, 0]
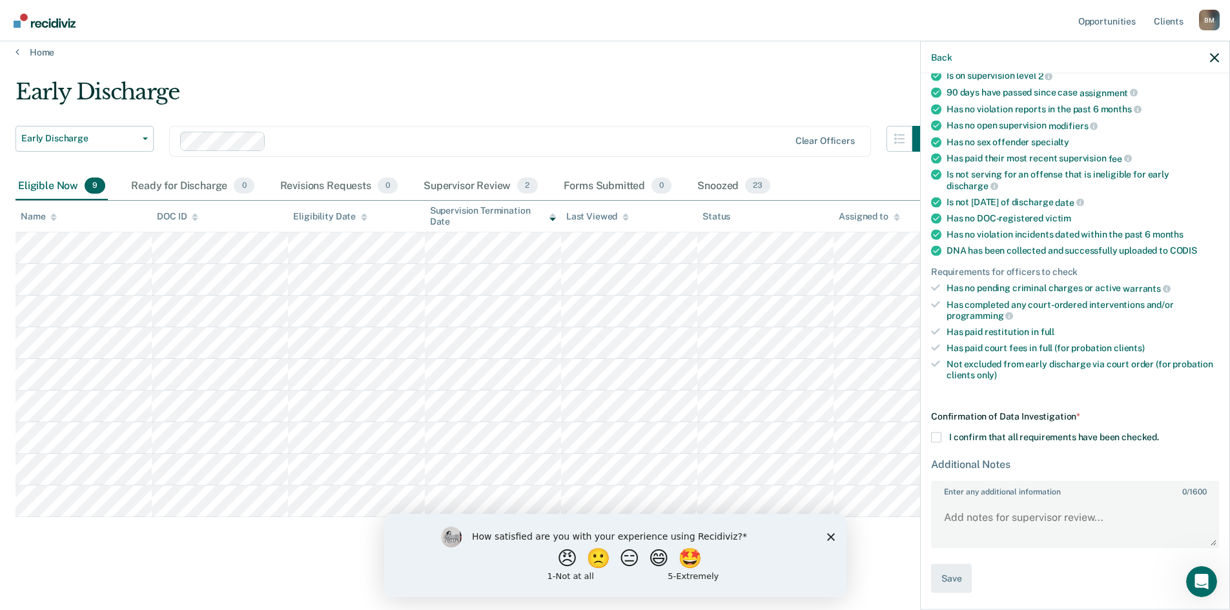
click at [938, 438] on span at bounding box center [936, 438] width 10 height 10
click at [1159, 433] on input "I confirm that all requirements have been checked." at bounding box center [1159, 433] width 0 height 0
click at [943, 575] on button "Save" at bounding box center [951, 578] width 41 height 29
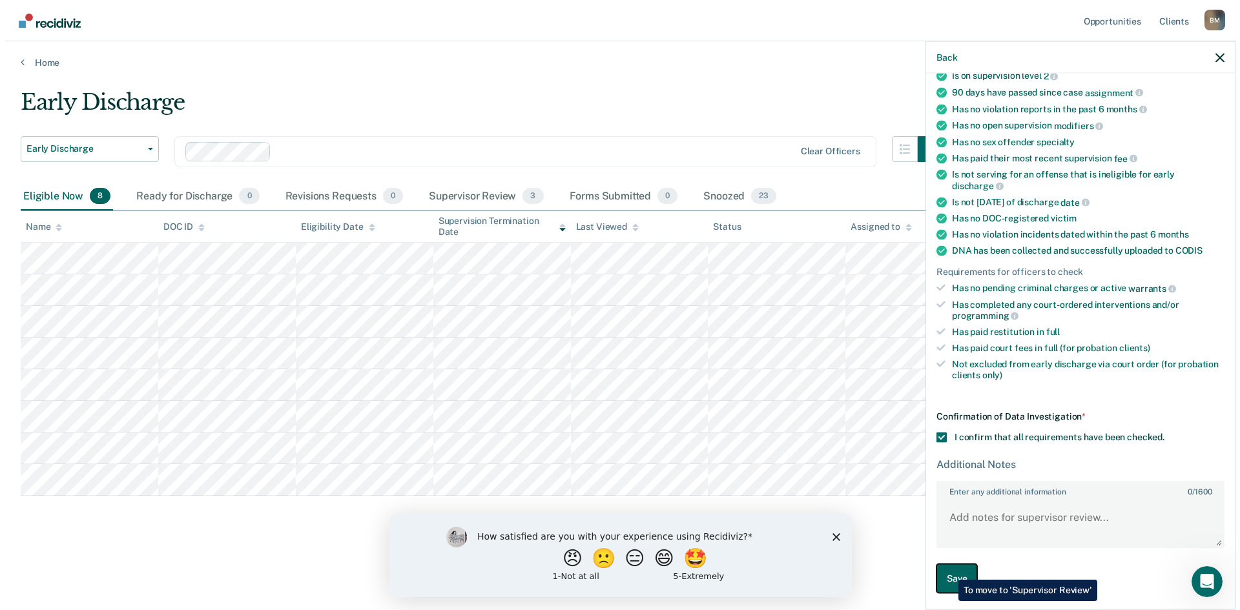
scroll to position [0, 0]
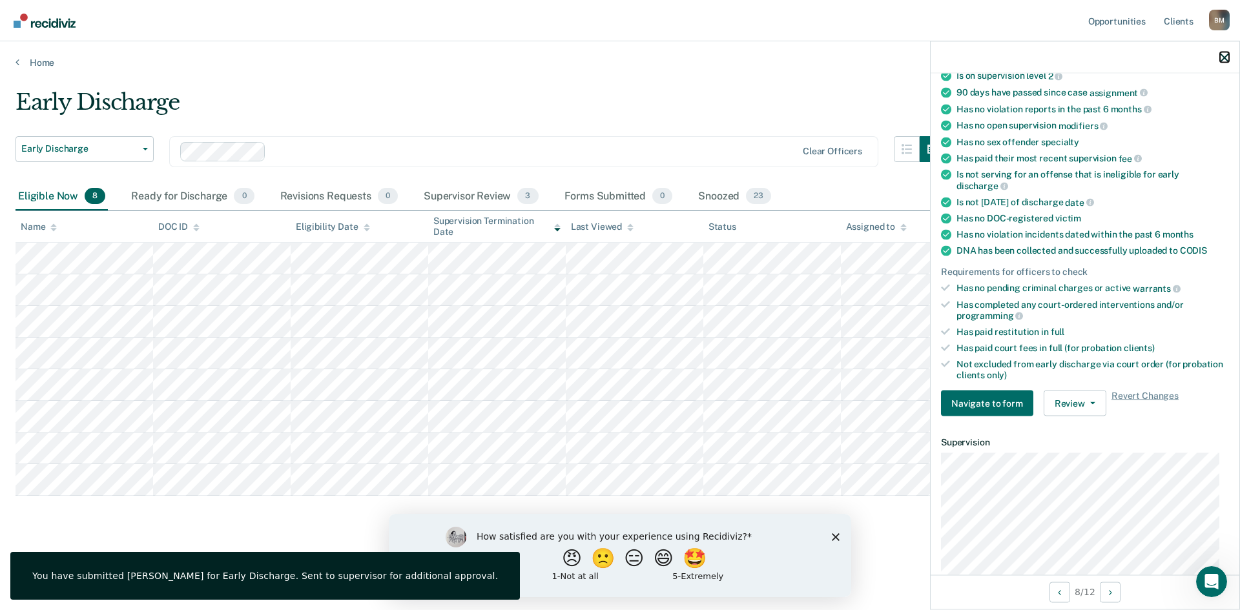
click at [1227, 54] on icon "button" at bounding box center [1224, 57] width 9 height 9
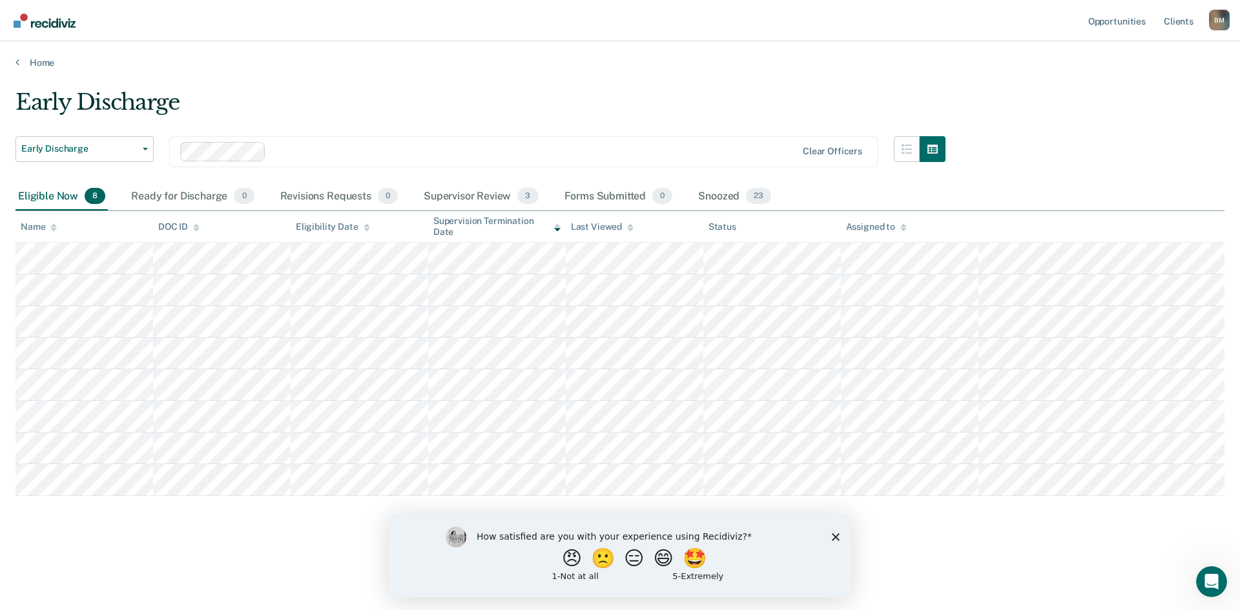
drag, startPoint x: 833, startPoint y: 534, endPoint x: 823, endPoint y: 514, distance: 22.2
click at [833, 534] on polygon "Close survey" at bounding box center [836, 537] width 8 height 8
